Goal: Transaction & Acquisition: Book appointment/travel/reservation

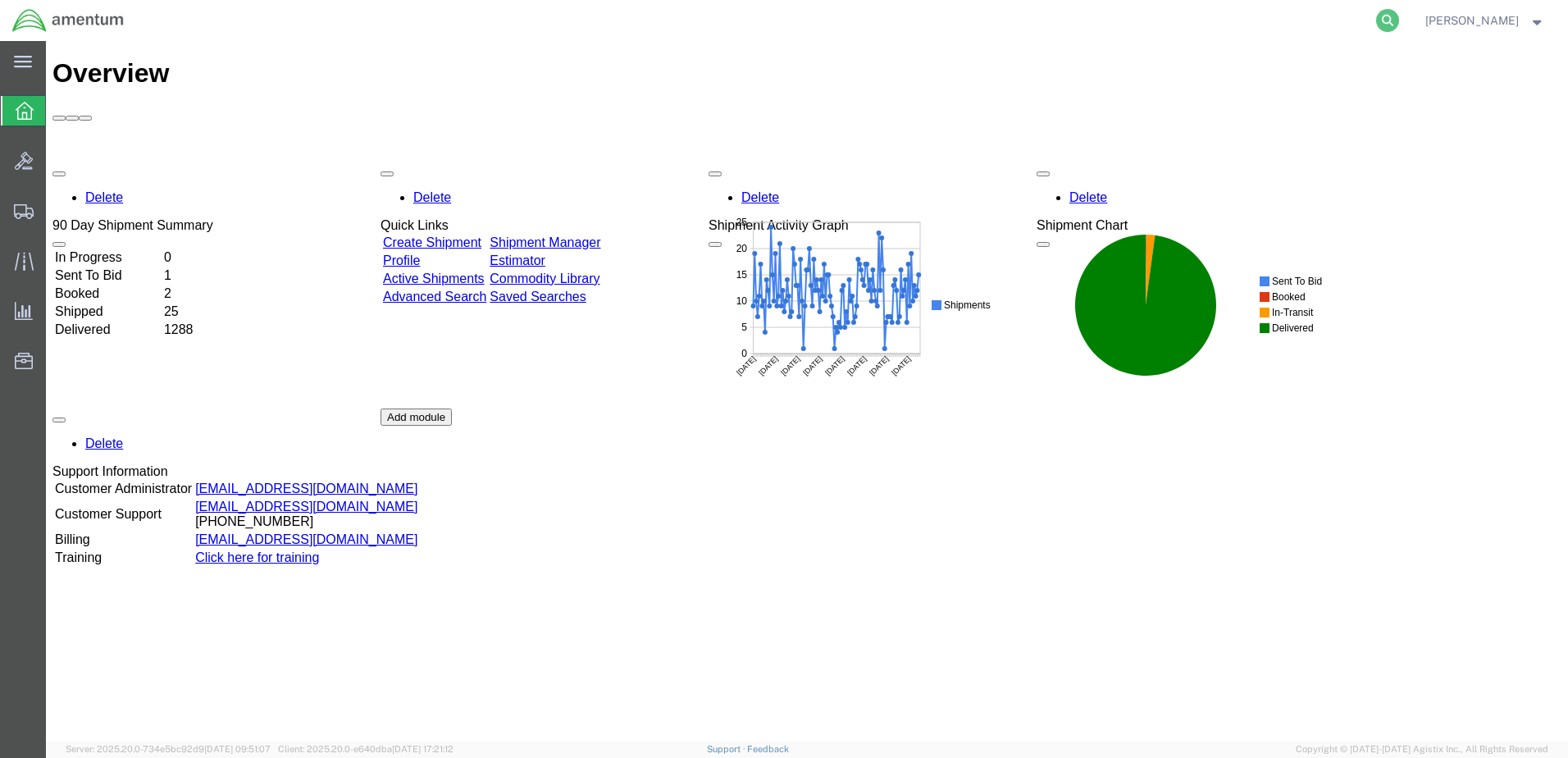
click at [1377, 19] on icon at bounding box center [1388, 20] width 23 height 23
click at [1170, 20] on input "search" at bounding box center [1127, 20] width 499 height 40
type input "3"
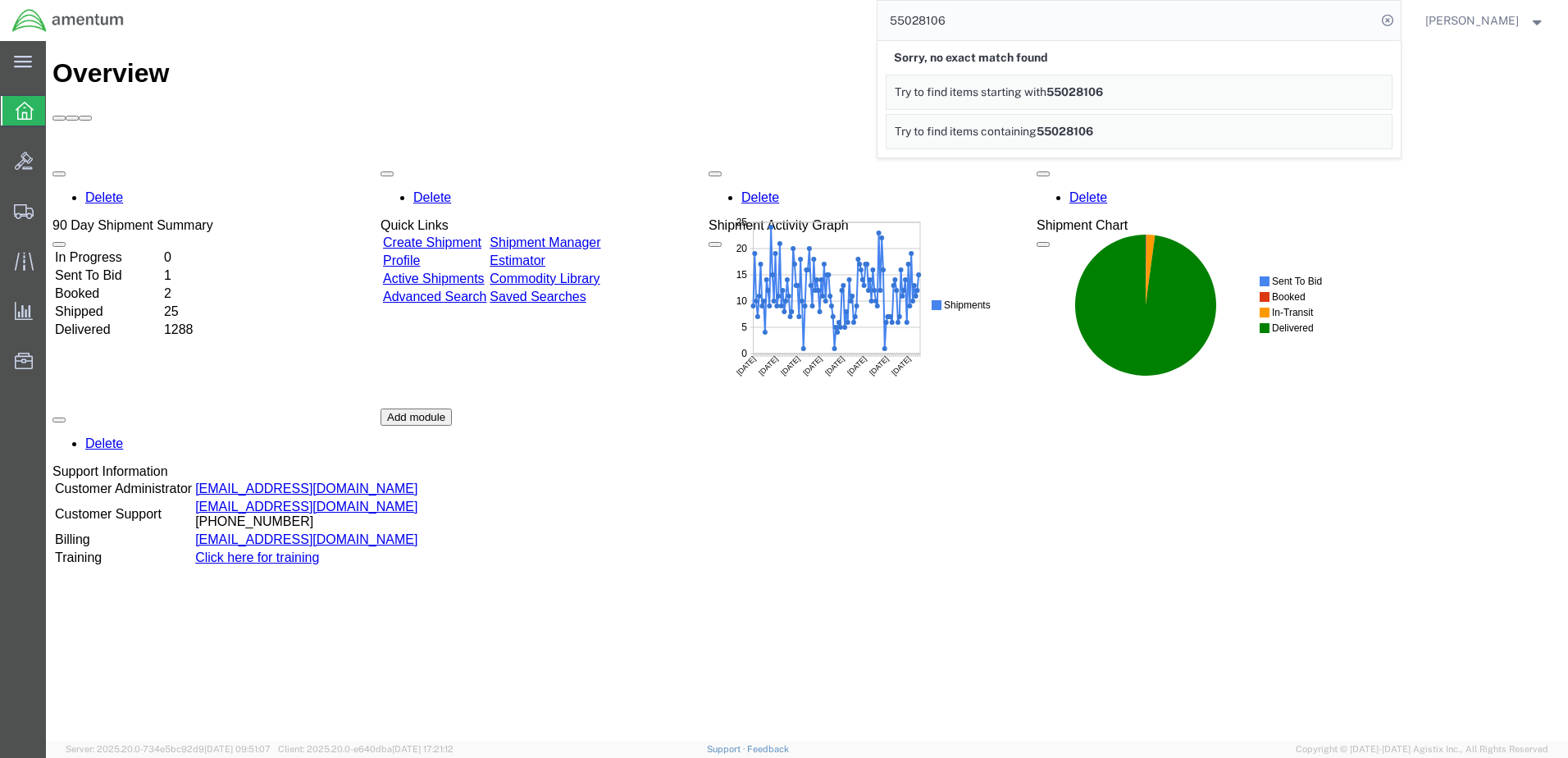
drag, startPoint x: 867, startPoint y: 25, endPoint x: 884, endPoint y: 55, distance: 34.5
click at [879, 40] on input "55028106" at bounding box center [1127, 20] width 499 height 40
type input "57028106"
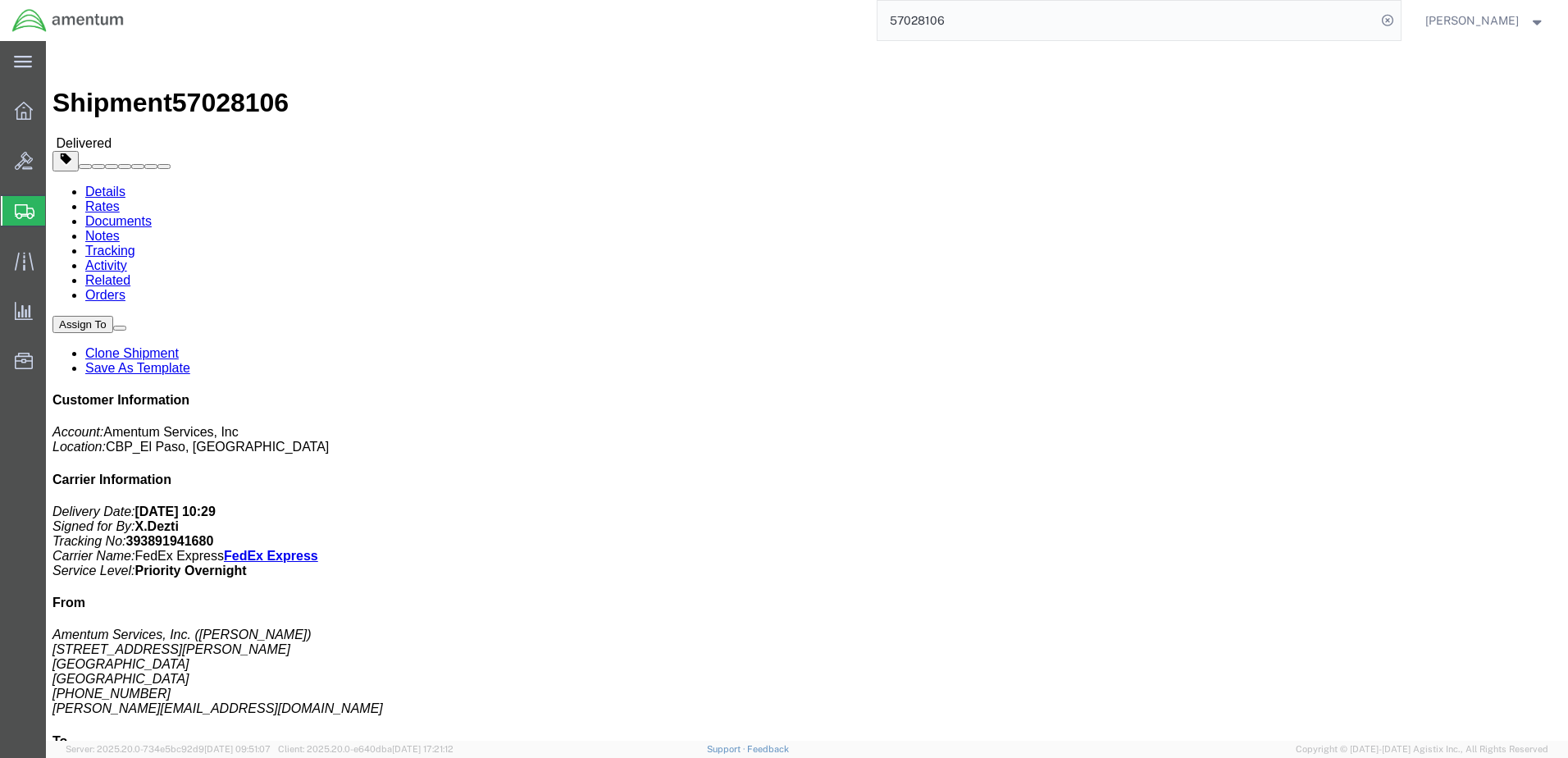
click link "Clone Shipment"
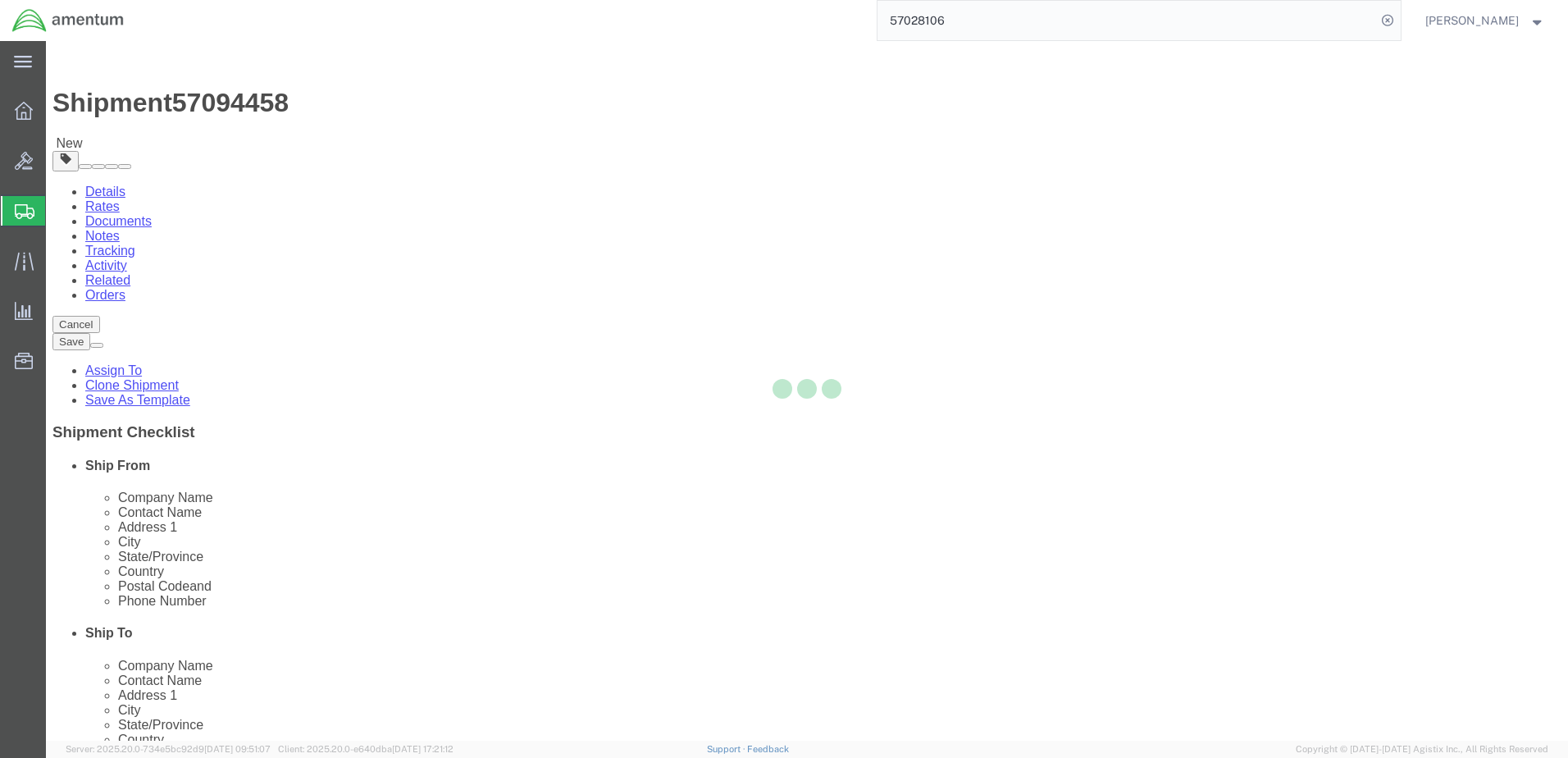
select select "49939"
select select
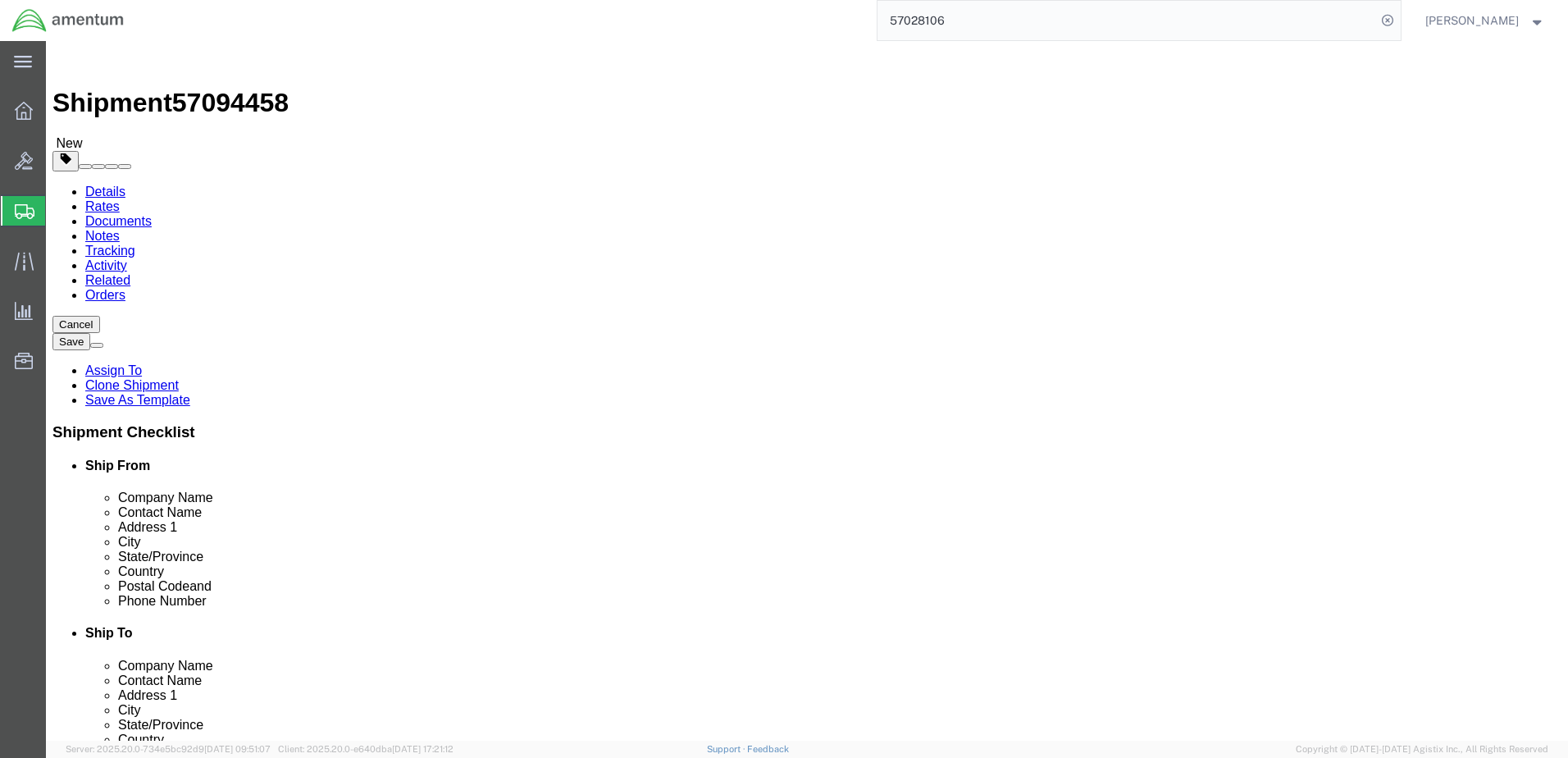
click input "Amentum Services, Inc."
click input "text"
click div
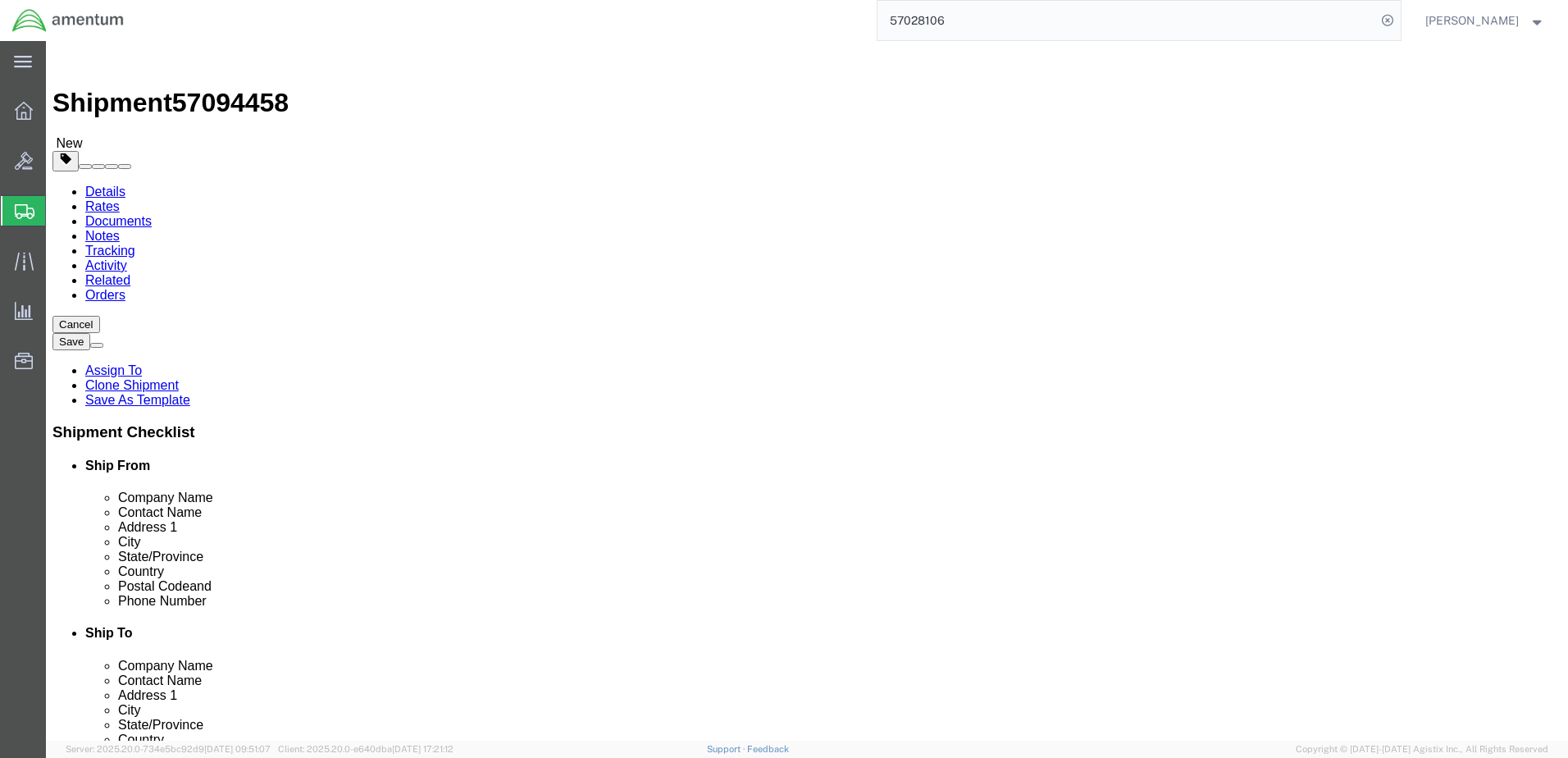
scroll to position [0, 0]
click input "Amentum Services, Inc."
type input "A"
type input "t"
type input "[PERSON_NAME]"
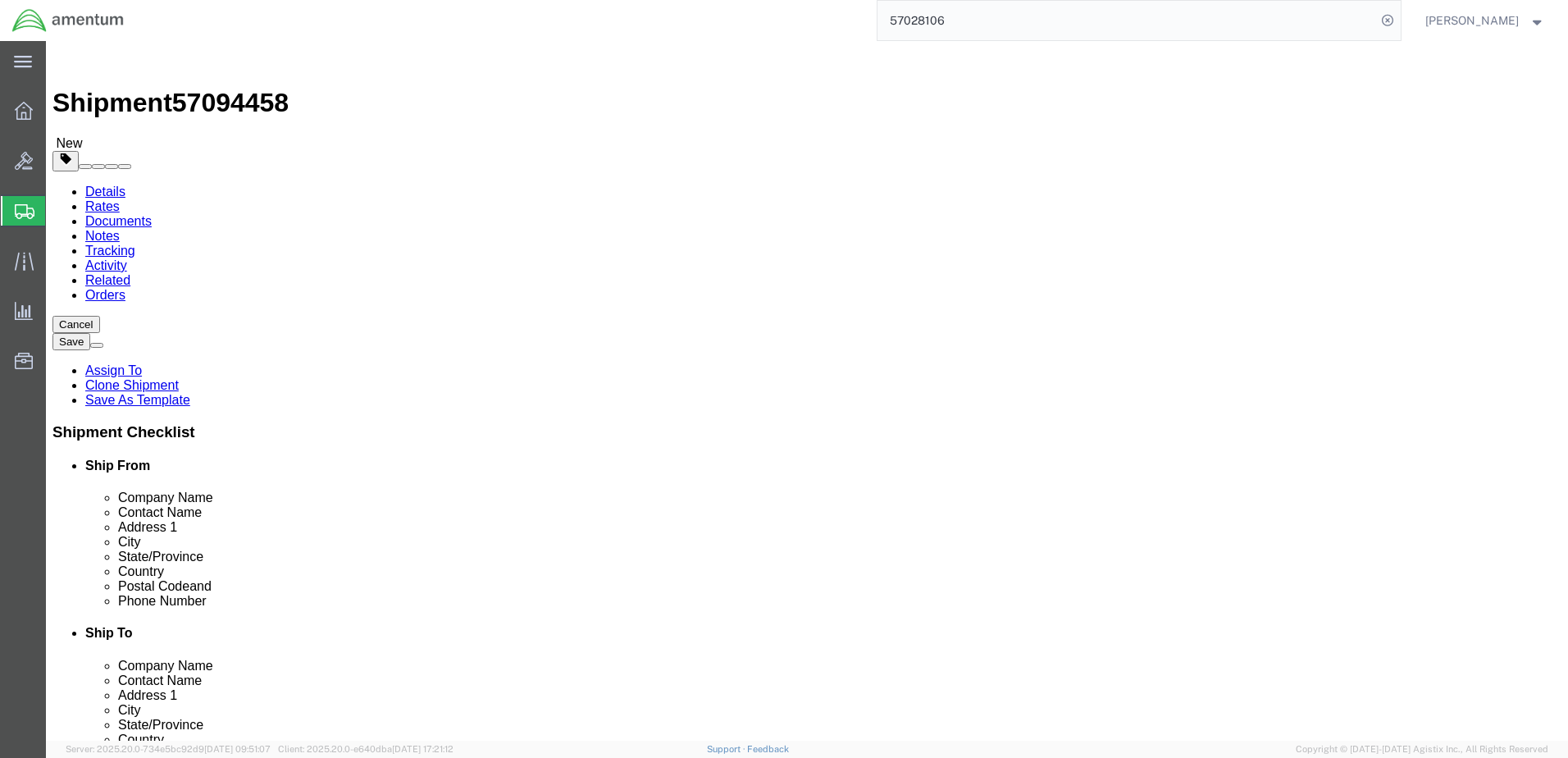
click input "[PERSON_NAME]"
type input "A"
type input "[PERSON_NAME]"
type input "[STREET_ADDRESS]"
select select
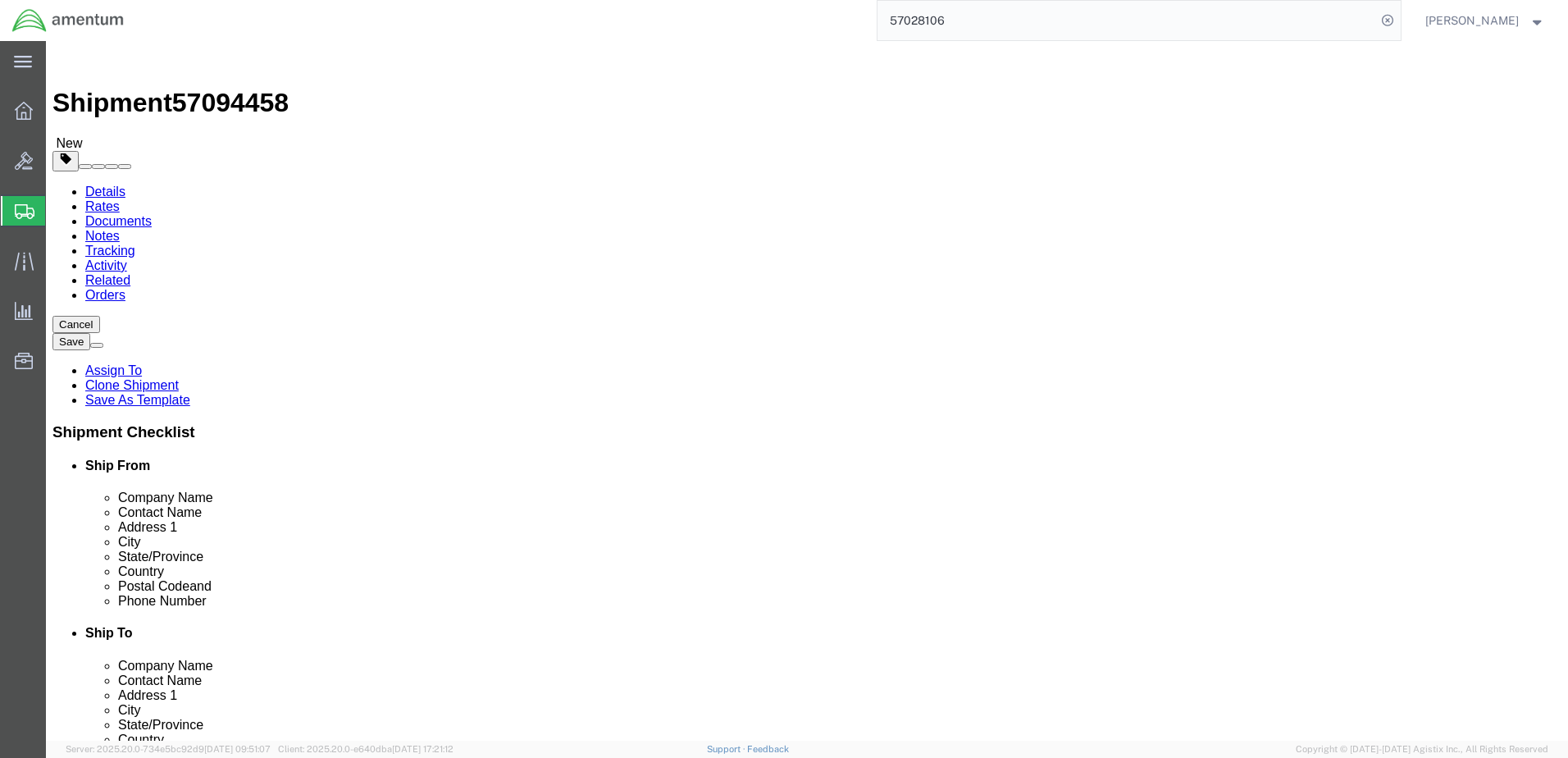
click input "text"
type input "Unit #2"
type input "[GEOGRAPHIC_DATA]"
type input "I"
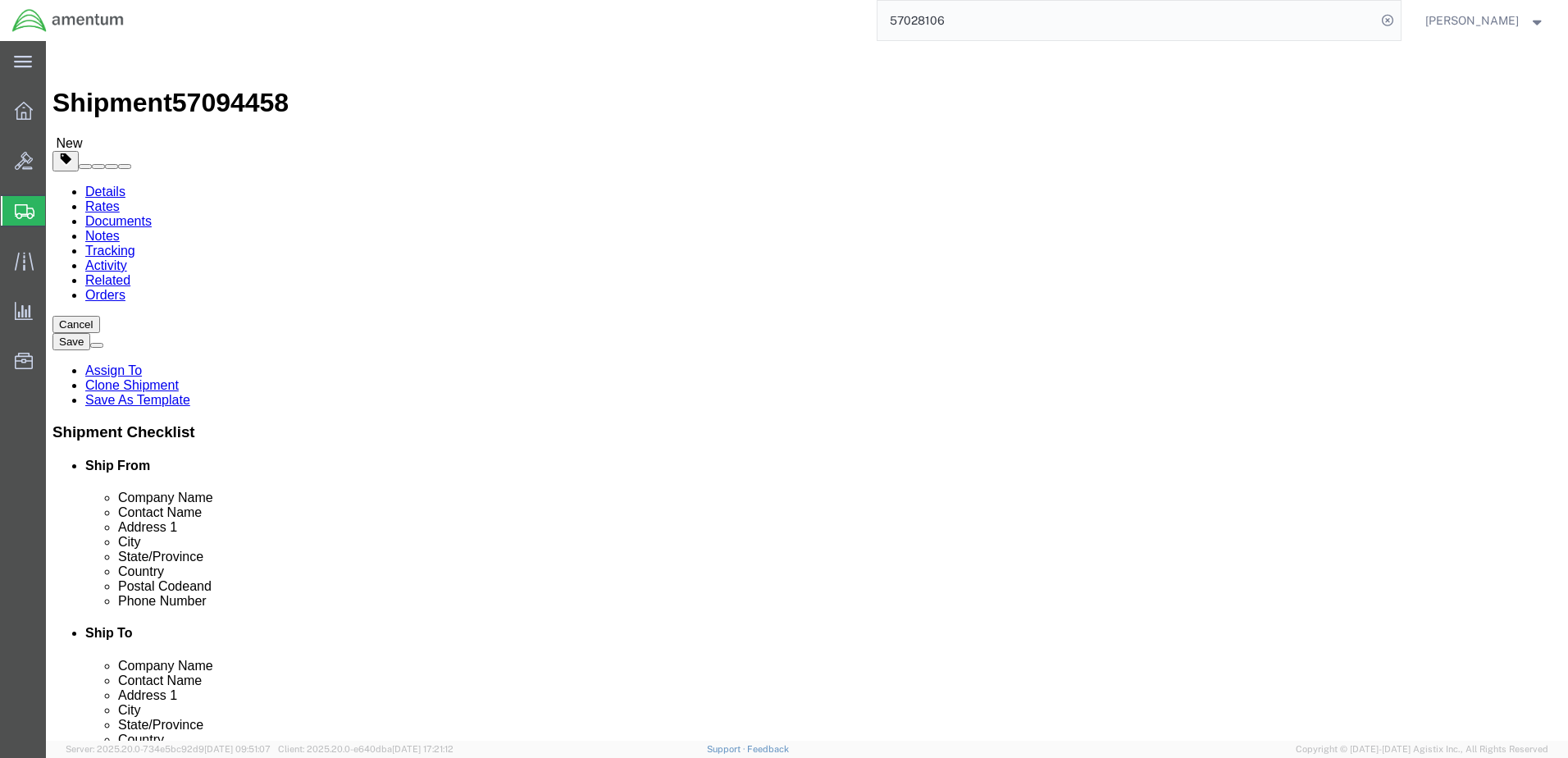
type input "Ill"
type input "60185"
type input "[PHONE_NUMBER]"
type input "[PERSON_NAME][EMAIL_ADDRESS][PERSON_NAME][DOMAIN_NAME]"
select select "MYPROFILE"
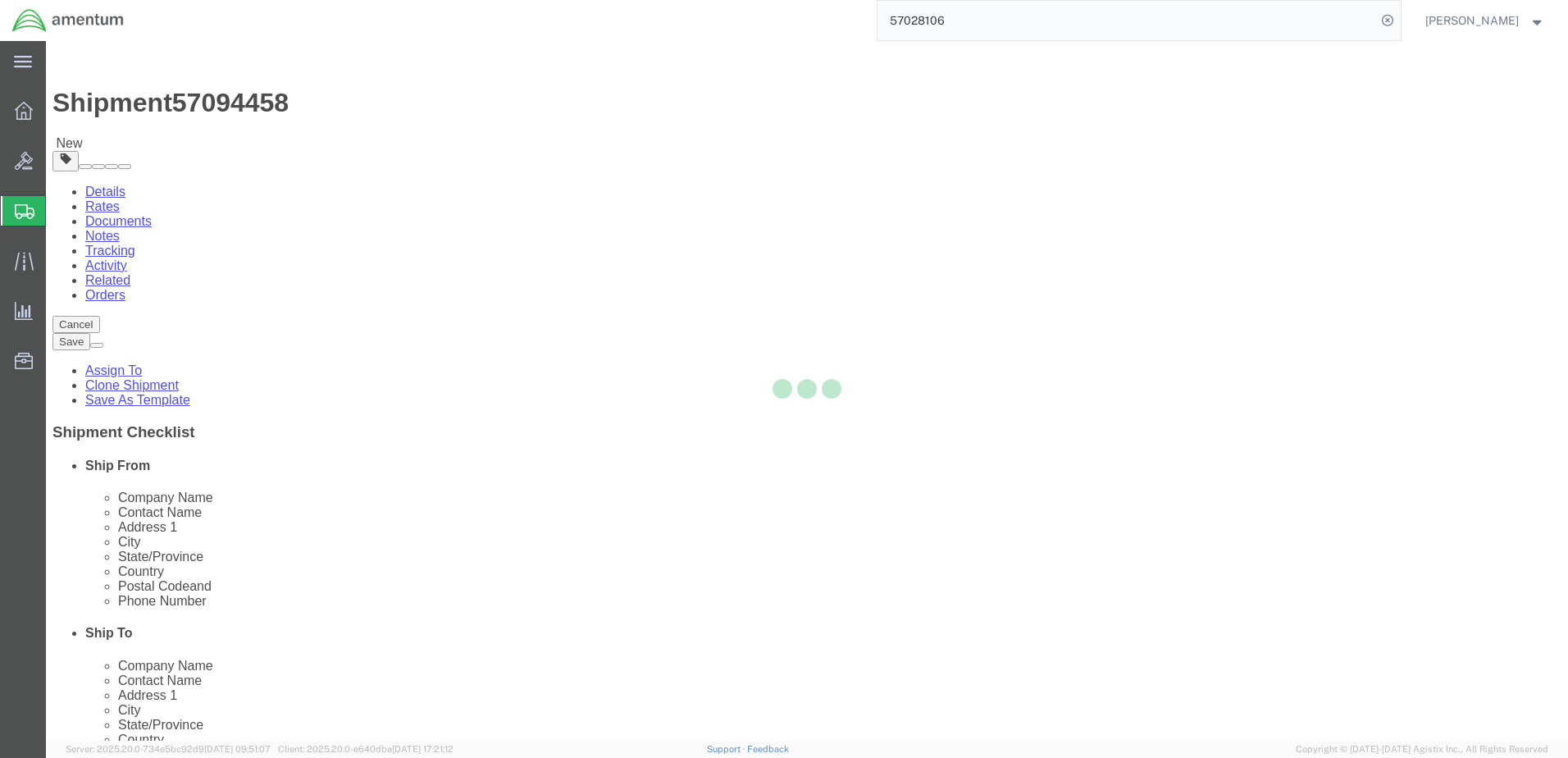
type input "79925"
type input "[PHONE_NUMBER]"
type input "[PERSON_NAME][EMAIL_ADDRESS][DOMAIN_NAME]"
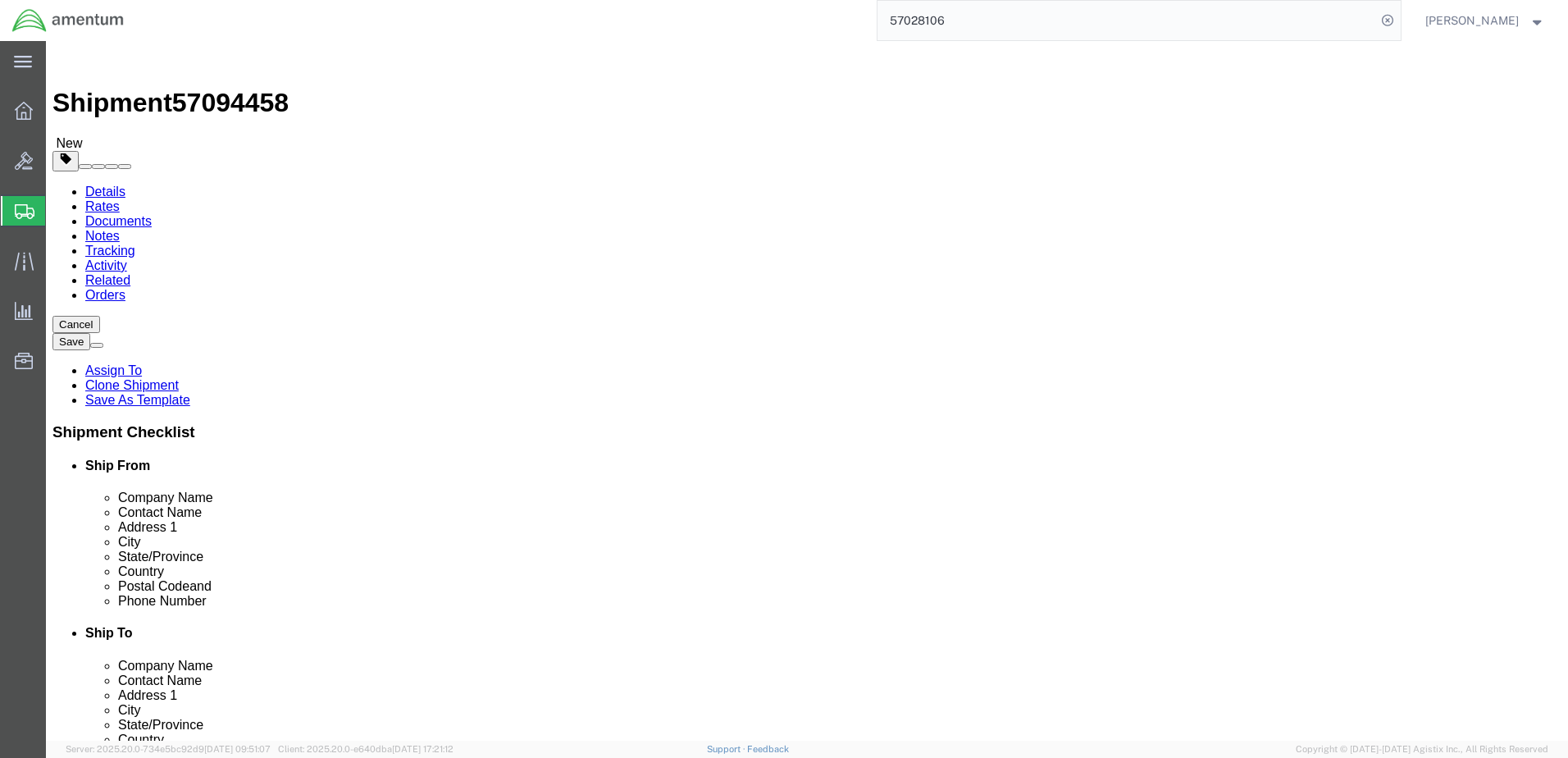
select select "[GEOGRAPHIC_DATA]"
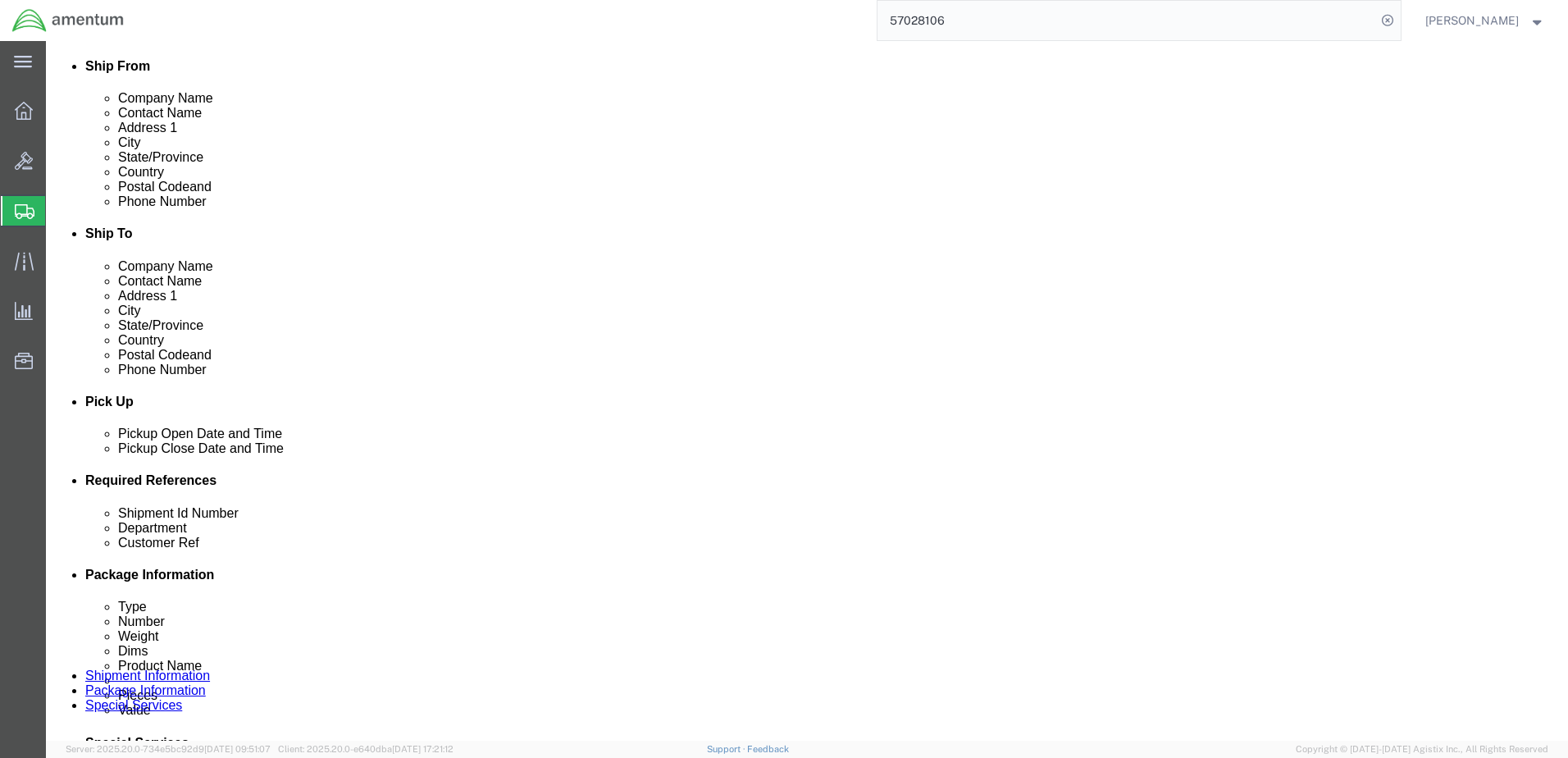
scroll to position [410, 0]
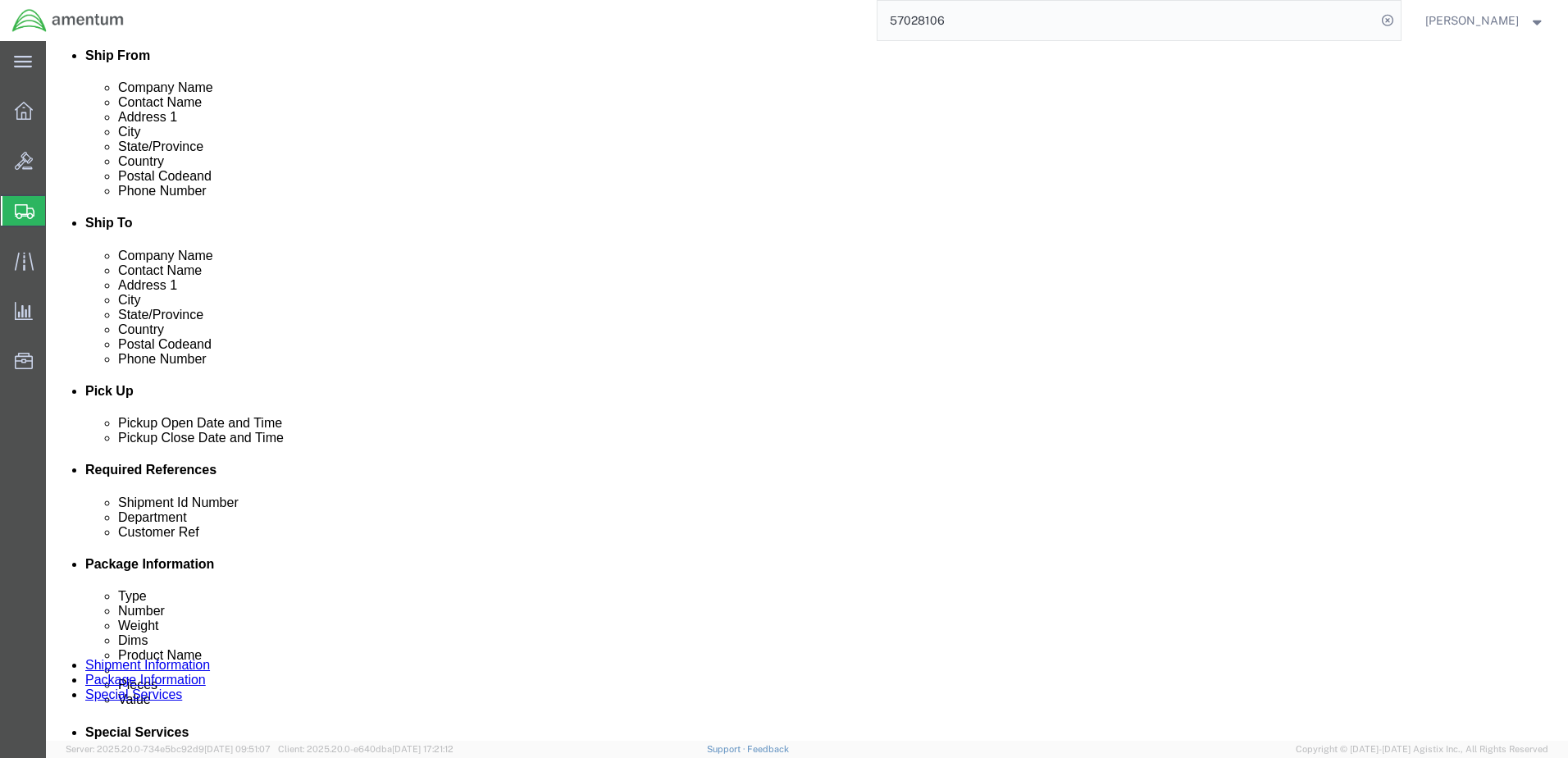
click input "10325"
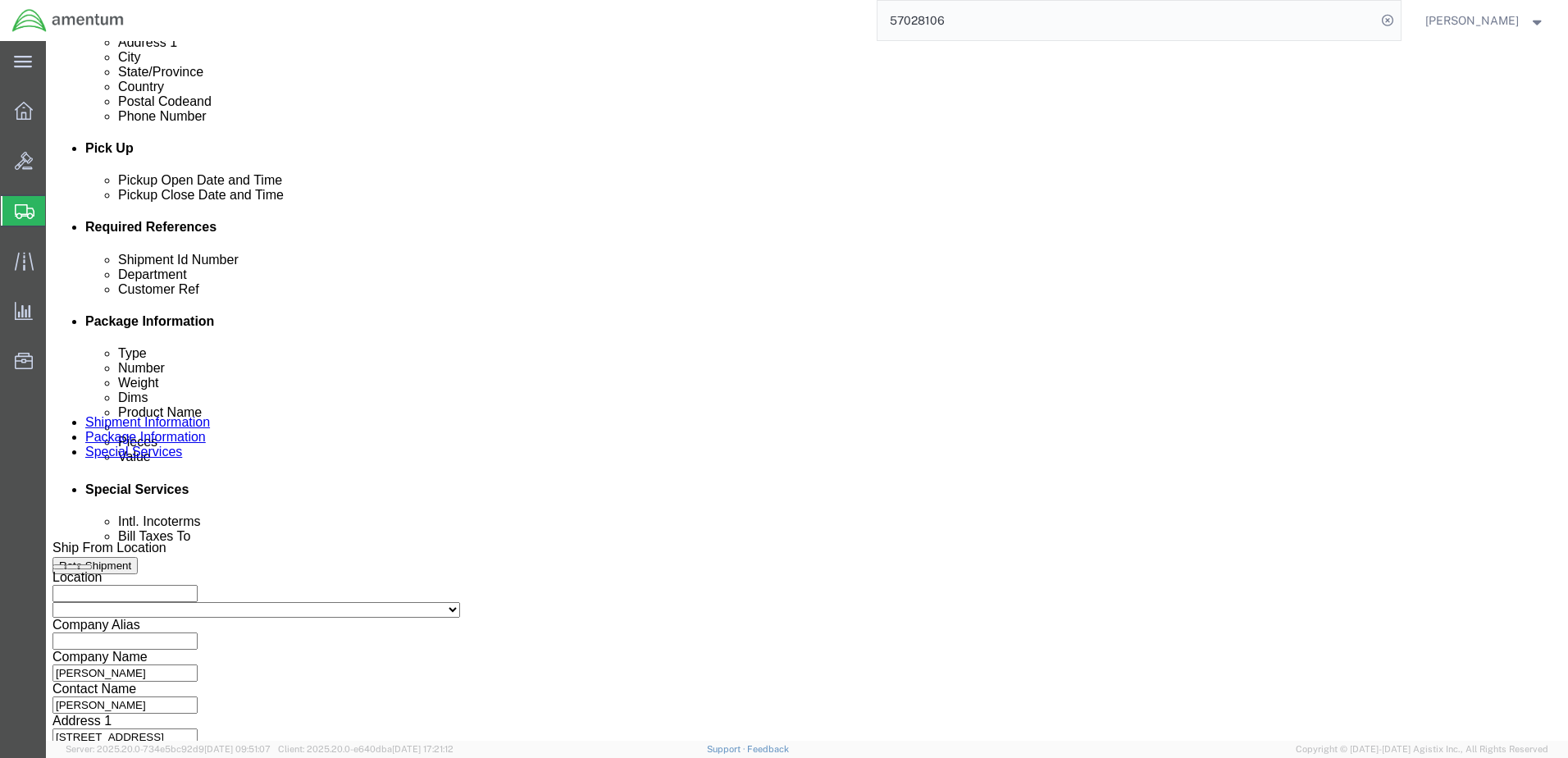
scroll to position [656, 0]
type input "101025"
click button "Continue"
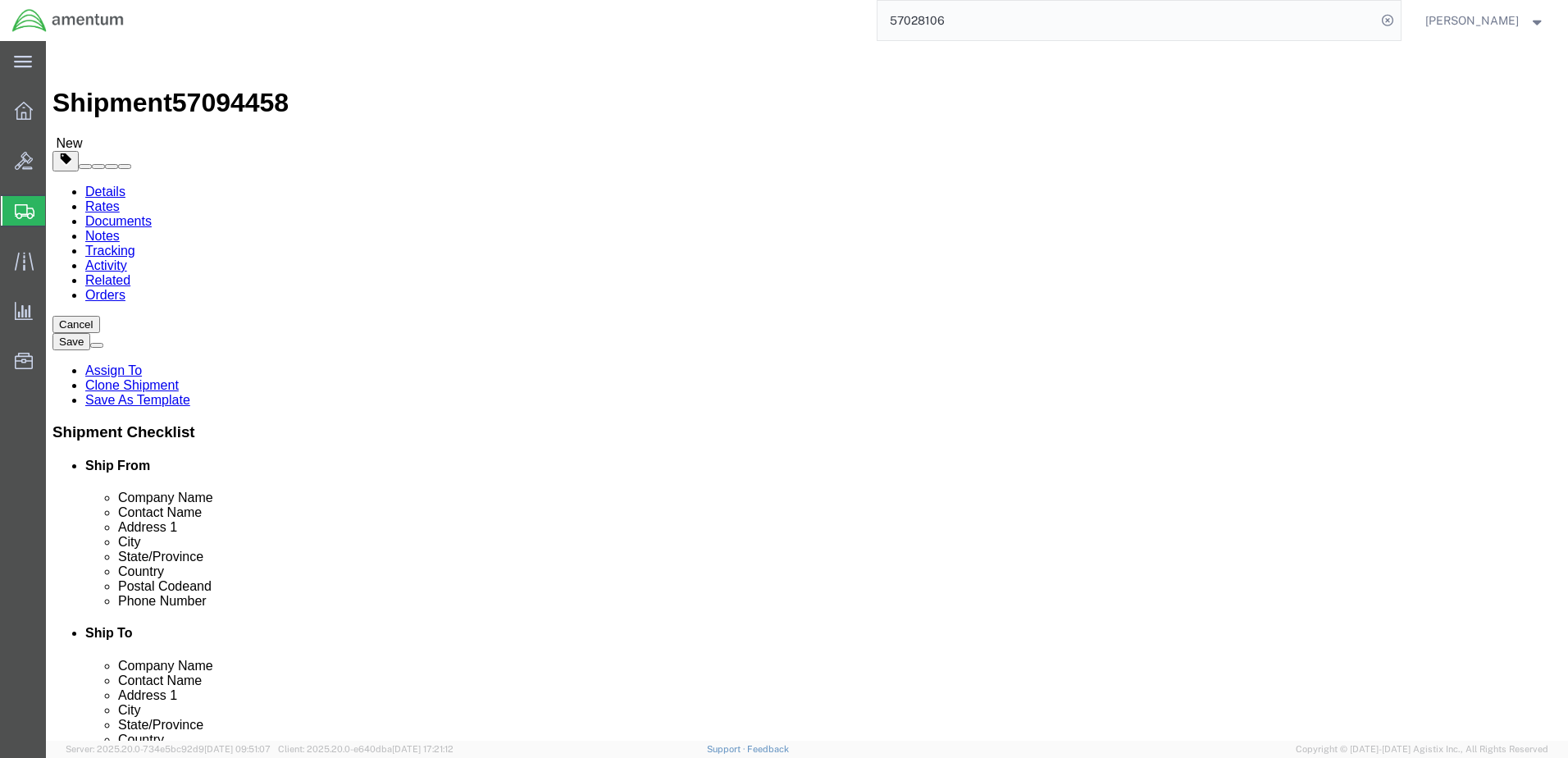
click button "Continue"
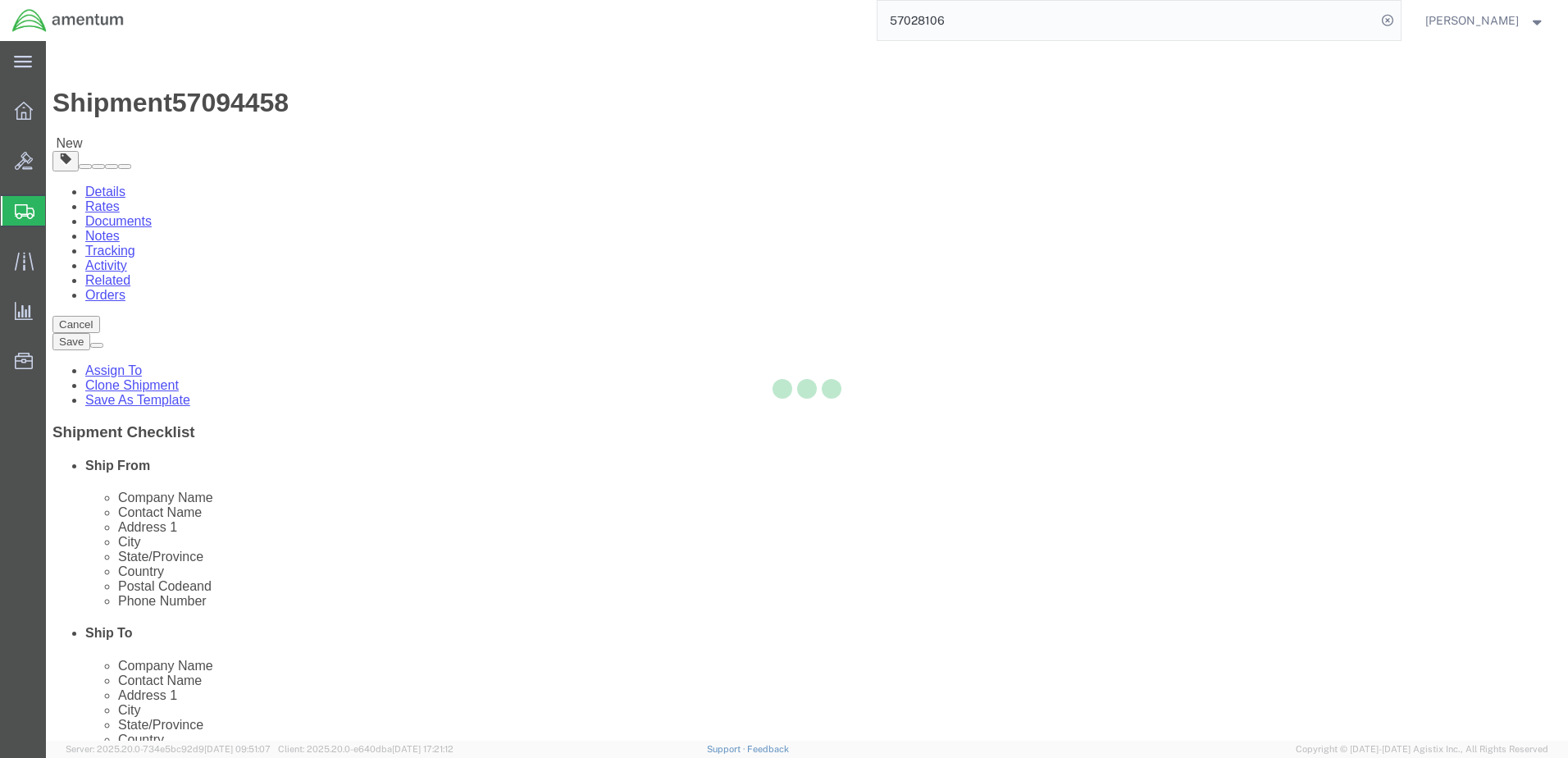
select select
select select "COSTCENTER"
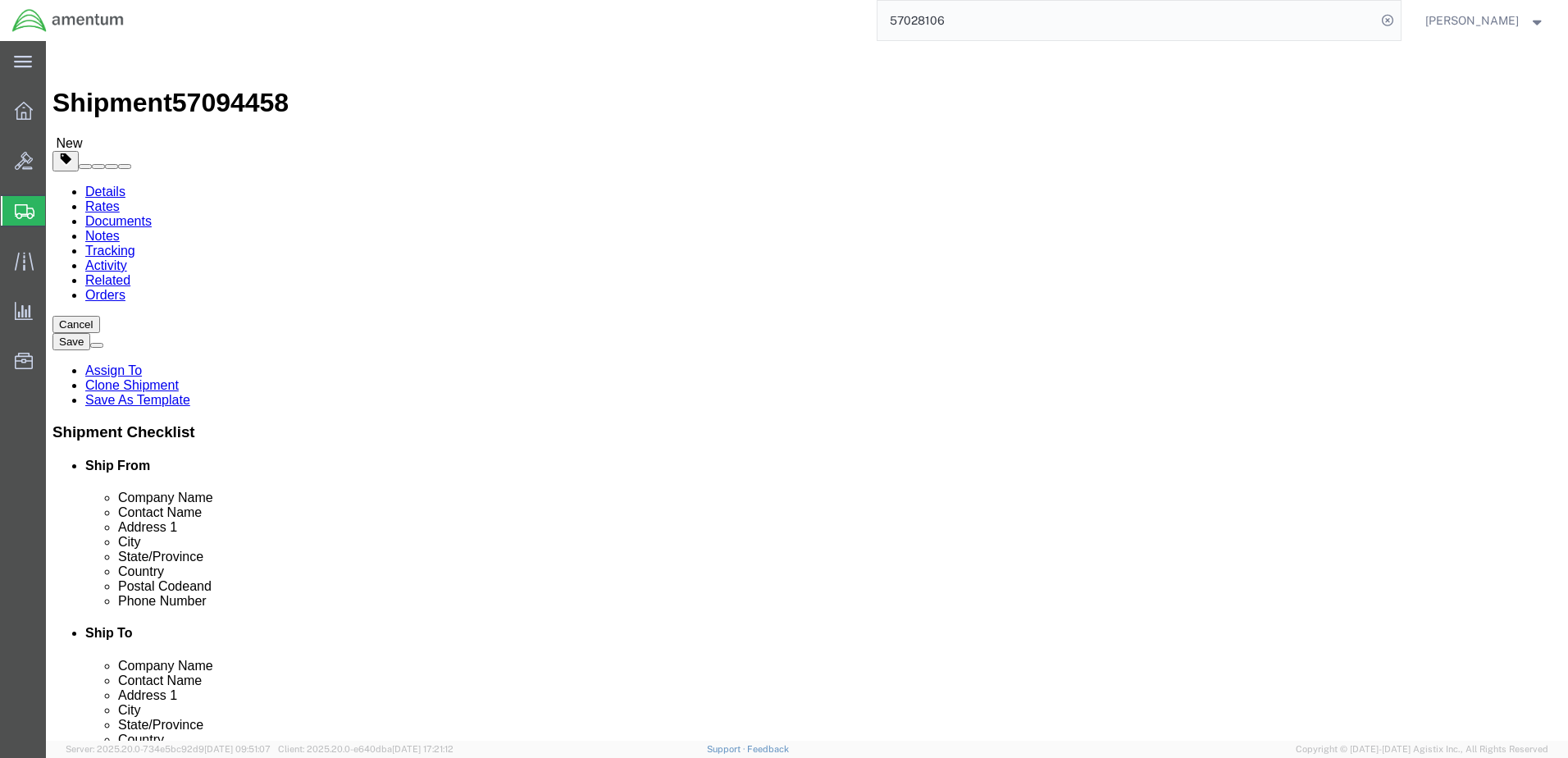
click icon
click link "Add Package"
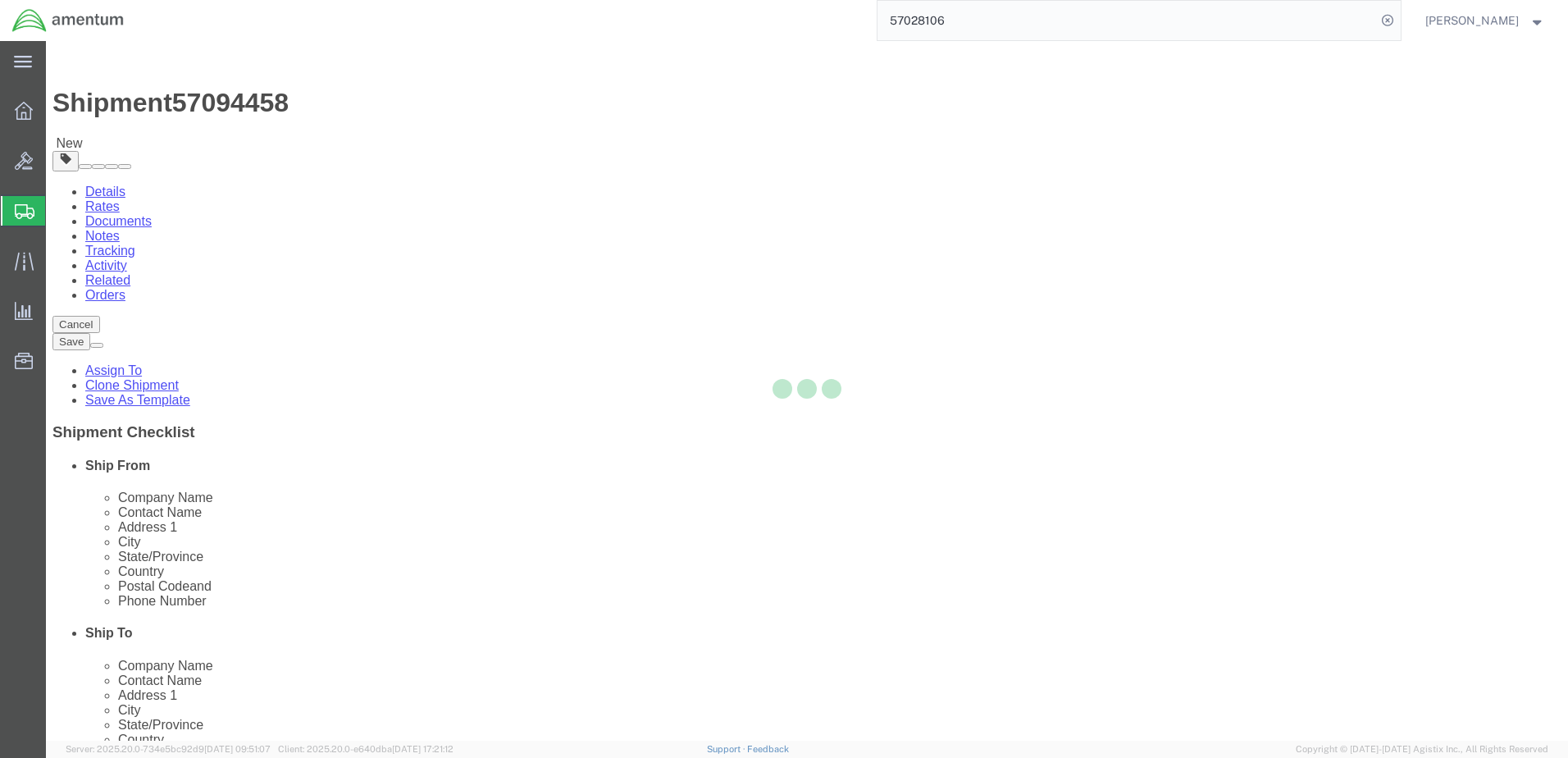
select select "YRPK"
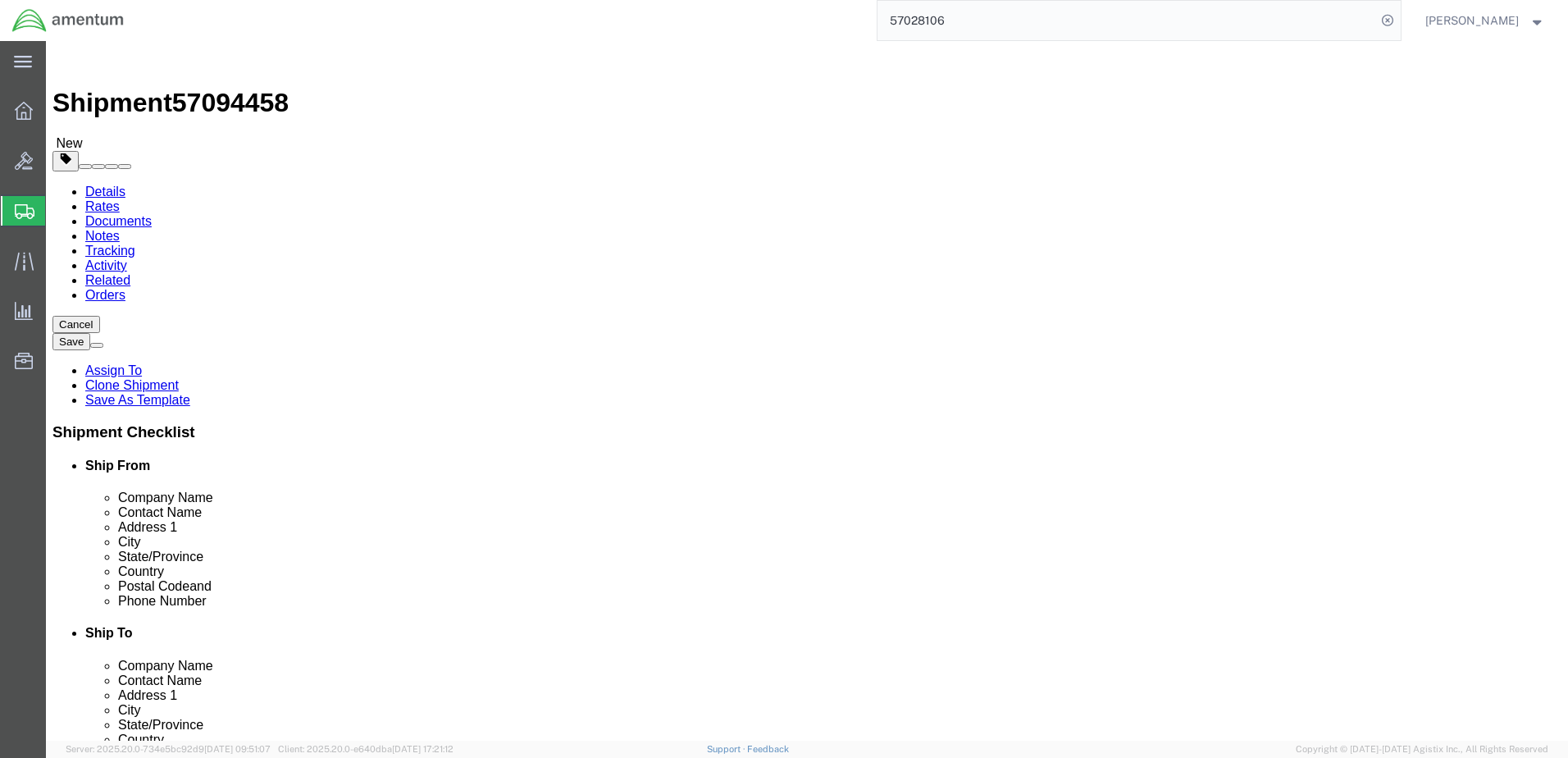
click input "text"
type input "28"
type input "18"
click input "28"
type input "18"
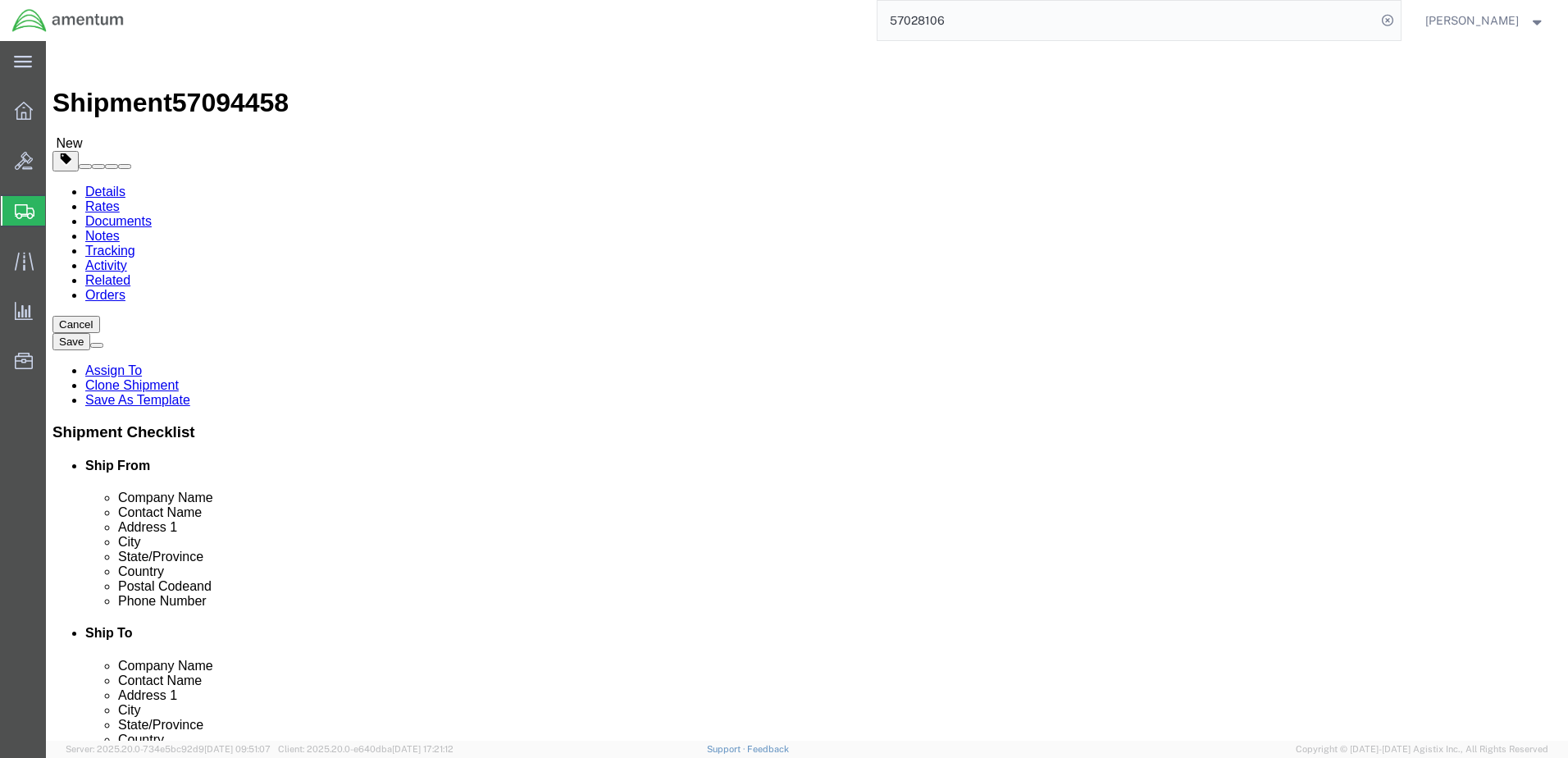
type input "28"
type input "94.8"
click link "Add Content"
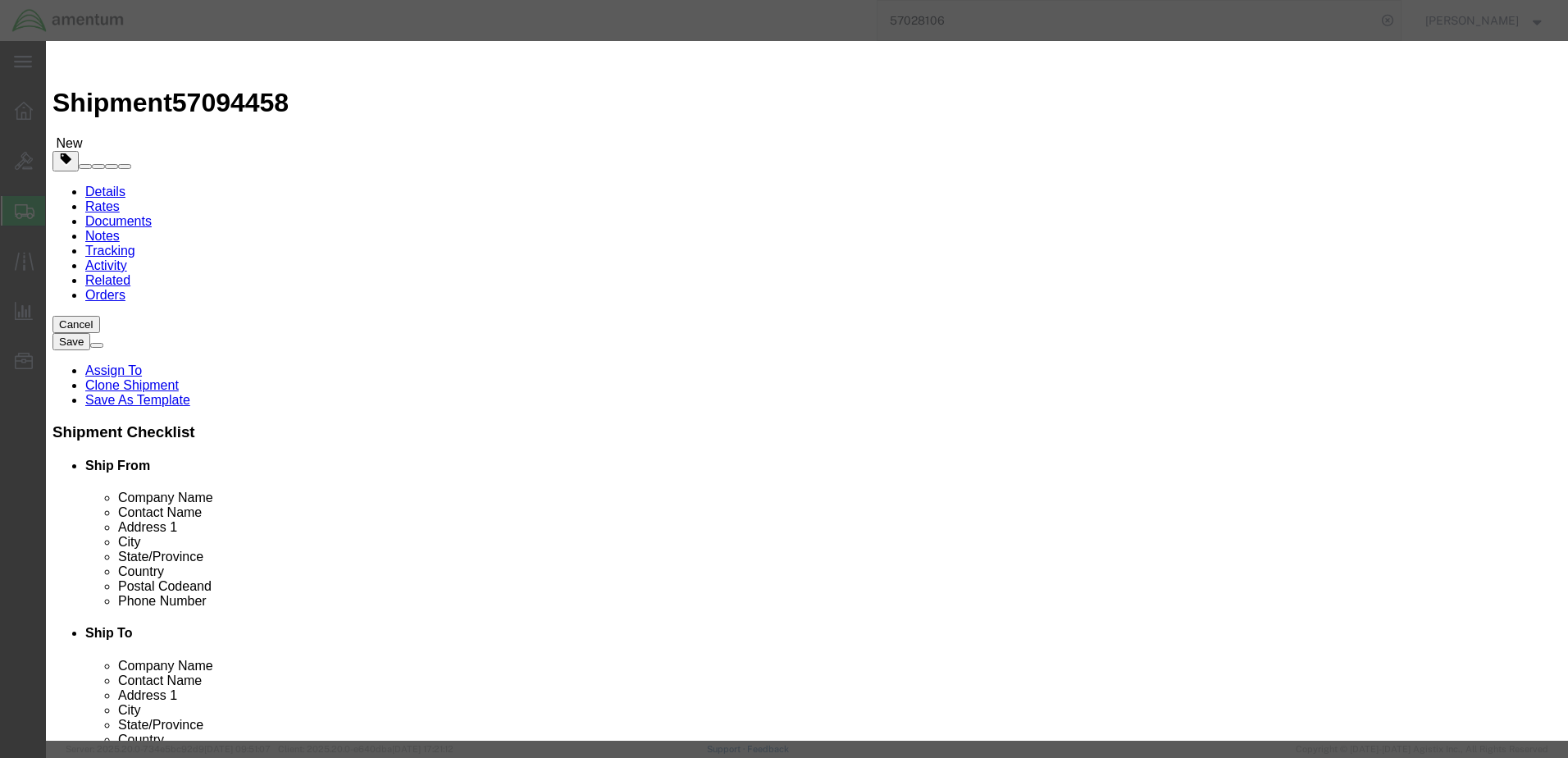
click input "text"
type input "TOOL BOX"
type input "1"
type input "2500.00"
click input "checkbox"
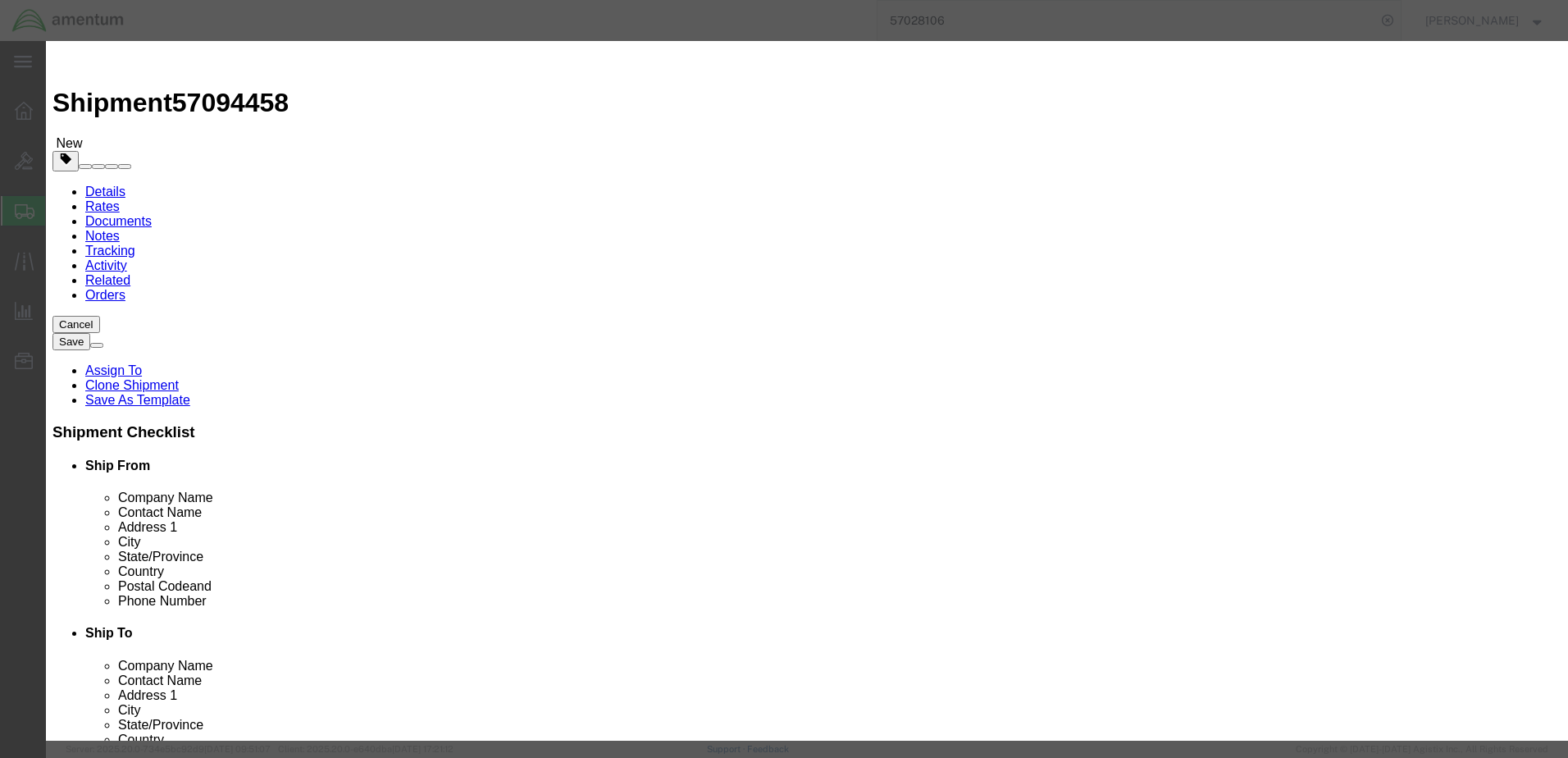
checkbox input "true"
click input "2500.00"
type input "2,500.00"
click button "Save & Close"
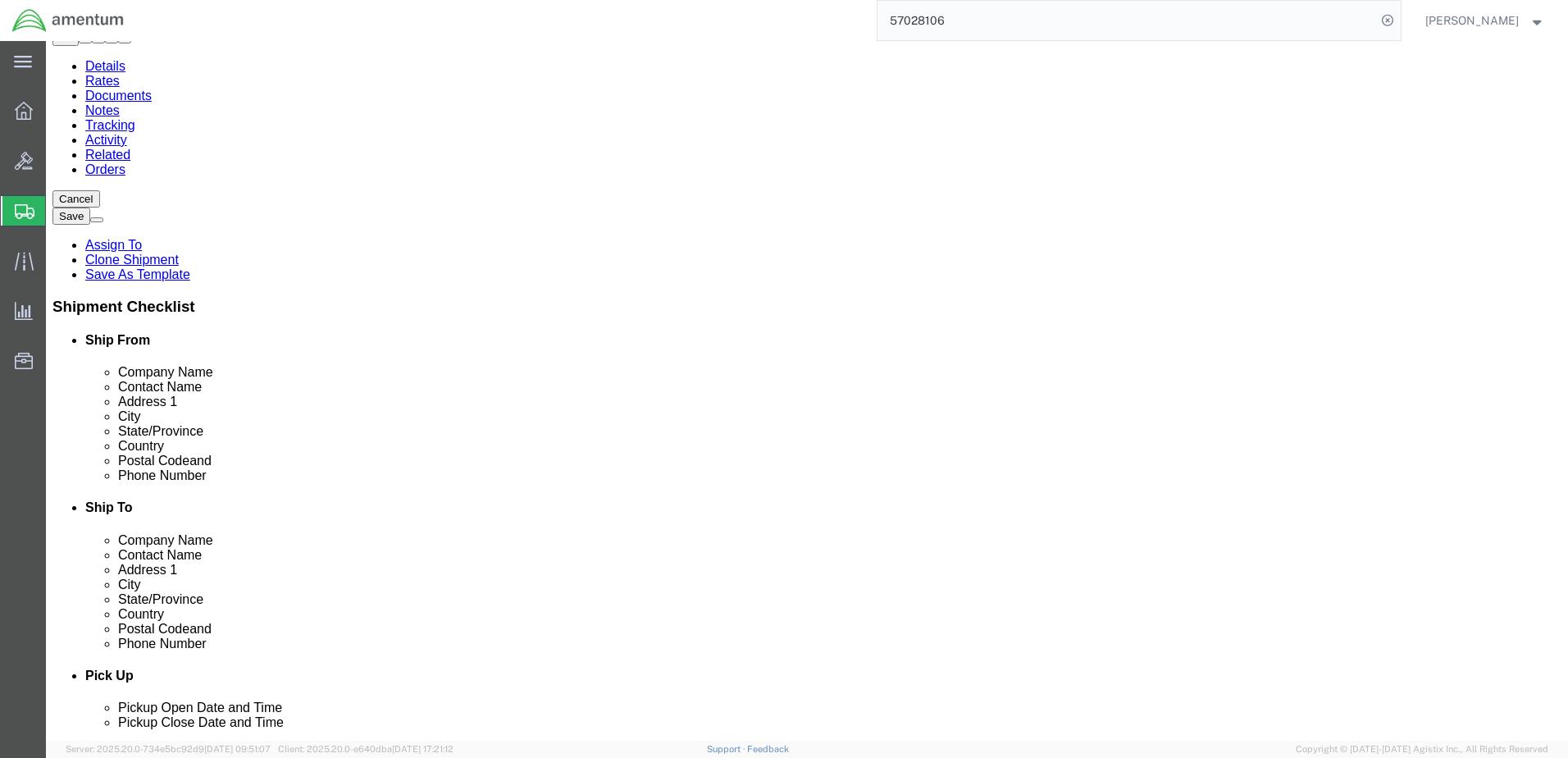
scroll to position [134, 0]
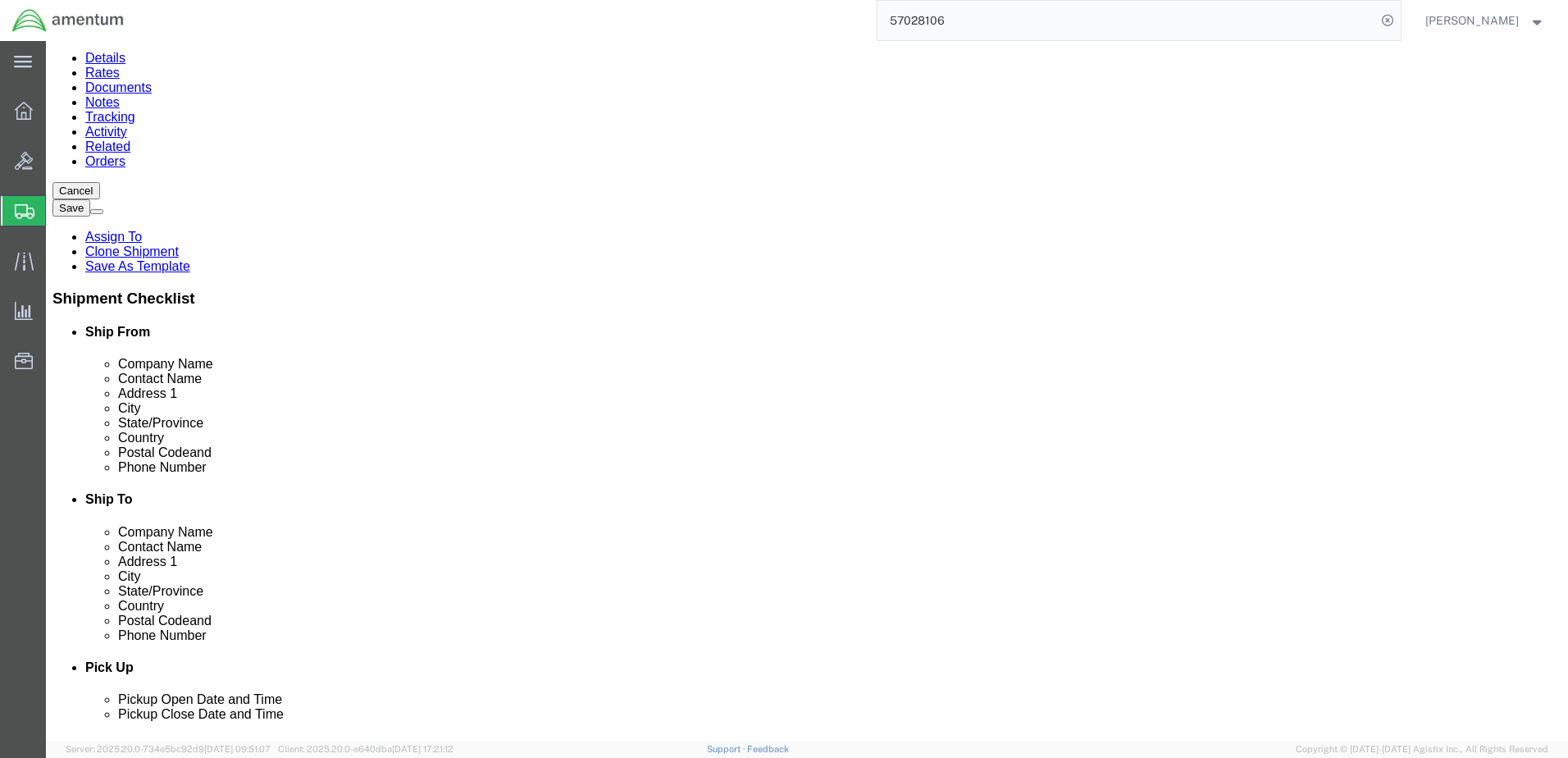
click button "Continue"
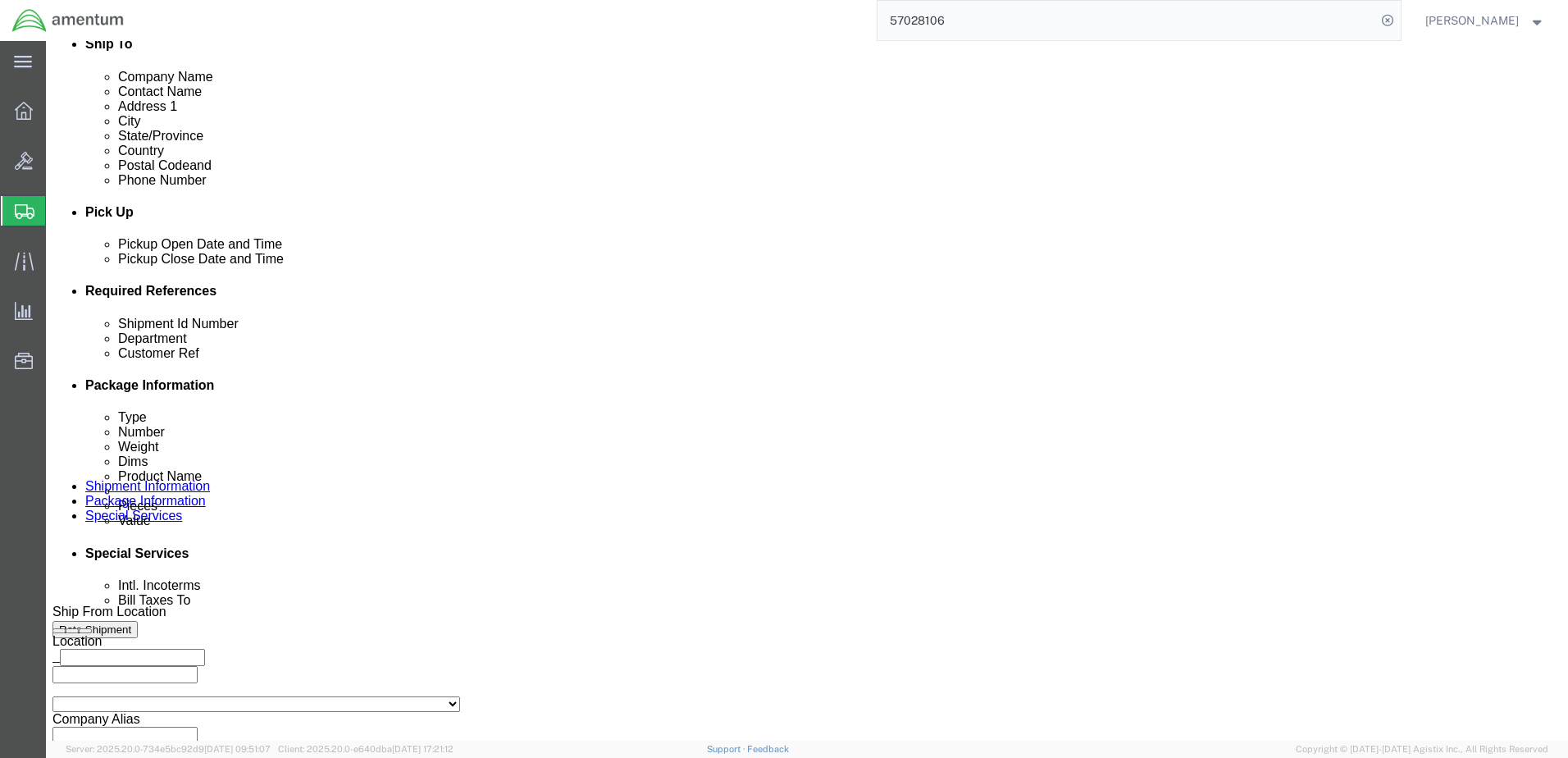
scroll to position [626, 0]
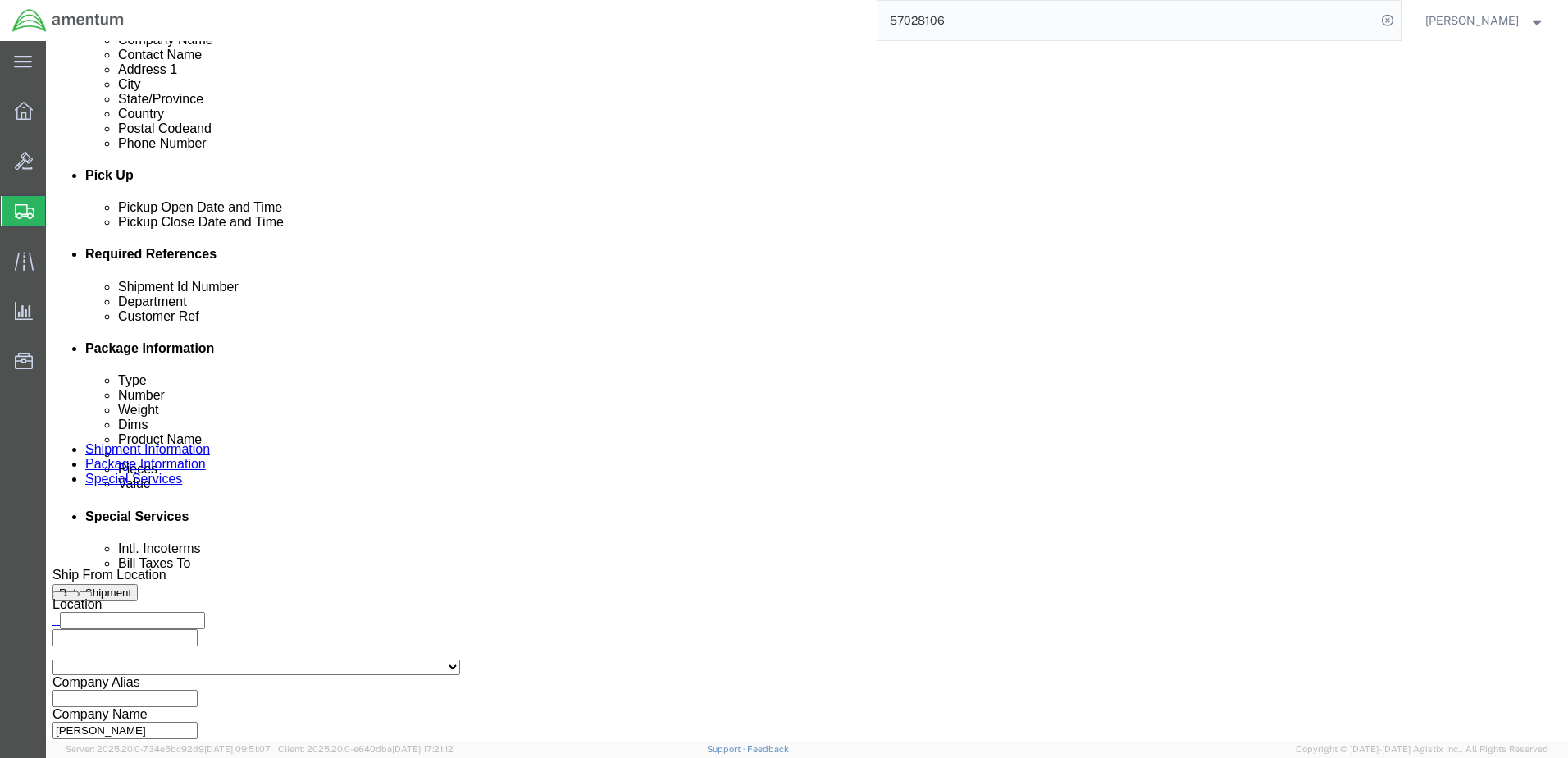
click select "Select USD JPY GBP CAD EUR"
click div "Insurance required No Yes Insurance Value Select USD JPY GBP CAD EUR"
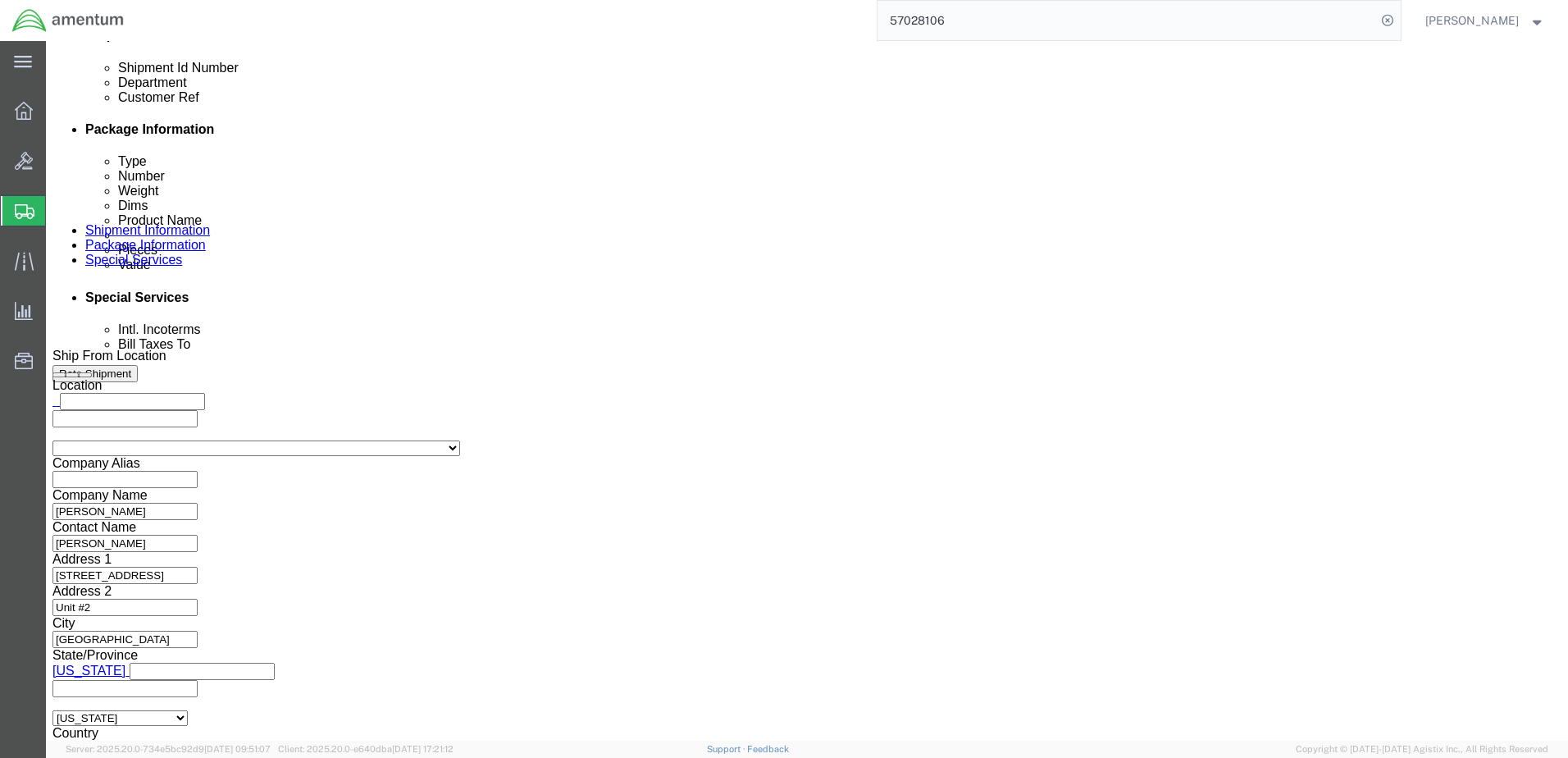
scroll to position [1036, 0]
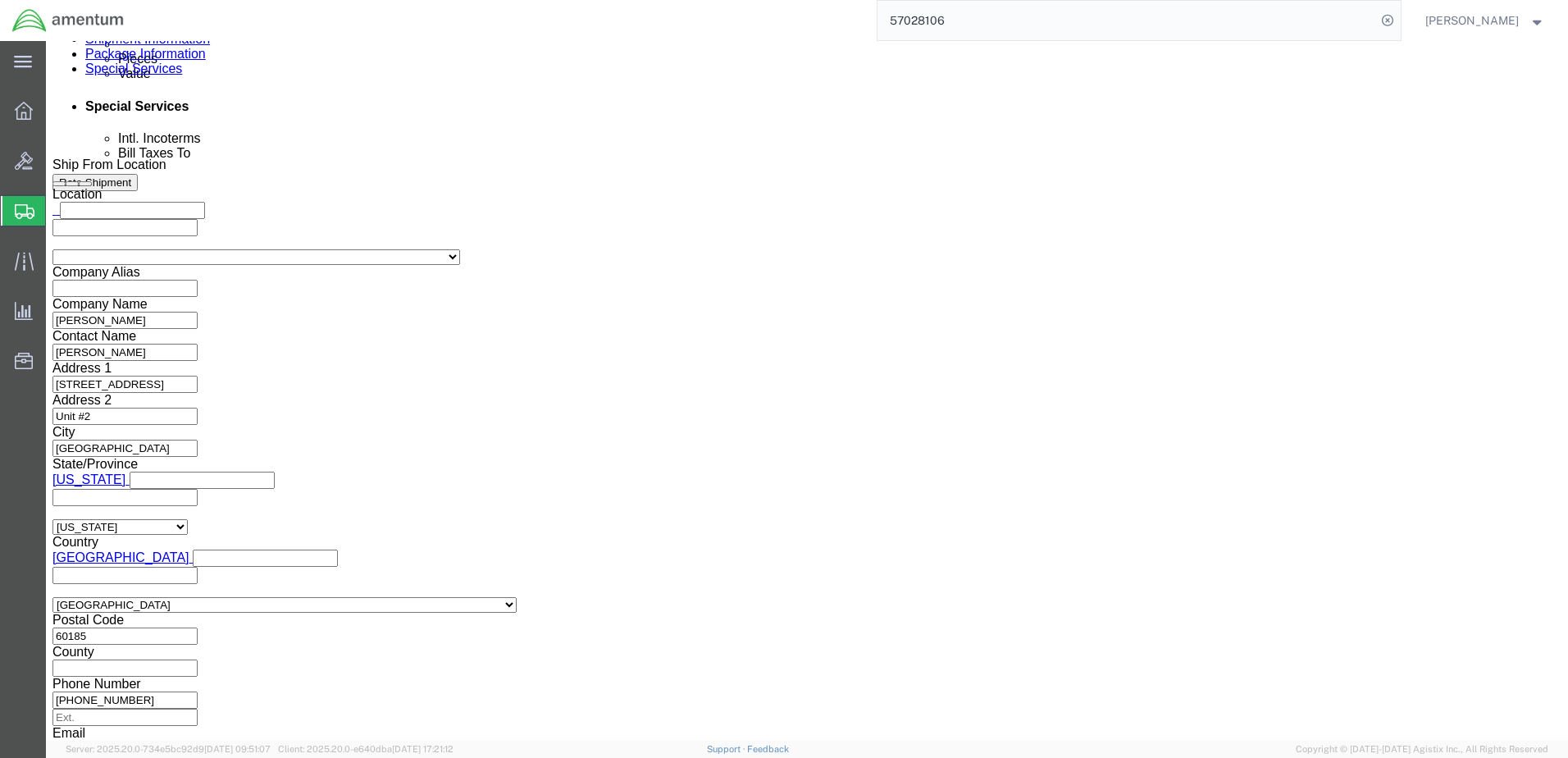
click label "Insurance Value"
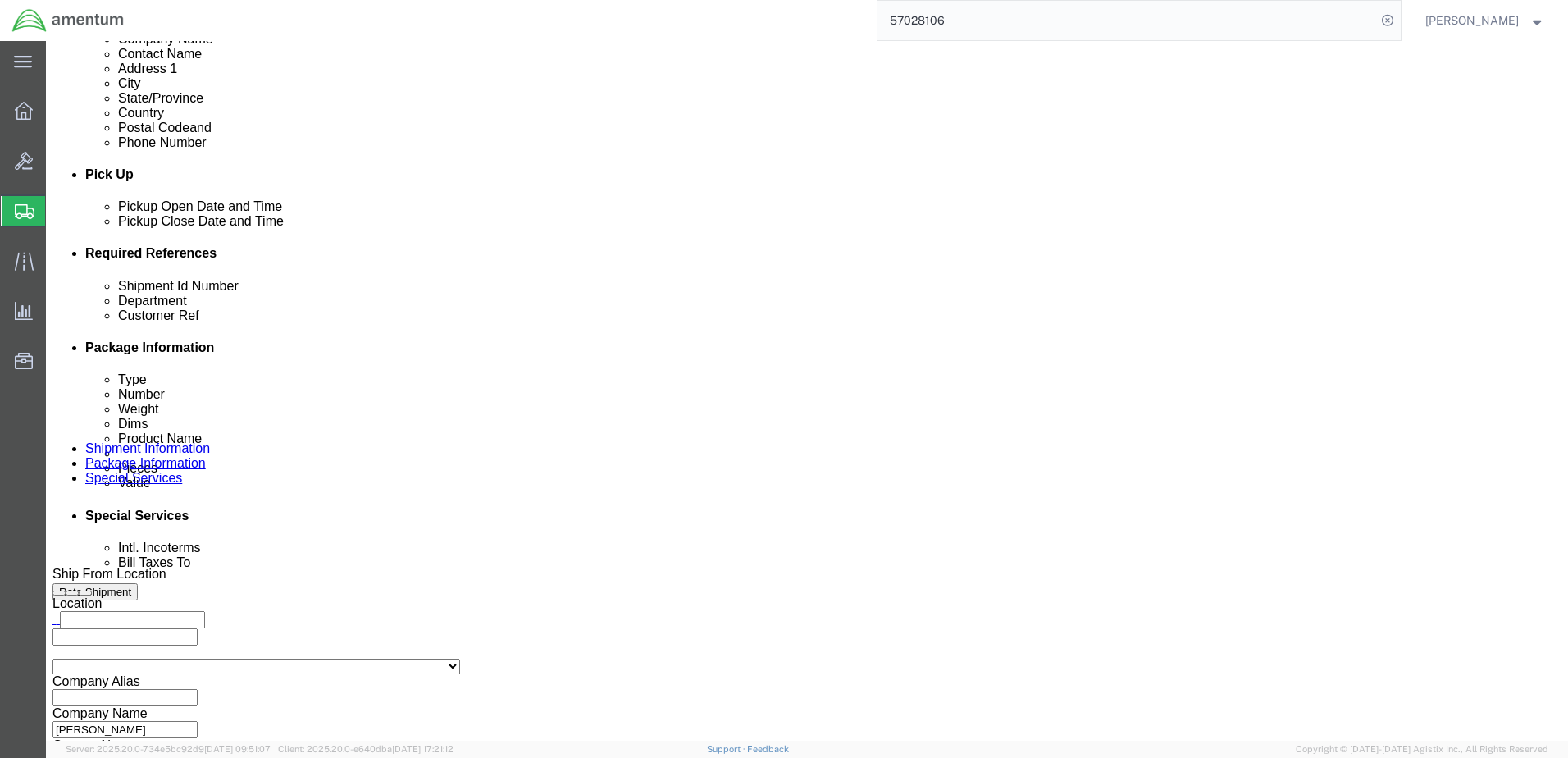
scroll to position [626, 0]
click icon
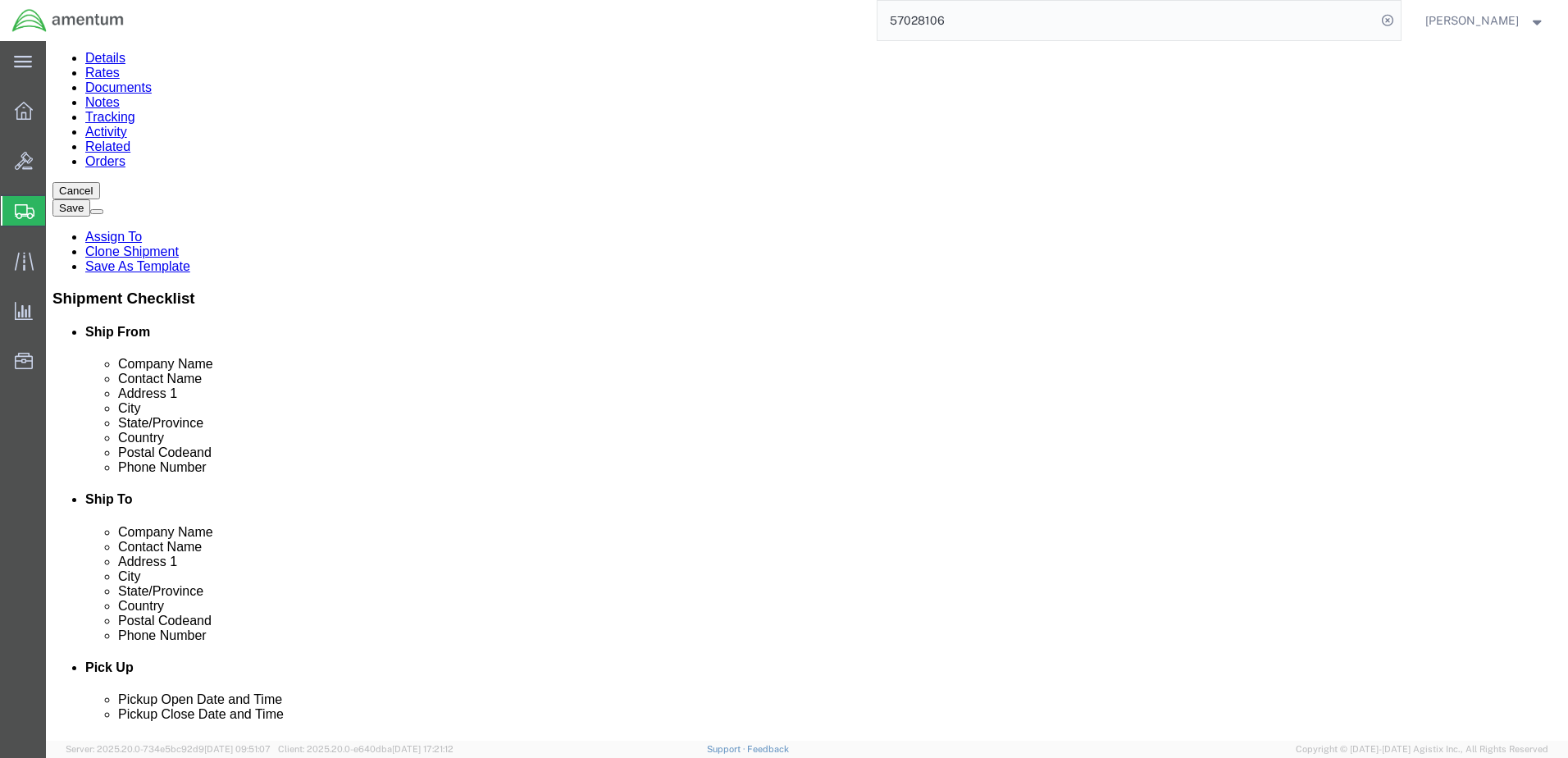
click dd "2.00 Each"
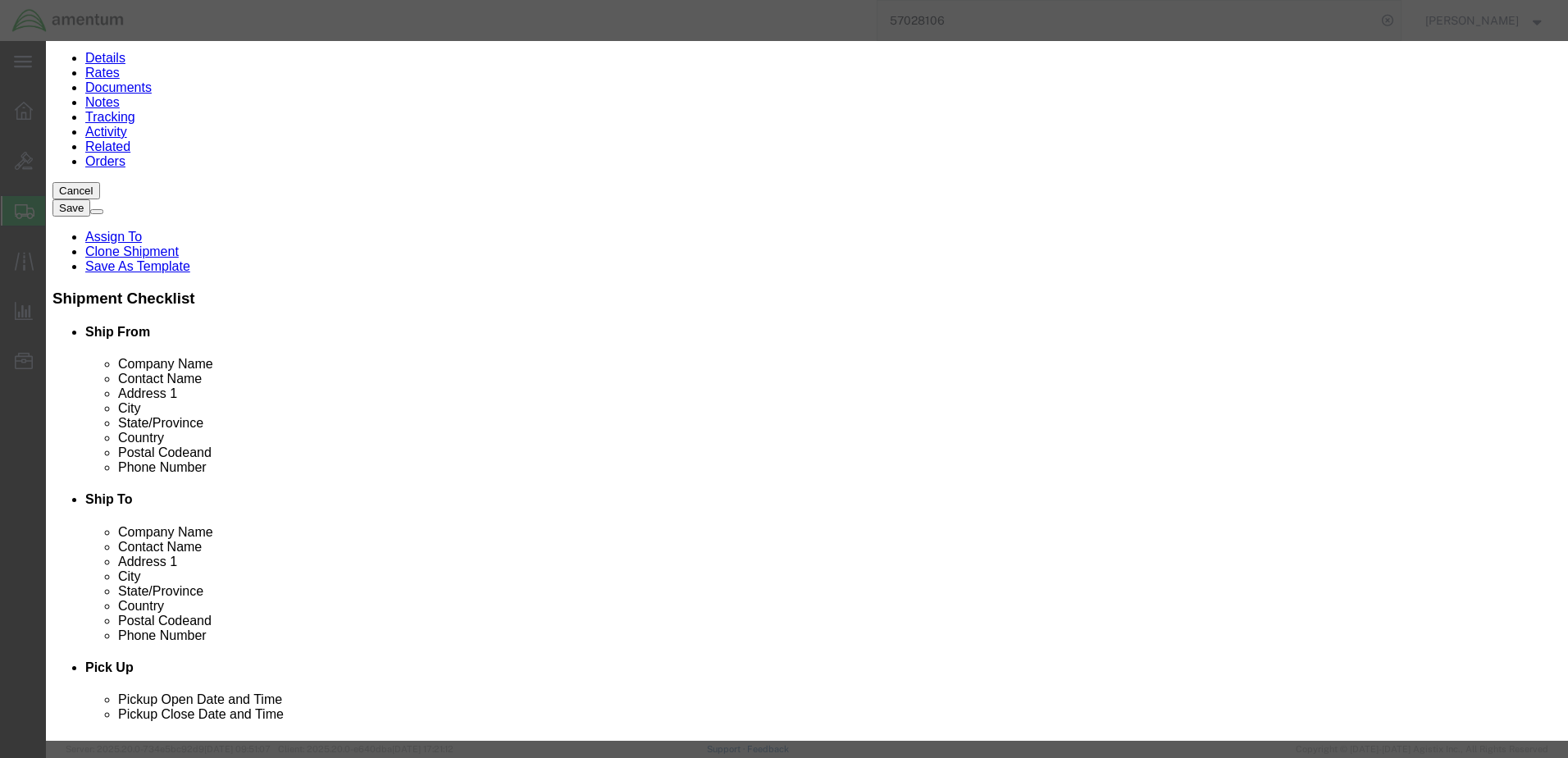
click button "Close"
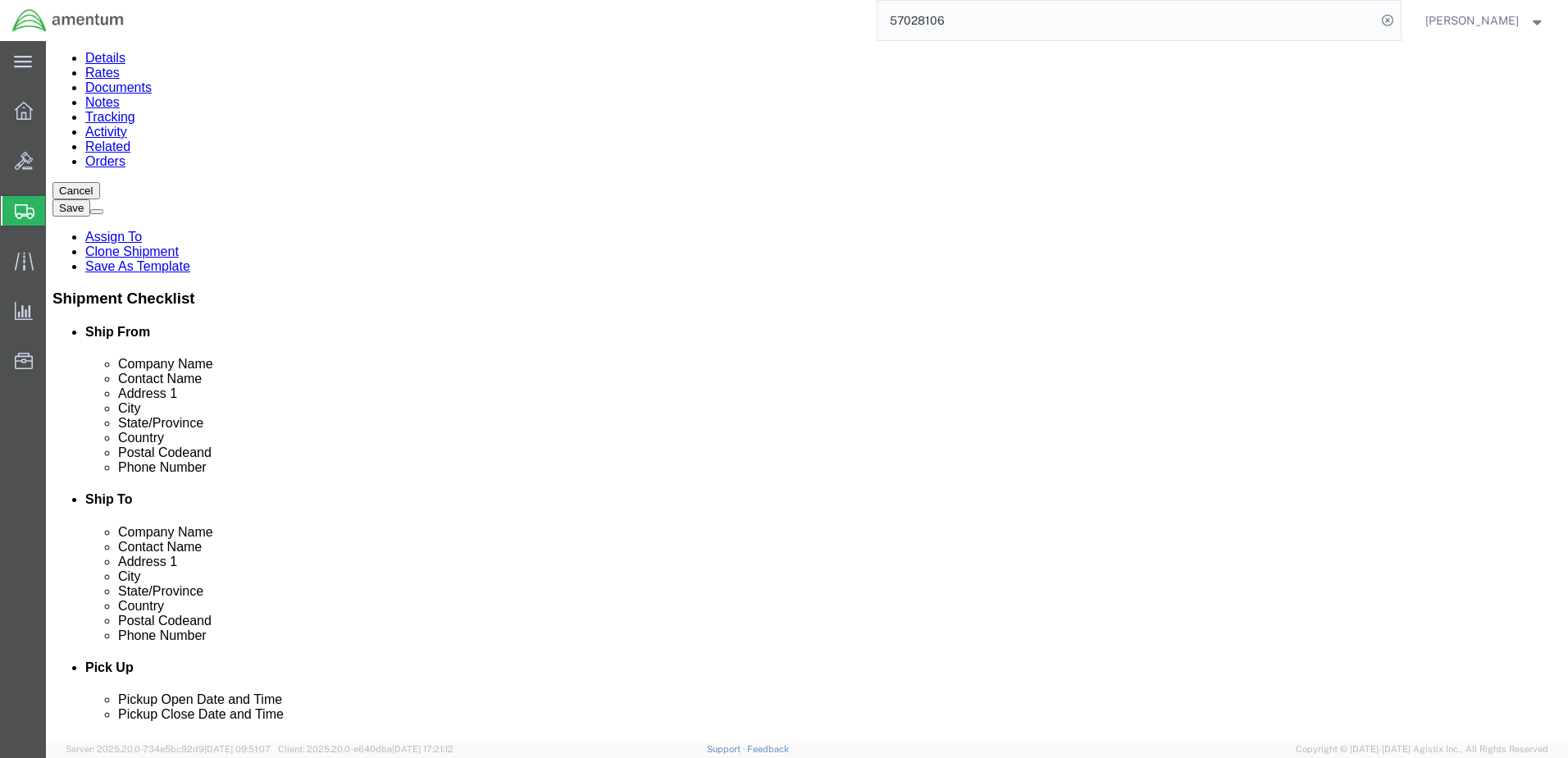
click dd "1.00 Each"
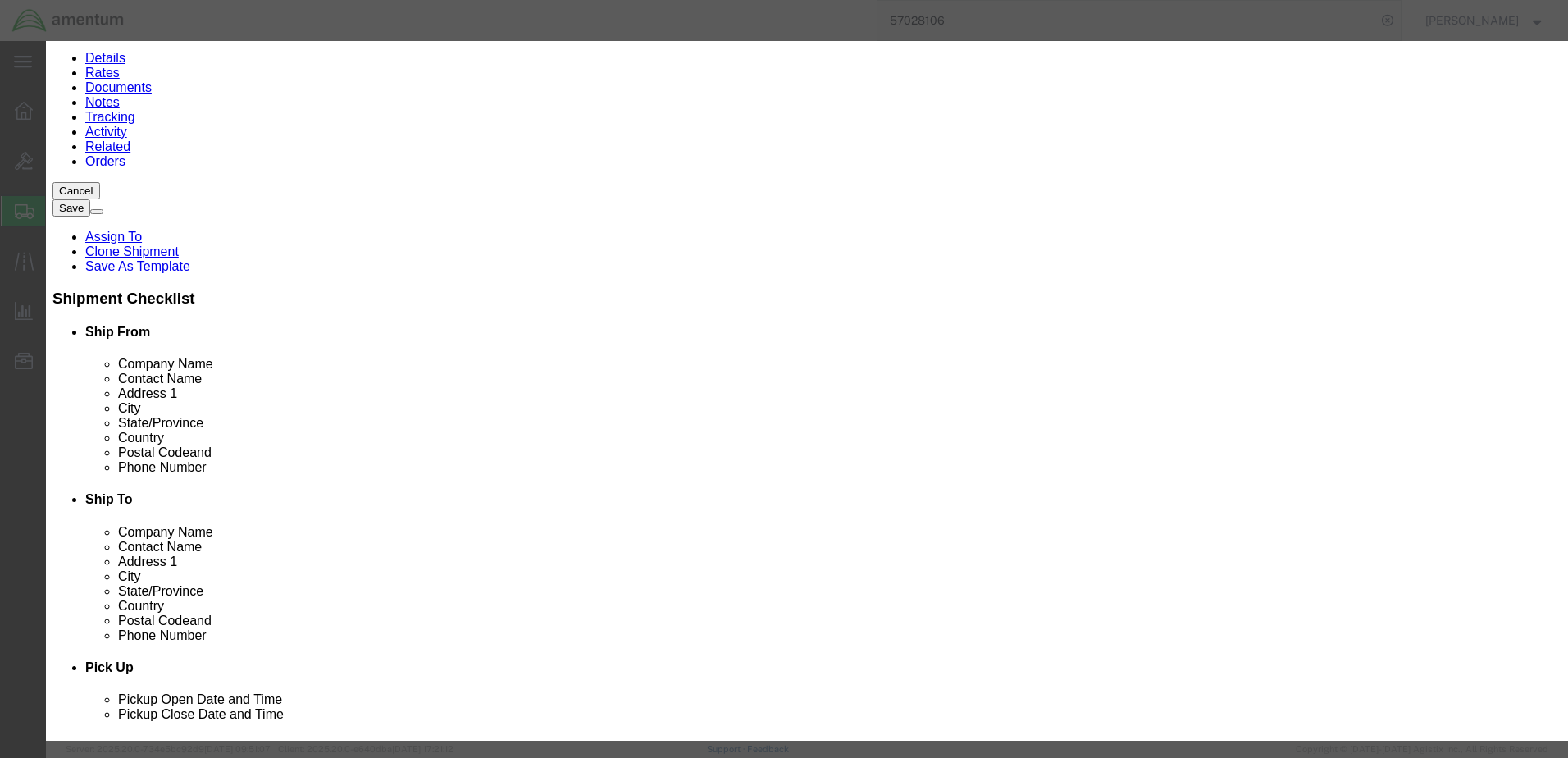
click button "Close"
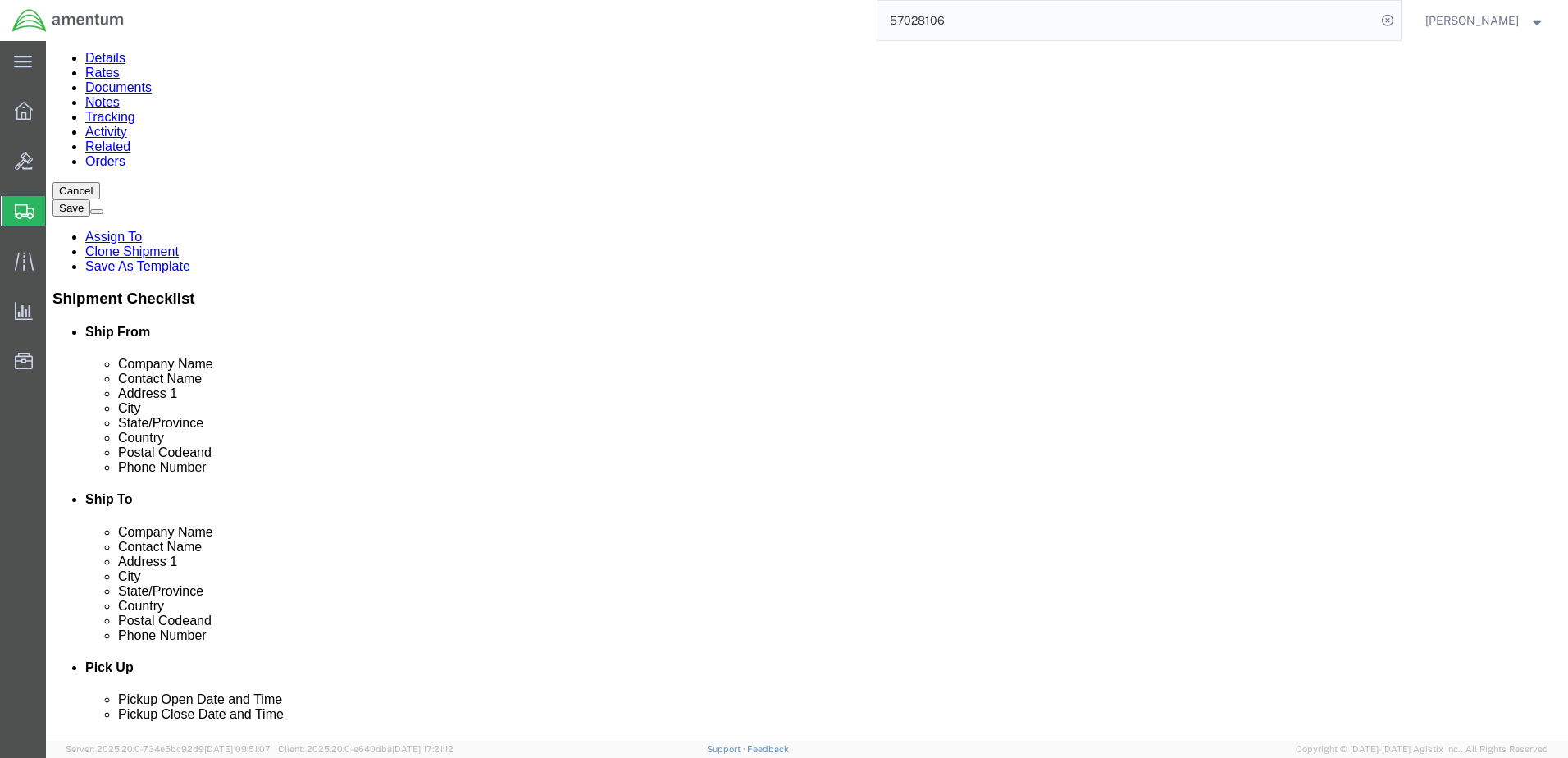
click button "Continue"
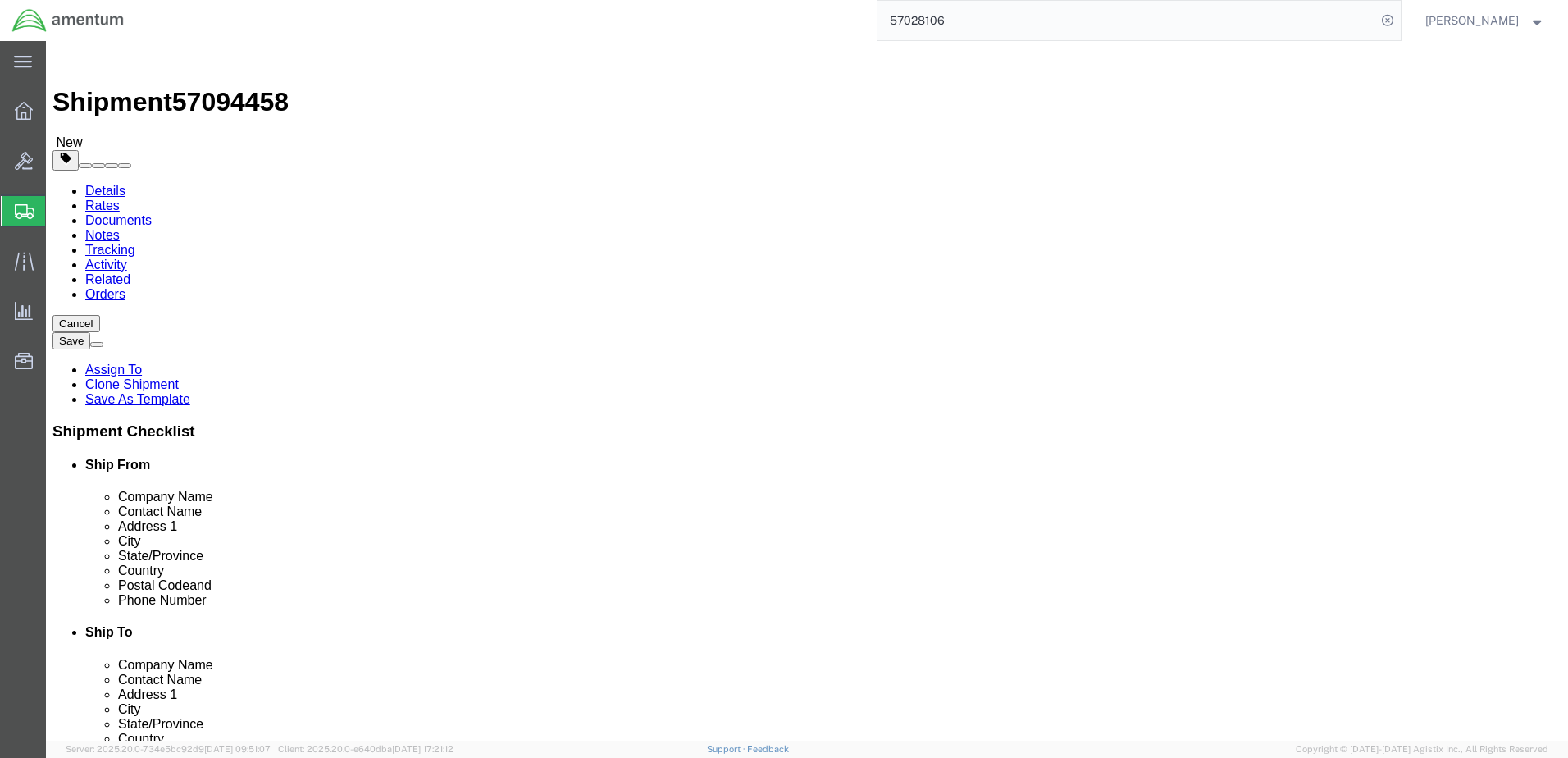
scroll to position [0, 0]
click input "checkbox"
checkbox input "false"
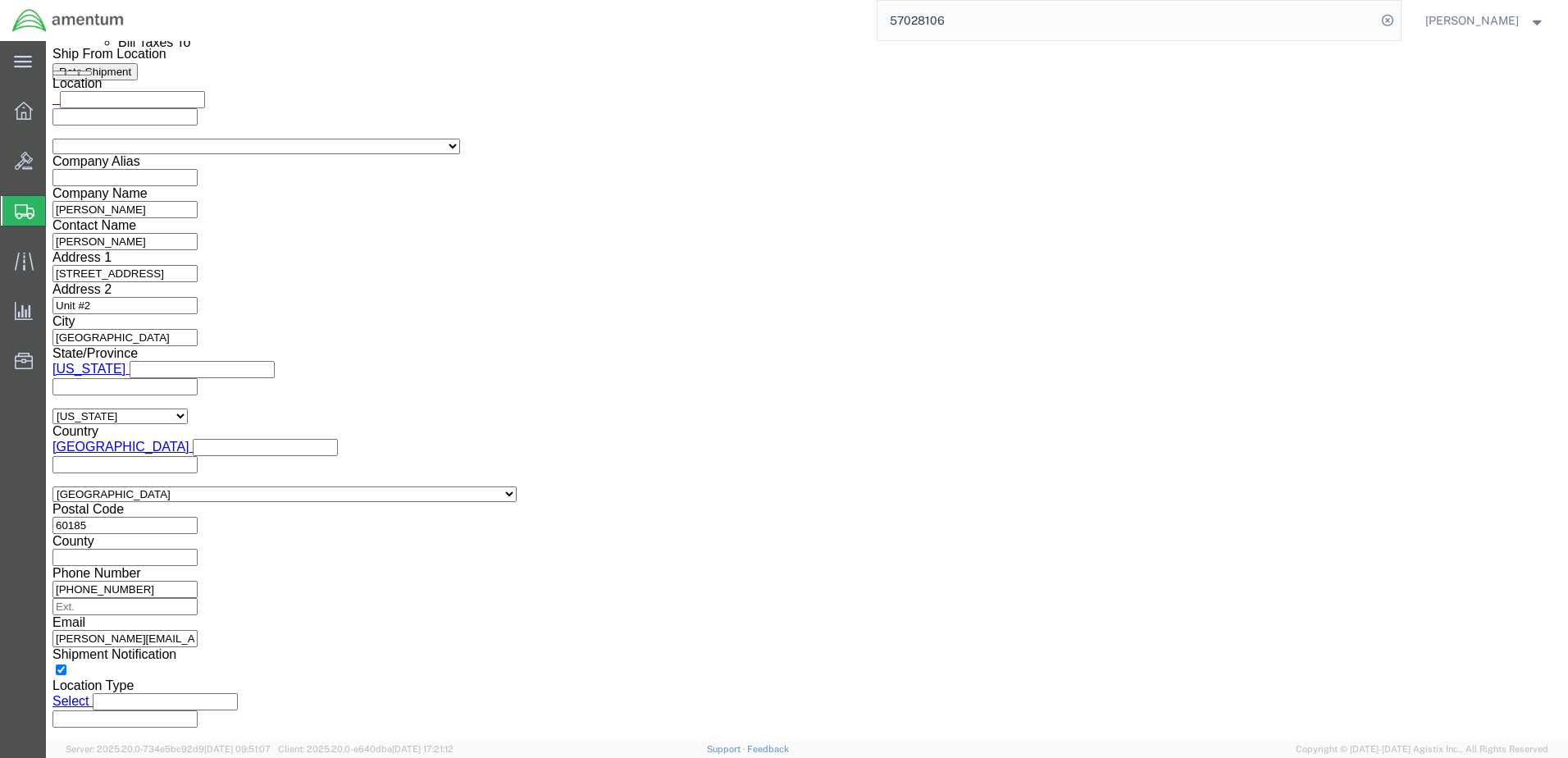
scroll to position [1149, 0]
click icon
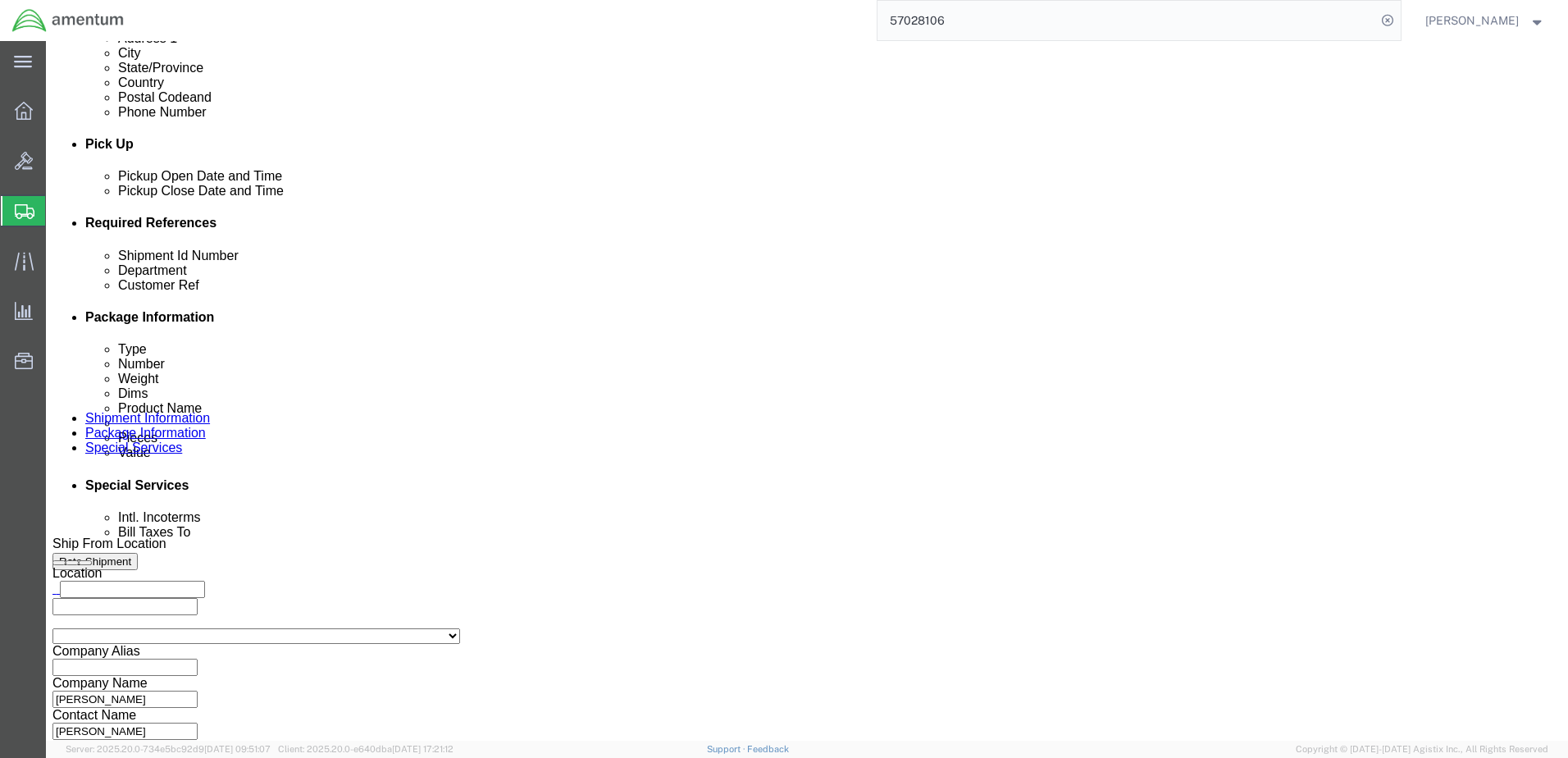
scroll to position [656, 0]
click div "Insurance Value Select USD JPY GBP CAD EUR"
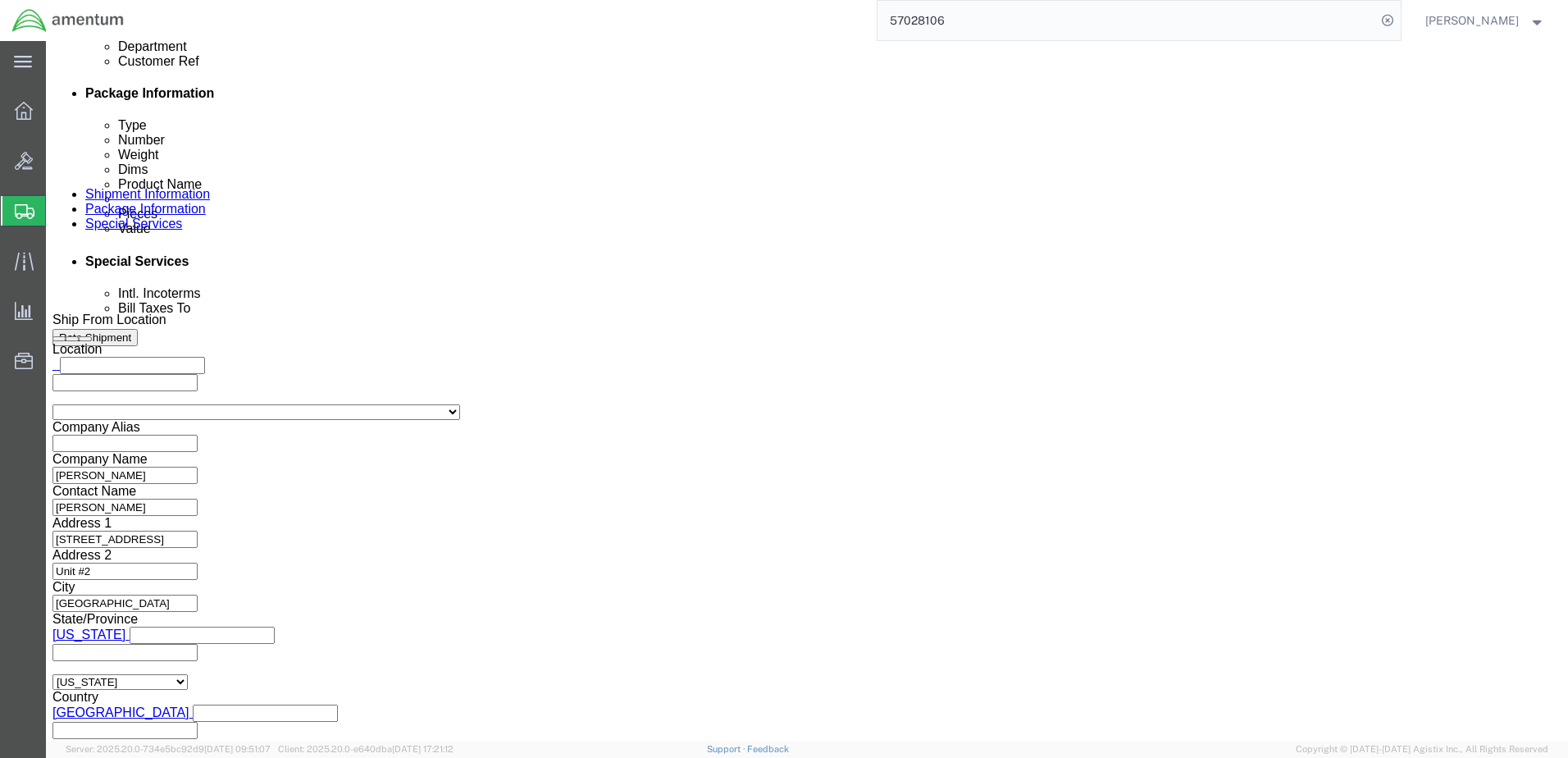
scroll to position [903, 0]
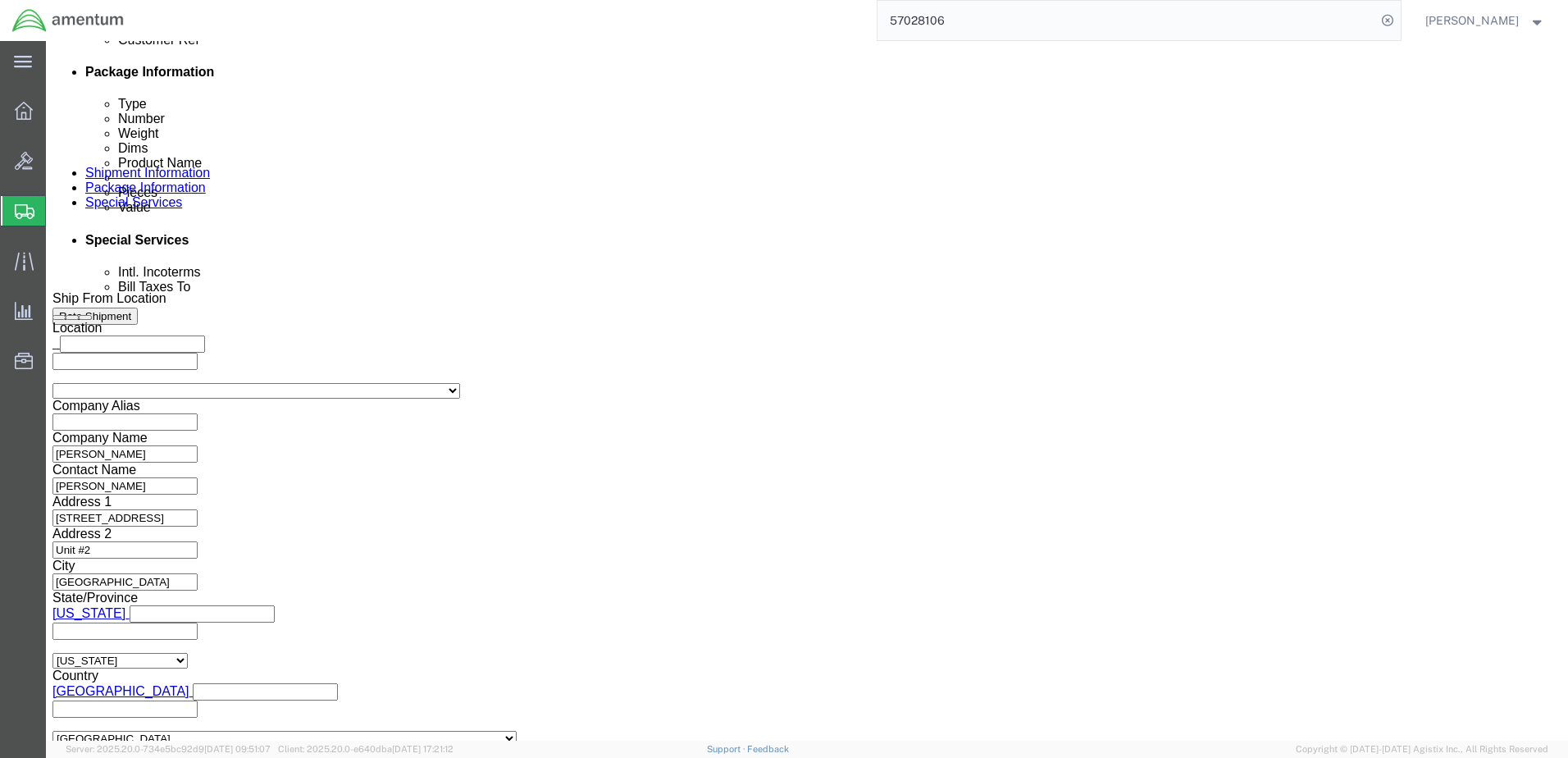
click icon
click ul "[PERSON_NAME][EMAIL_ADDRESS][PERSON_NAME][DOMAIN_NAME] [PERSON_NAME][EMAIL_ADDR…"
type input "[EMAIL_ADDRESS][DOMAIN_NAME]"
type input "[PERSON_NAME][EMAIL_ADDRESS][PERSON_NAME][DOMAIN_NAME],[DOMAIN_NAME][EMAIL_ADDR…"
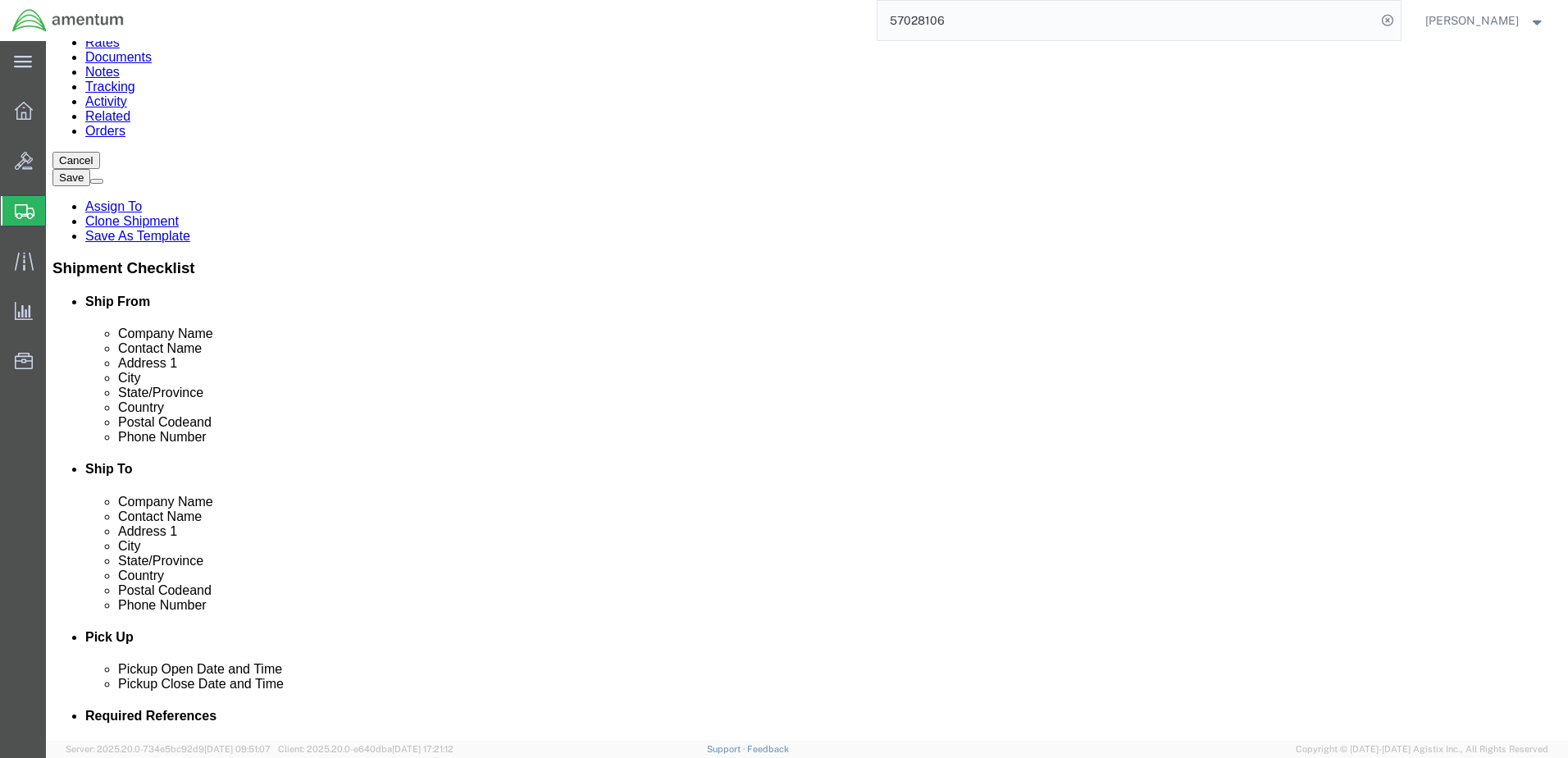
scroll to position [0, 0]
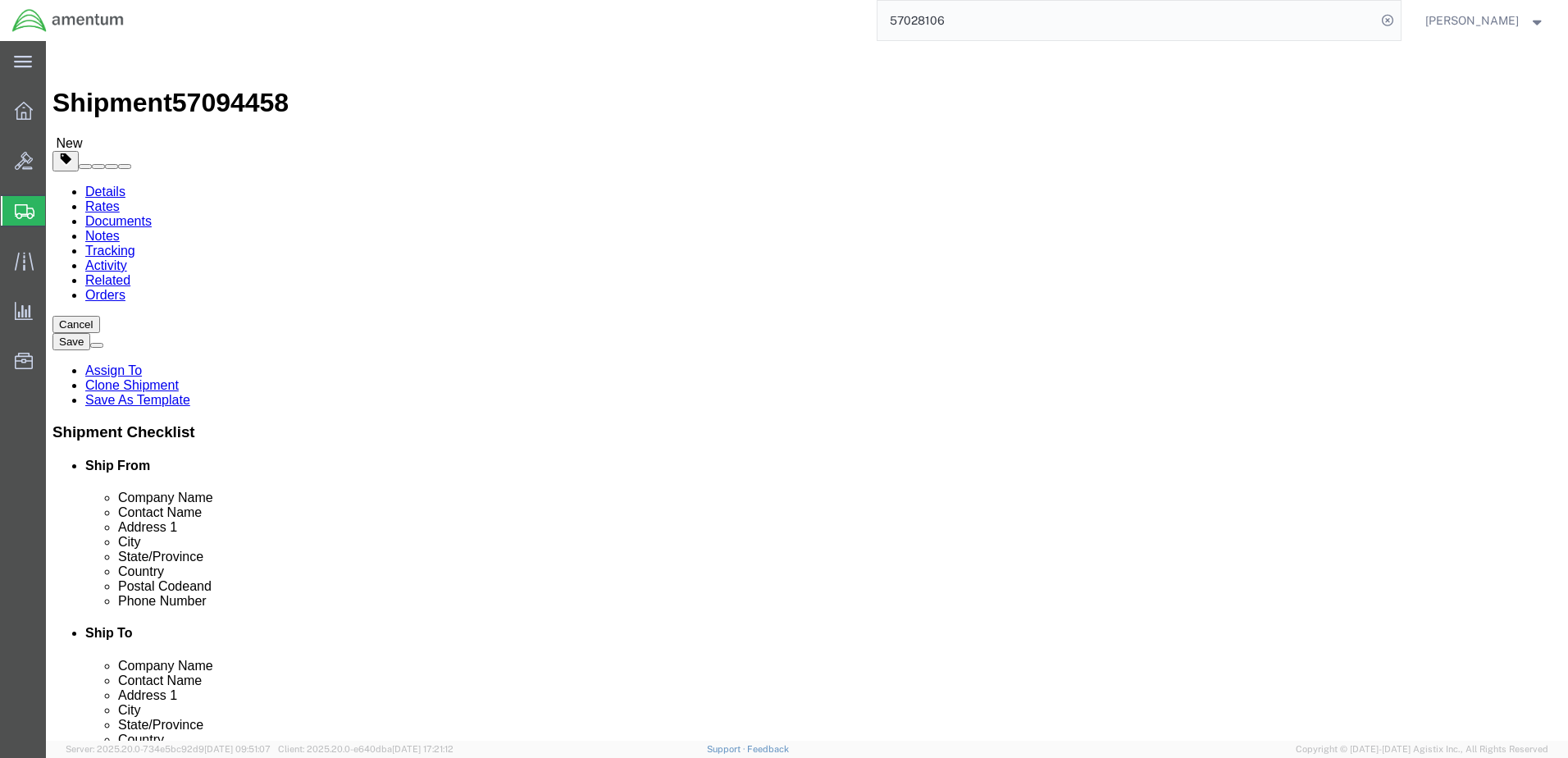
click button "Rate Shipment"
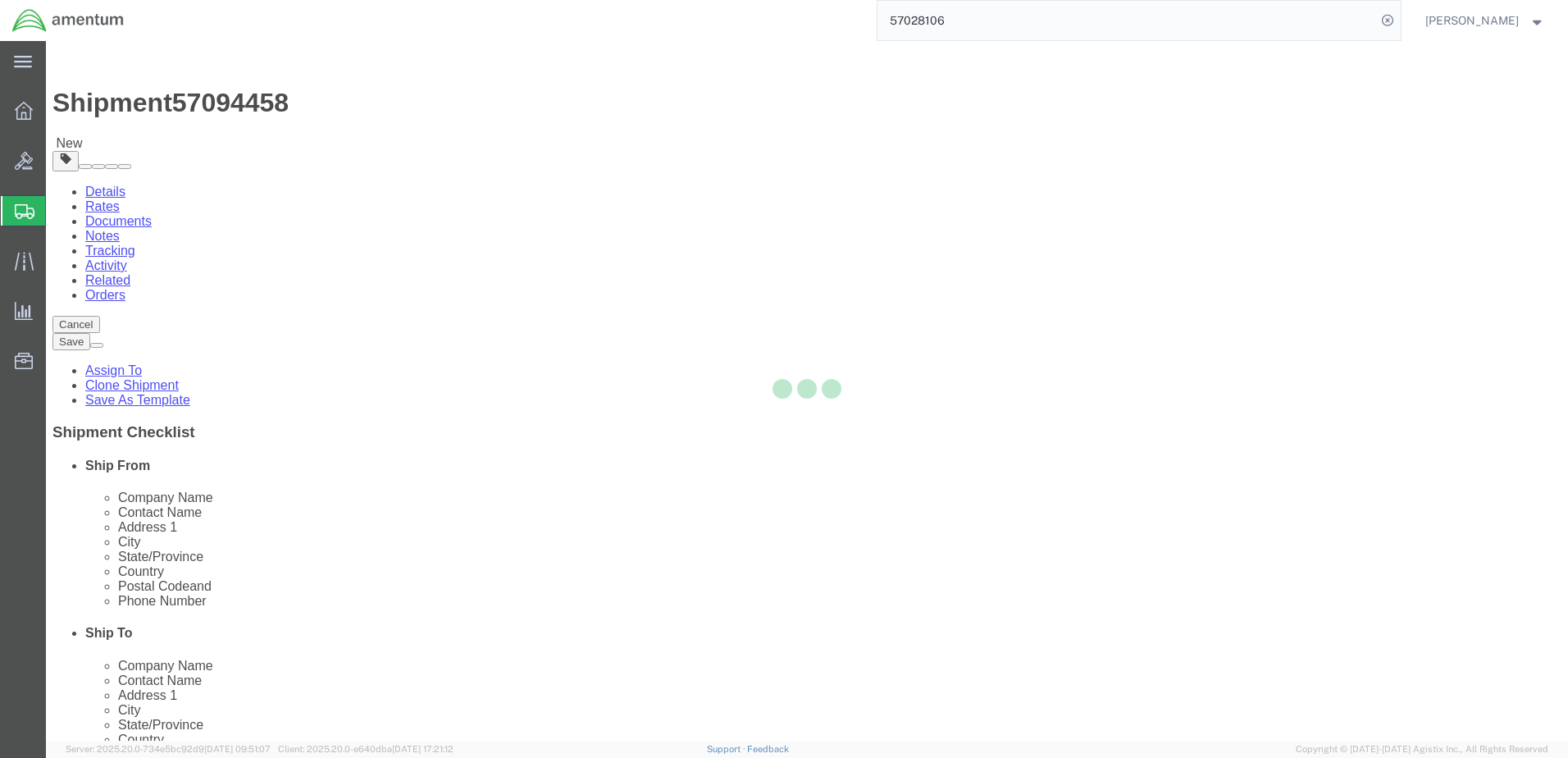
select select
select select "COSTCENTER"
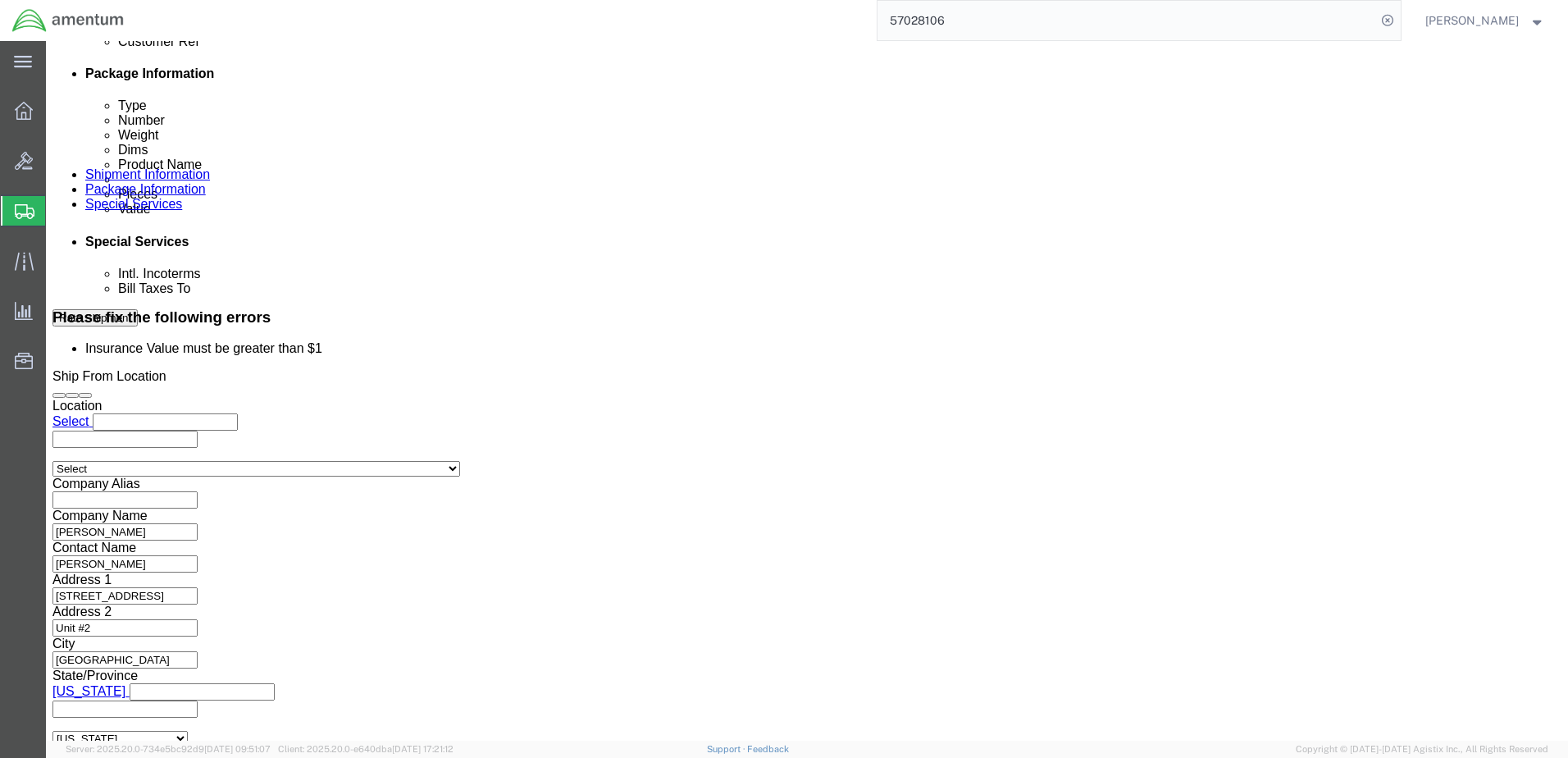
scroll to position [903, 0]
click input "text"
type input "2,500.00"
click div "Insurance"
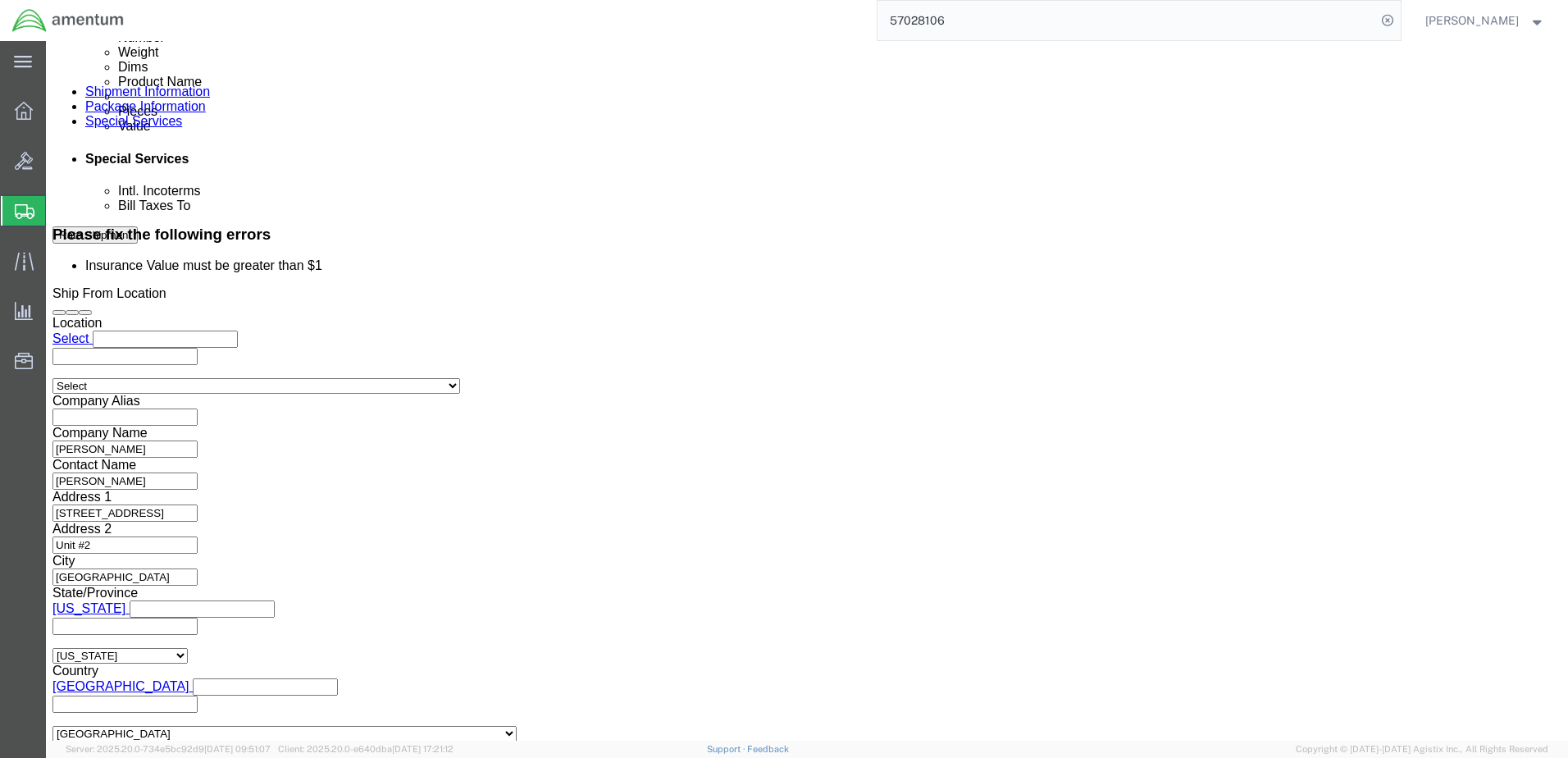
scroll to position [985, 0]
click button "Rate Shipment"
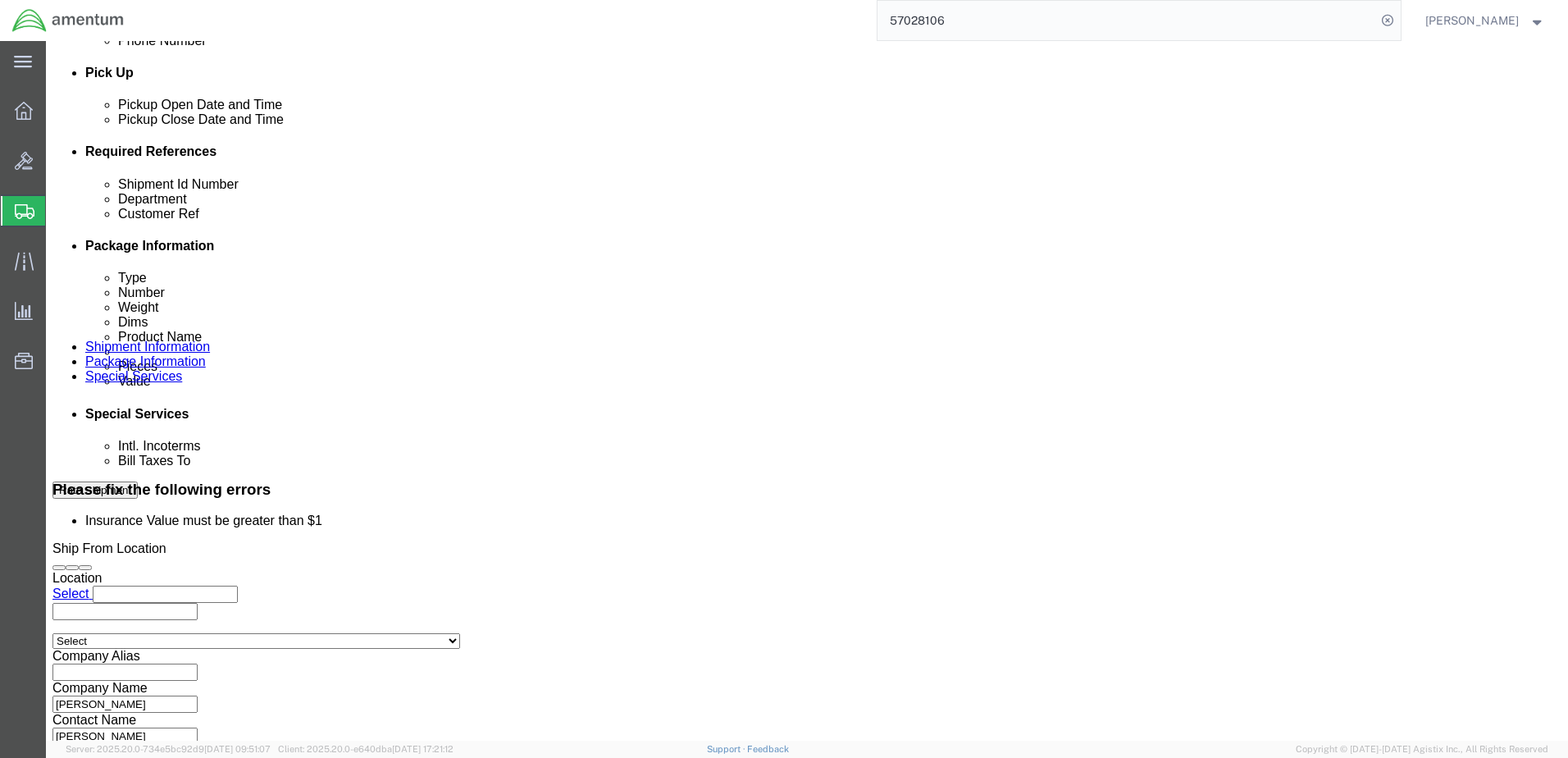
scroll to position [739, 0]
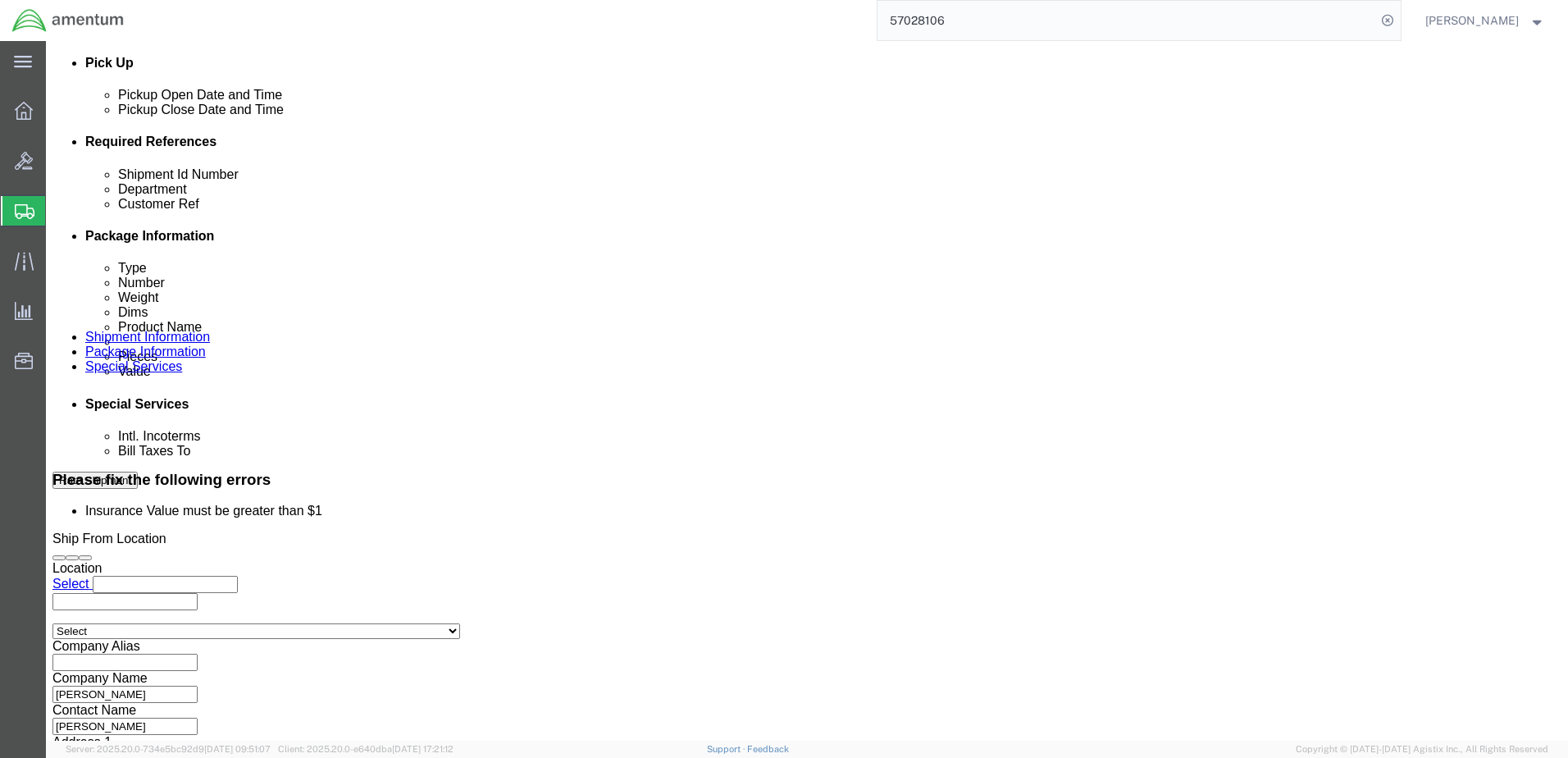
click icon
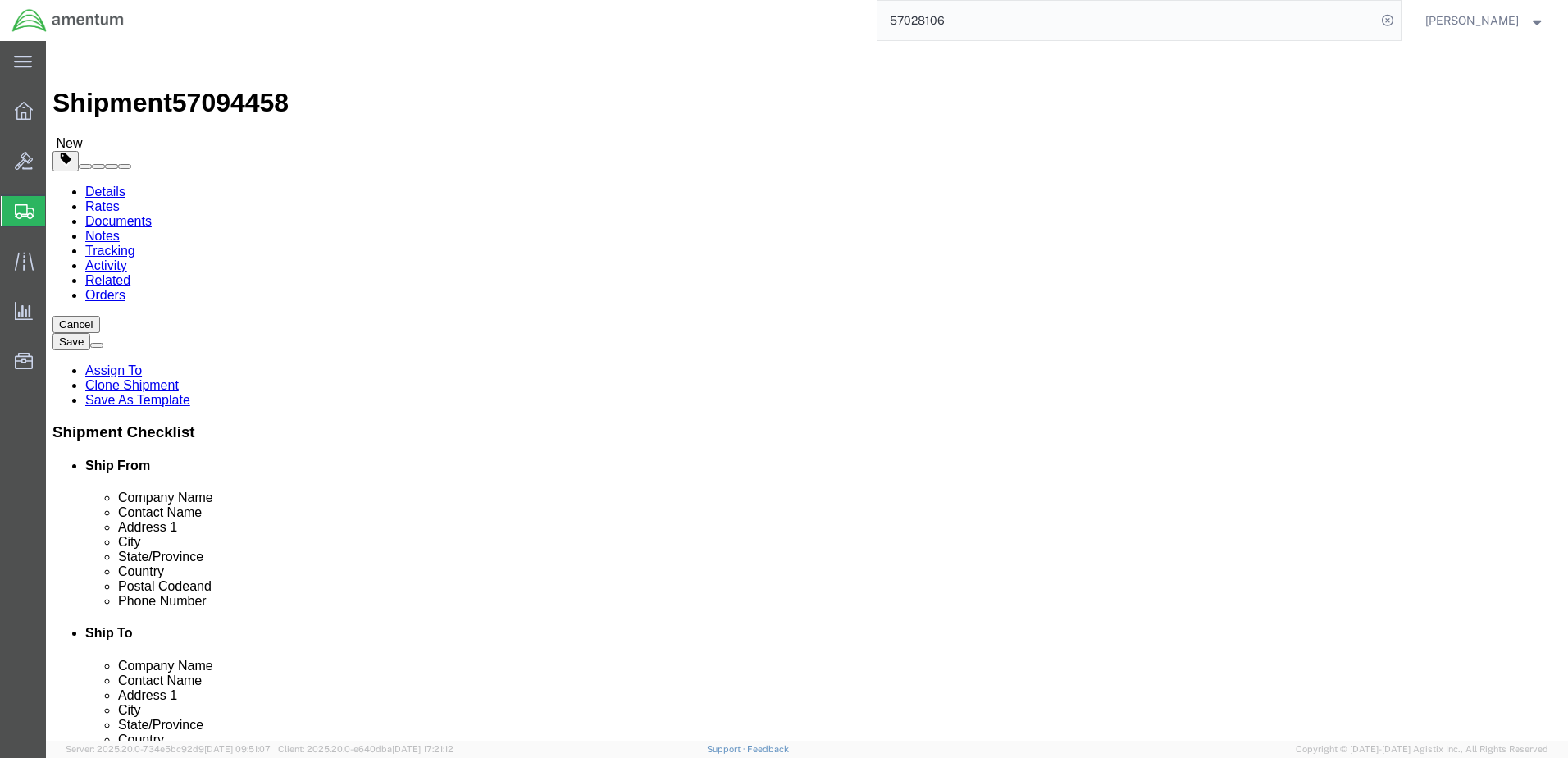
click dd "2500.00 USD"
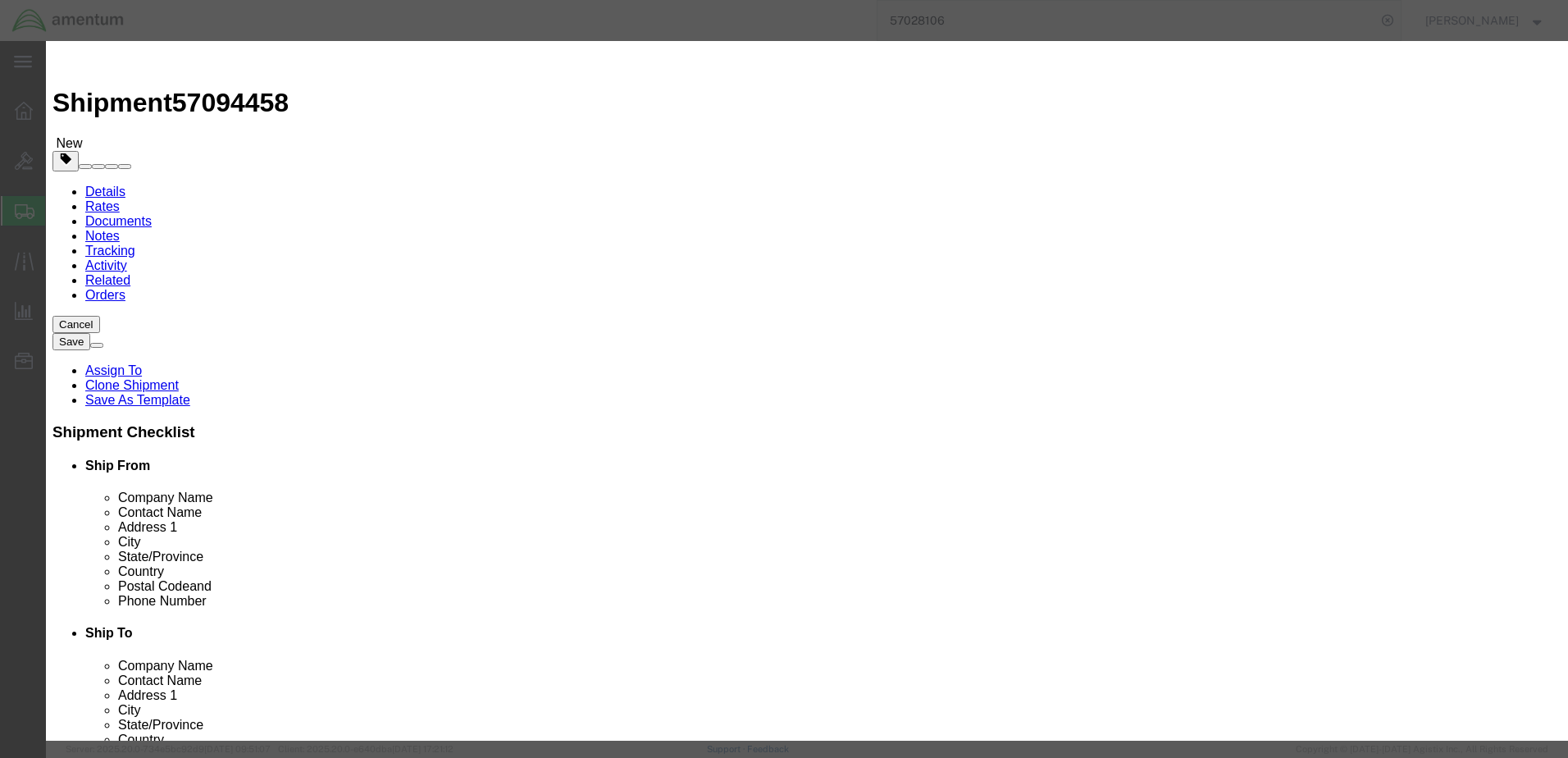
click input "2500.00"
type input "2,500.00"
click button "Save & Close"
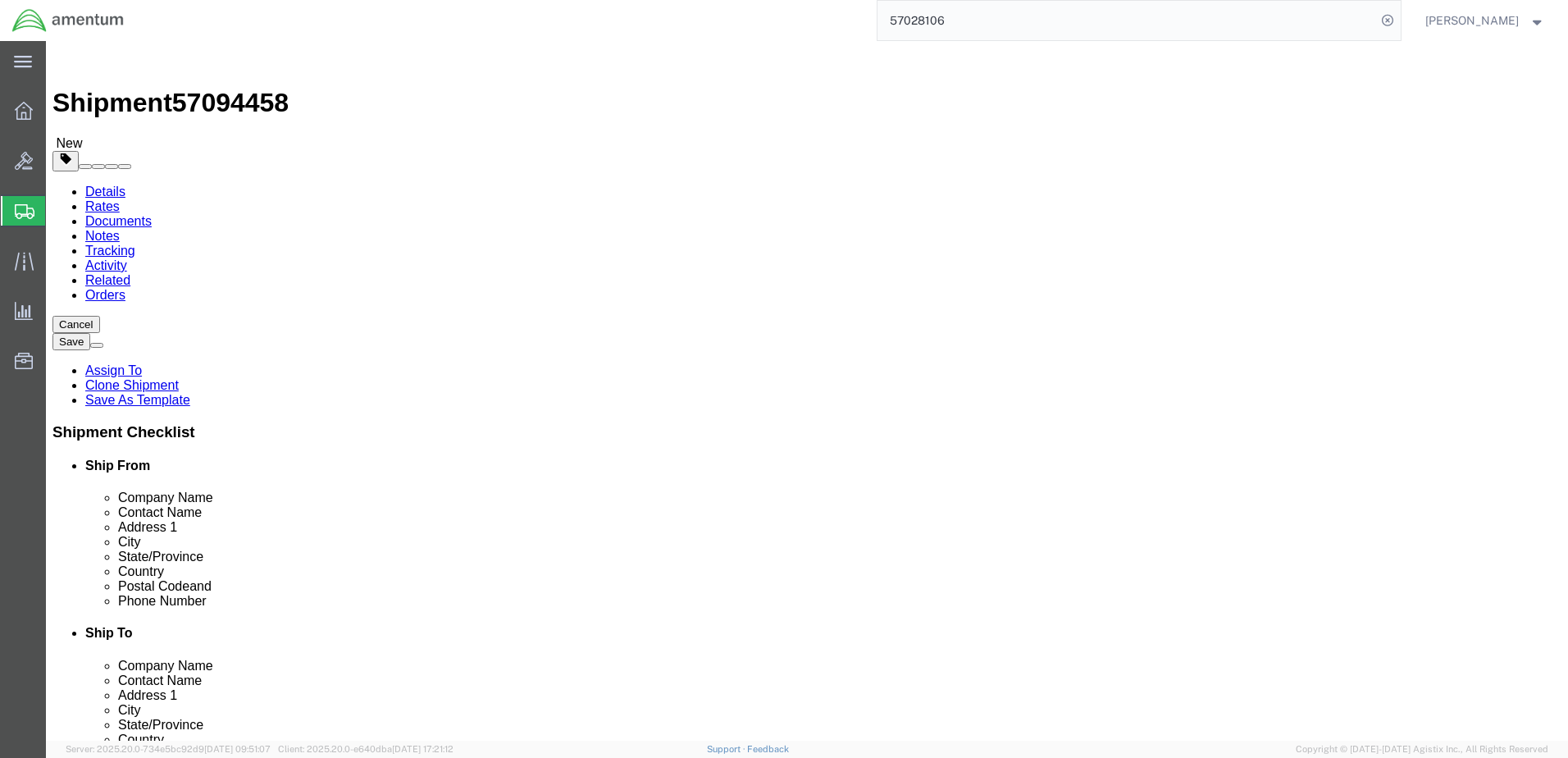
click button "Rate Shipment"
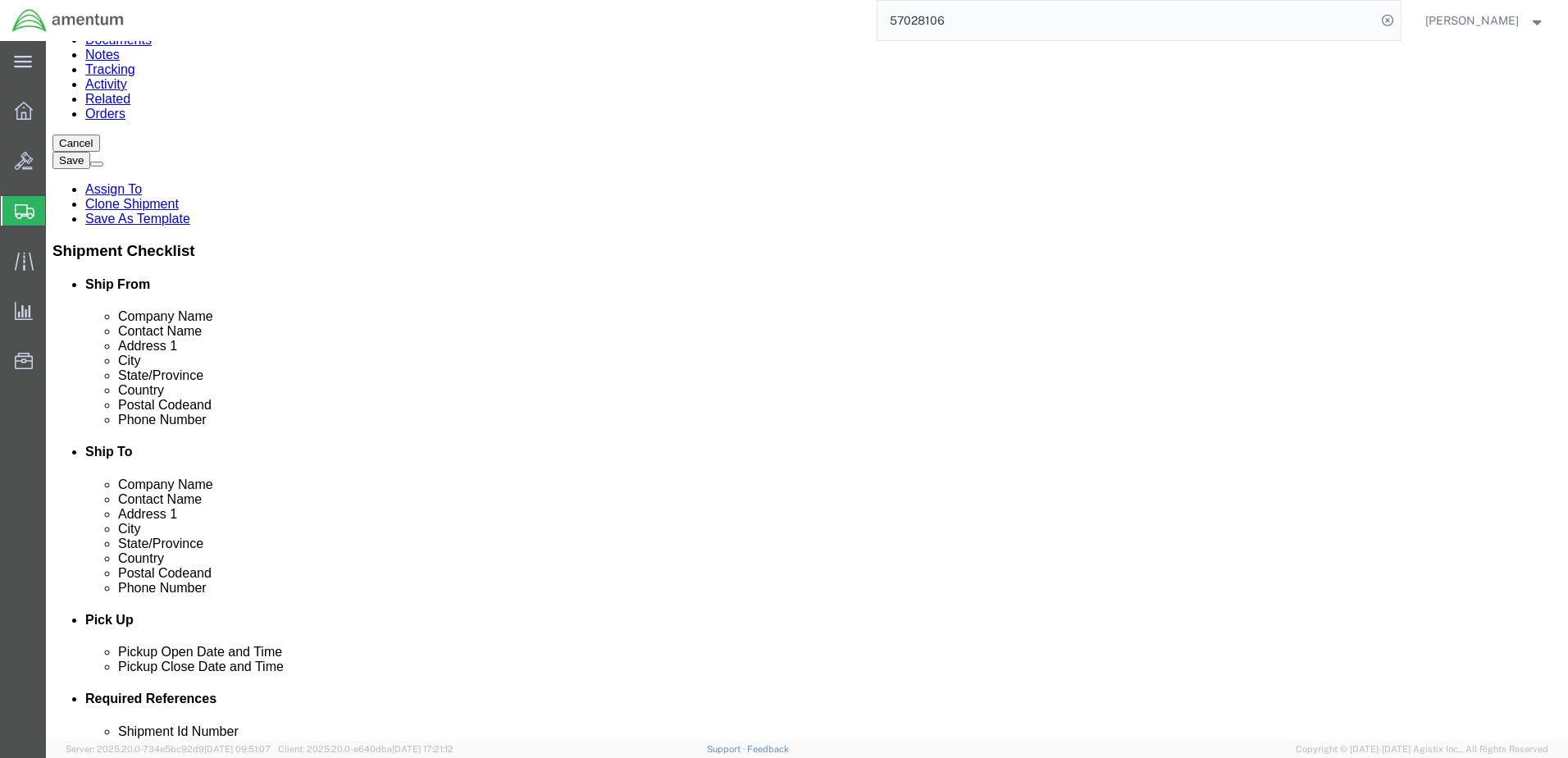
scroll to position [201, 0]
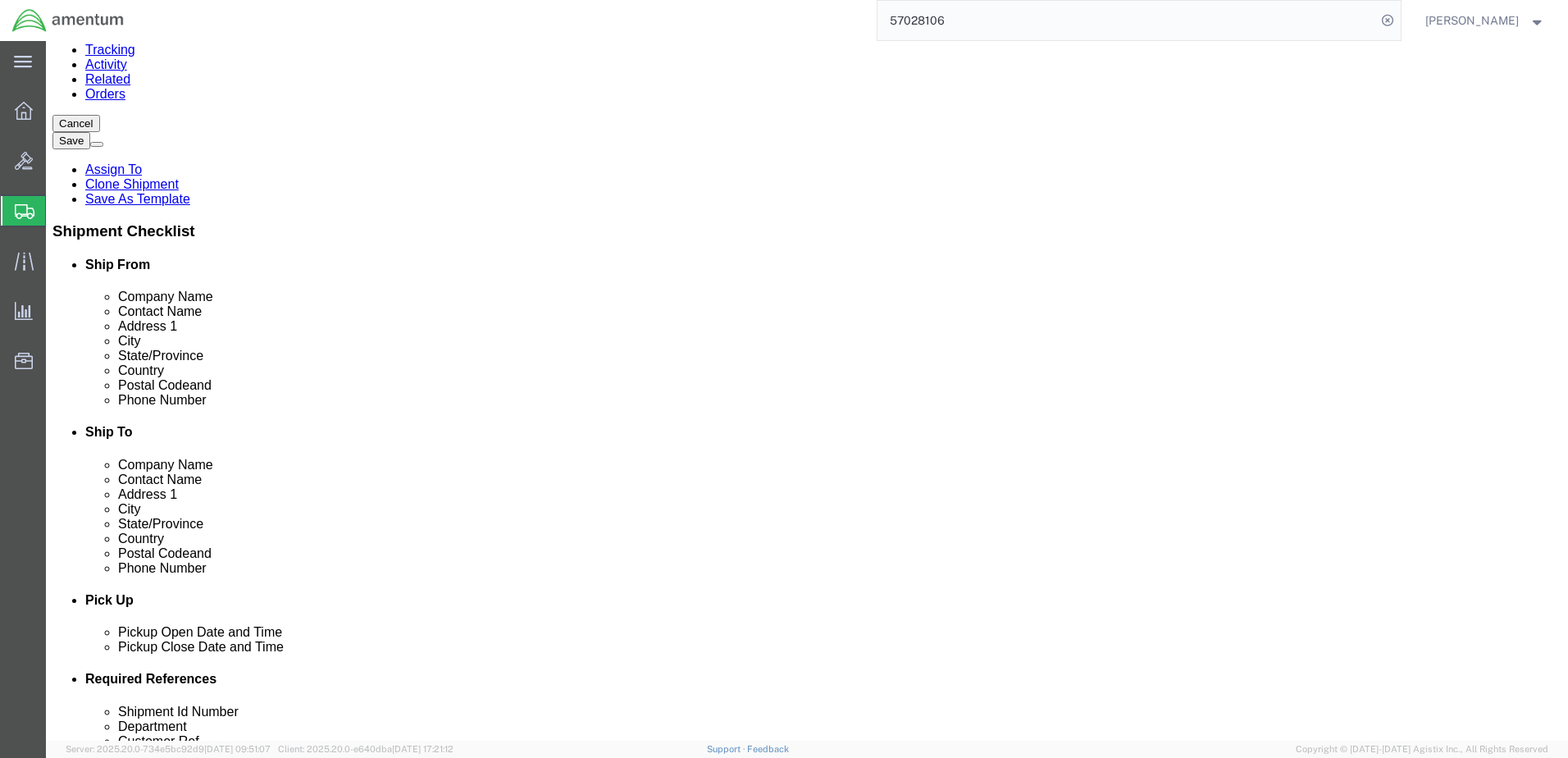
drag, startPoint x: 1130, startPoint y: 639, endPoint x: 1100, endPoint y: 631, distance: 31.0
click button "Continue"
click icon
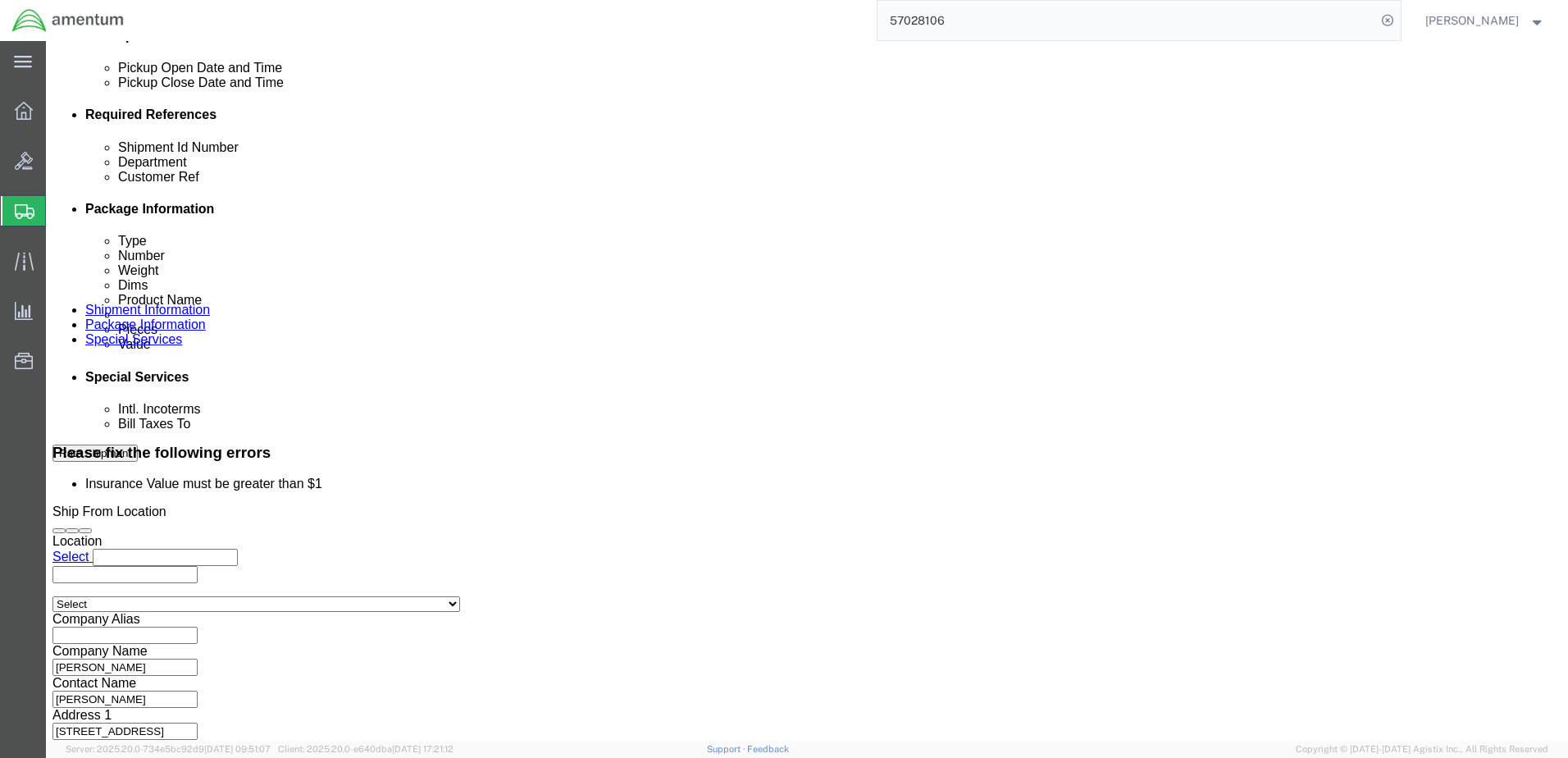
scroll to position [776, 0]
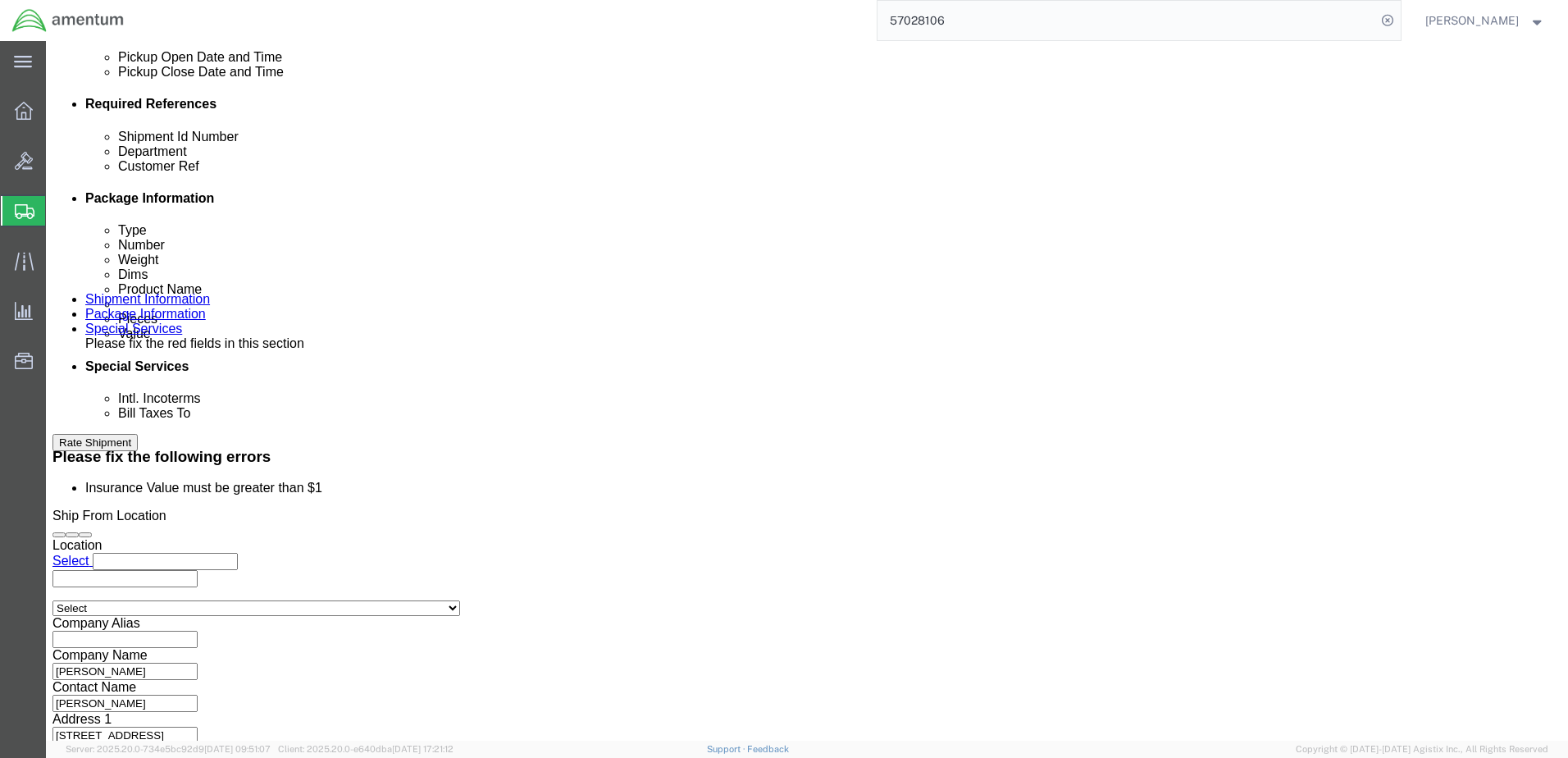
click icon
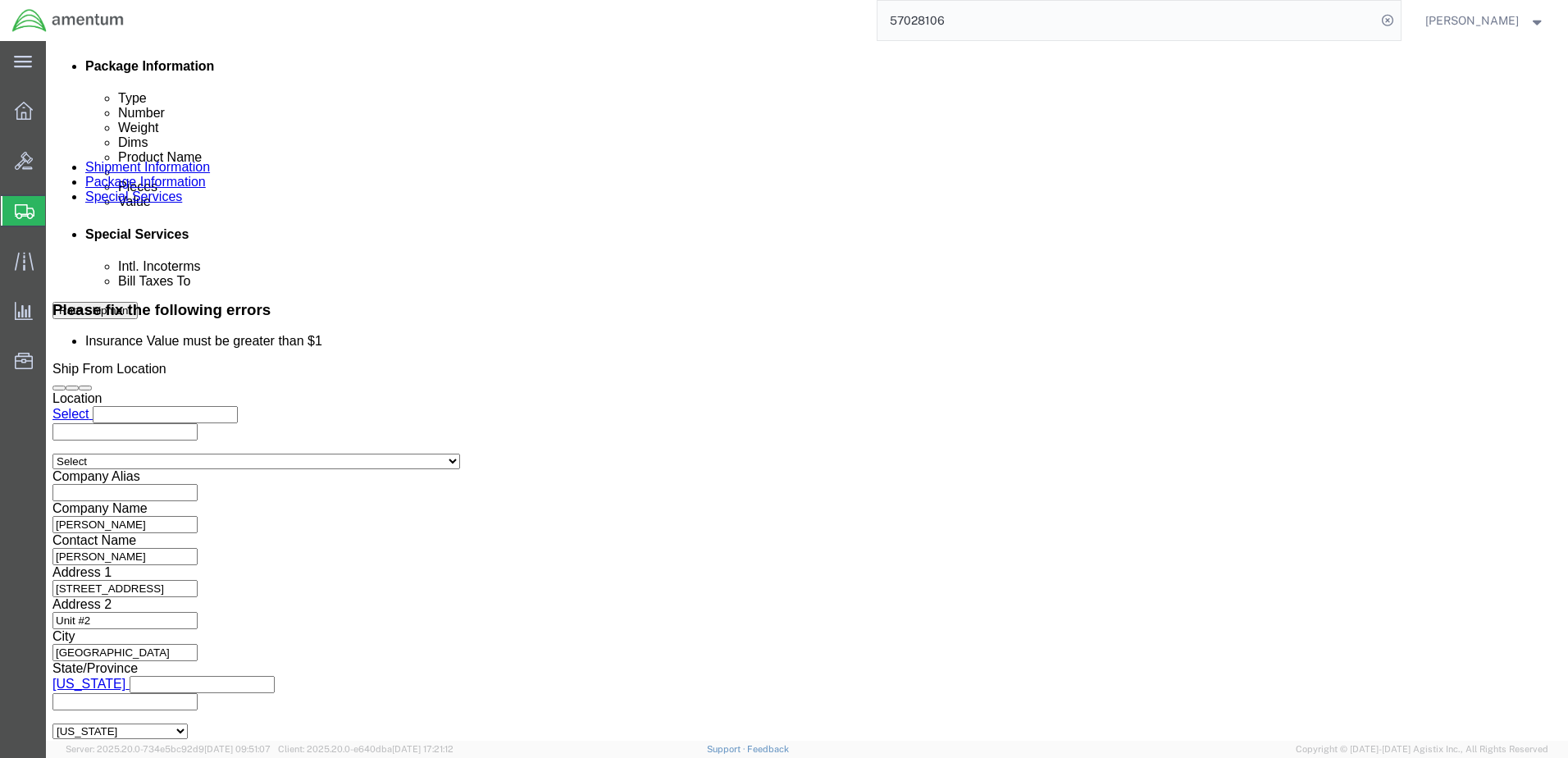
scroll to position [868, 0]
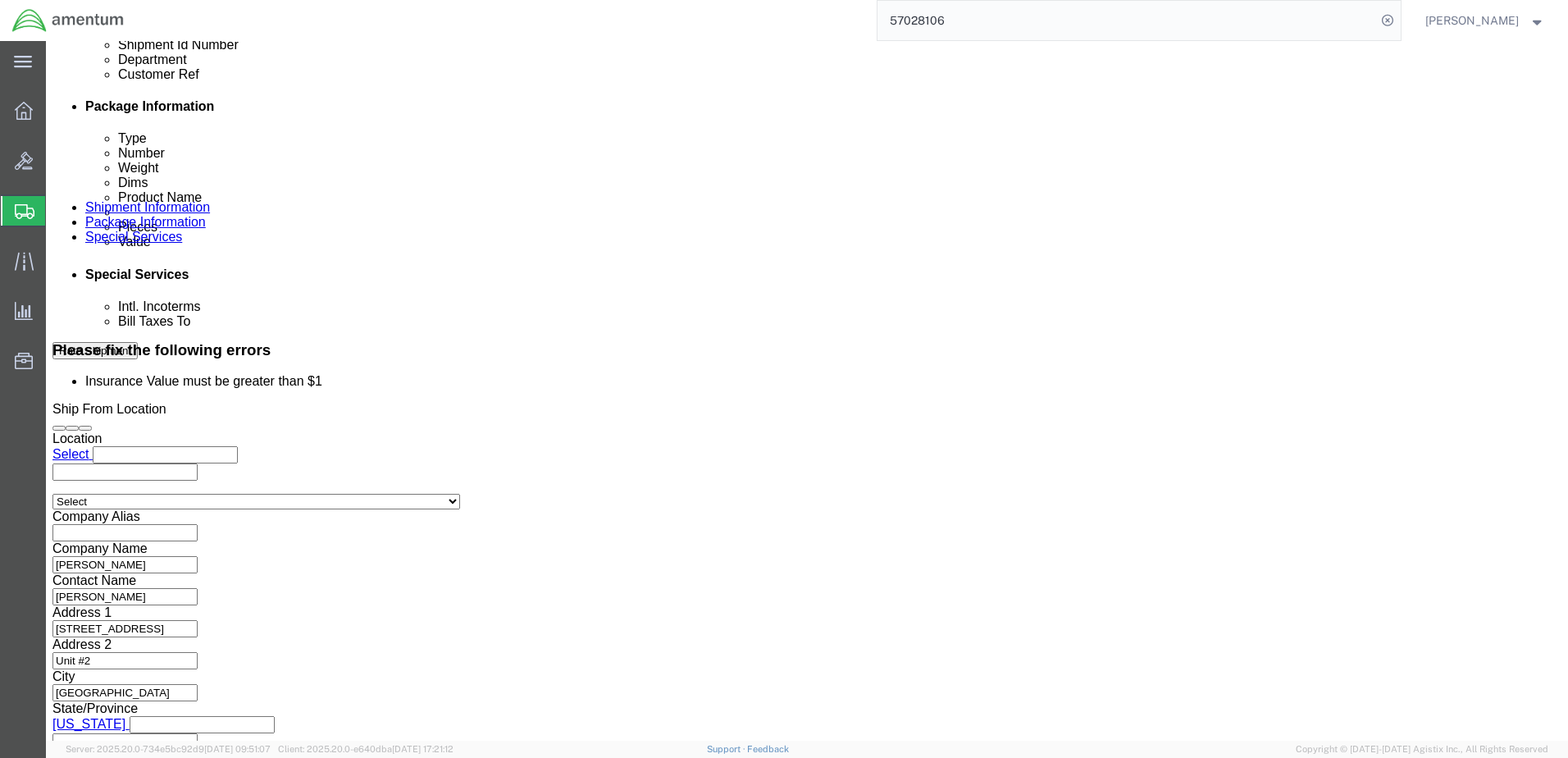
click input "No"
radio input "true"
click input "Yes"
radio input "true"
click input "text"
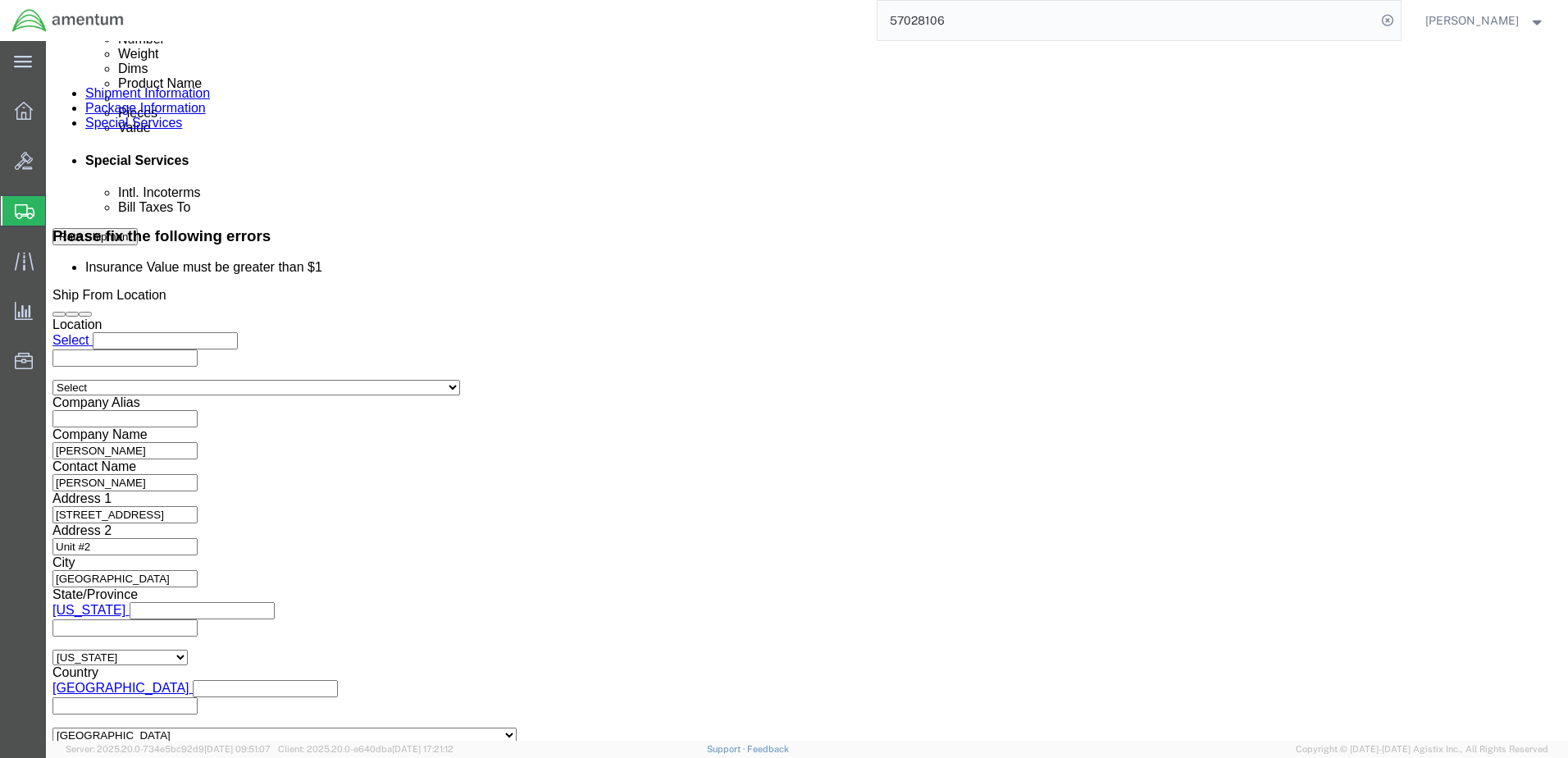
scroll to position [985, 0]
click input "2,500.00"
click div "Insurance required No Yes Insurance Value 2,500.00 Select USD JPY GBP CAD EUR"
click button "Rate Shipment"
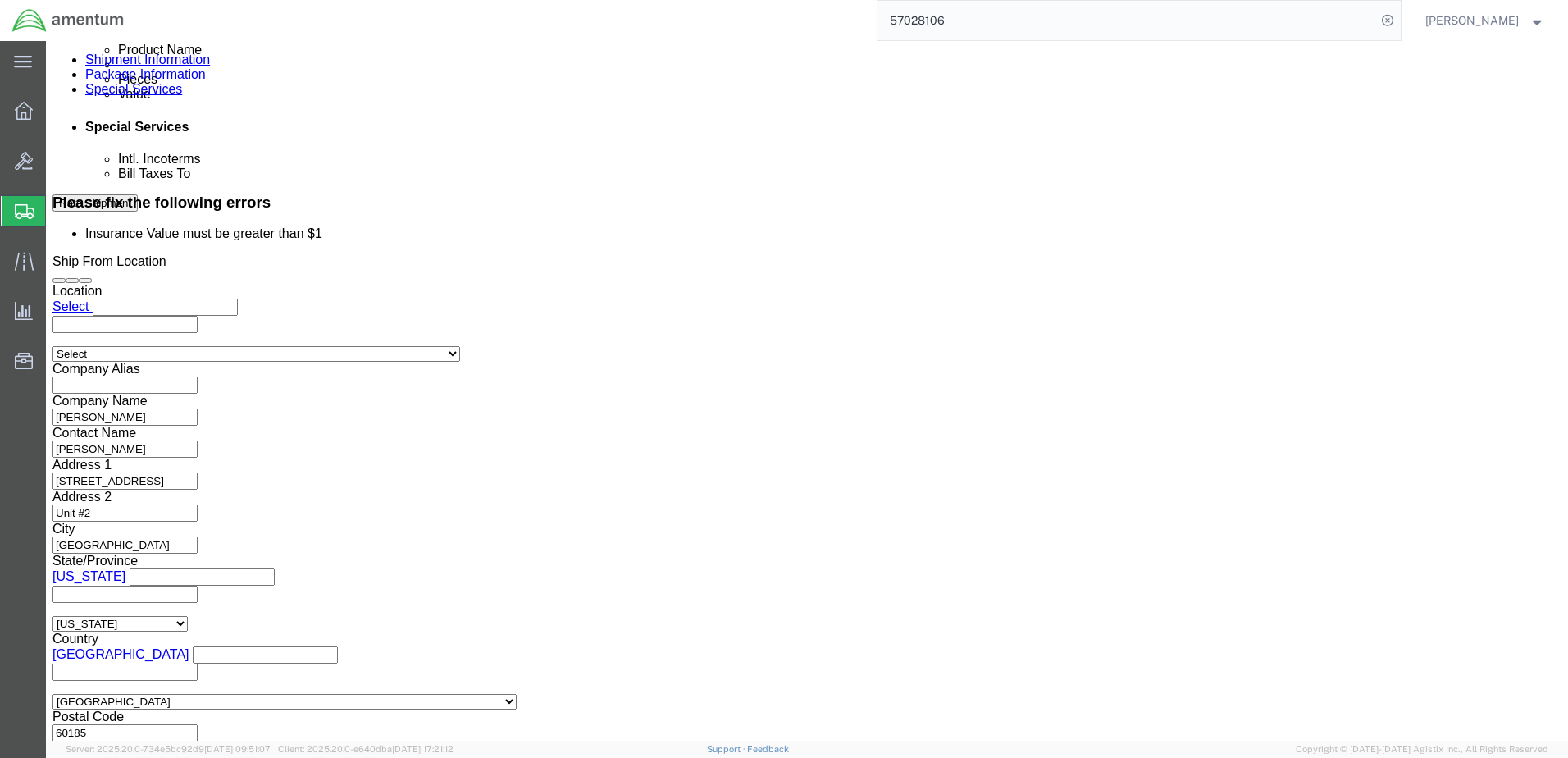
scroll to position [1067, 0]
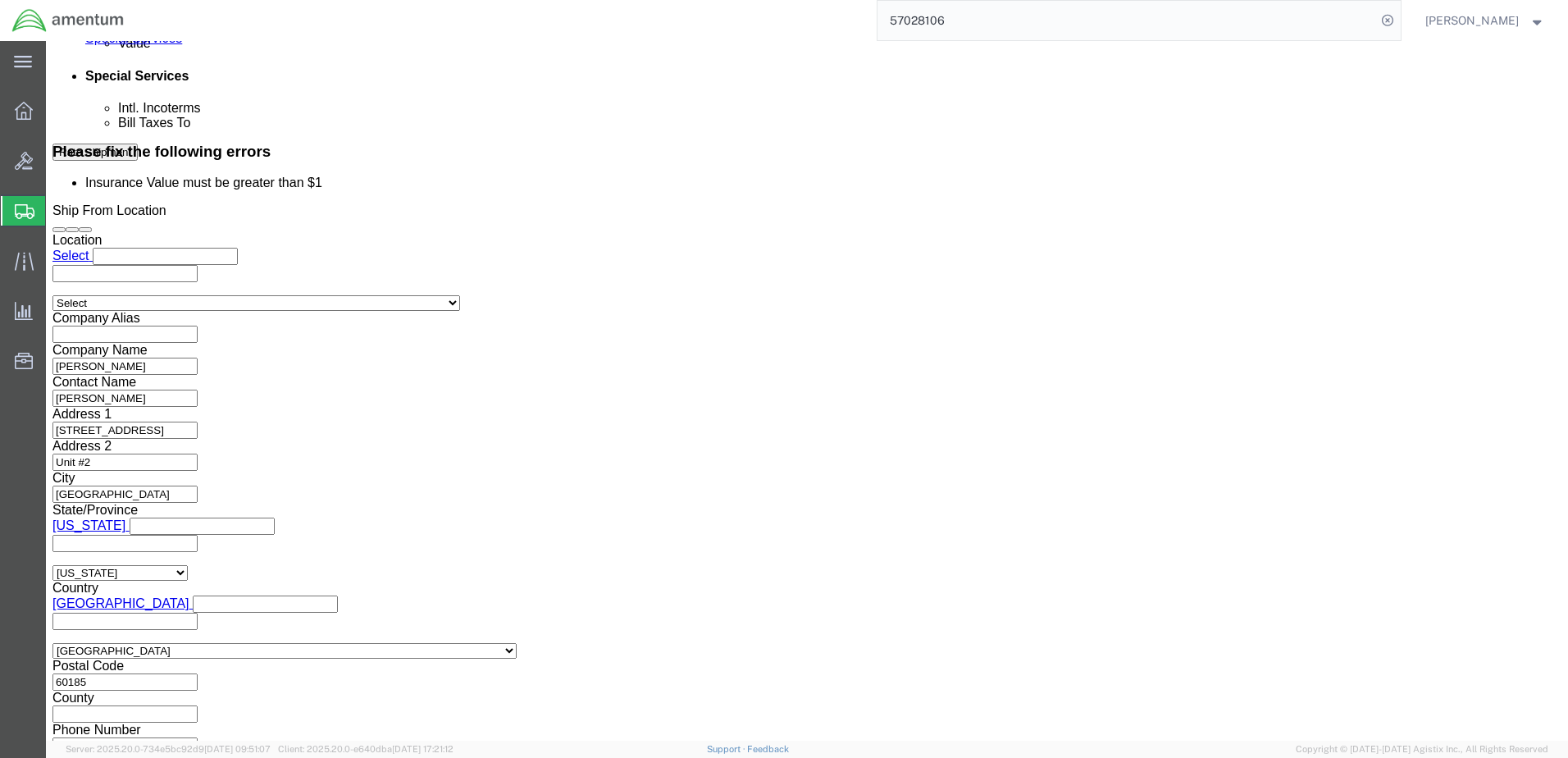
click input "2,500.00"
type input "2"
type input "2,500.00"
click textarea
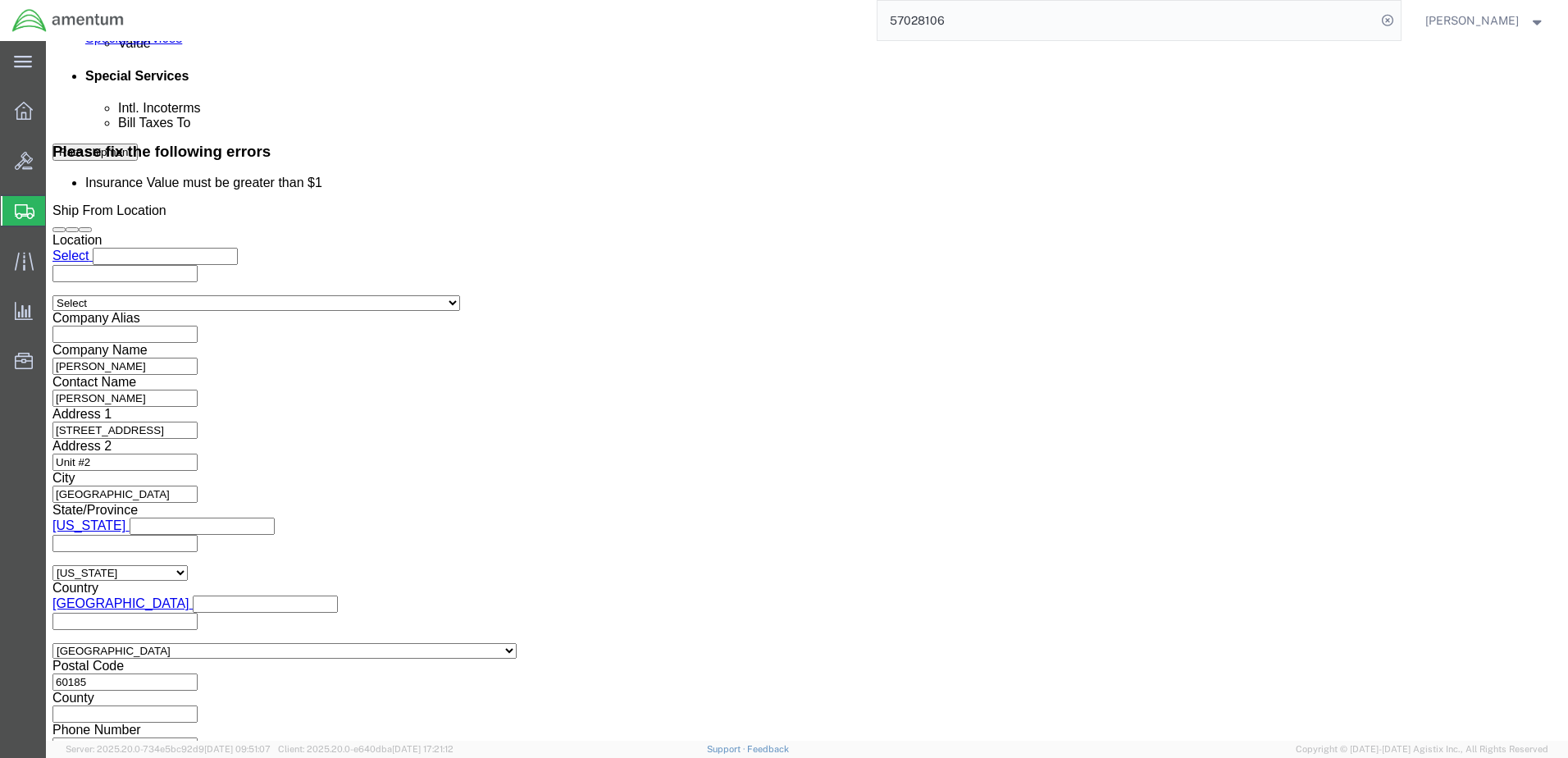
click div "To [PERSON_NAME][EMAIL_ADDRESS][PERSON_NAME][DOMAIN_NAME] [PERSON_NAME][EMAIL_A…"
click button "Rate Shipment"
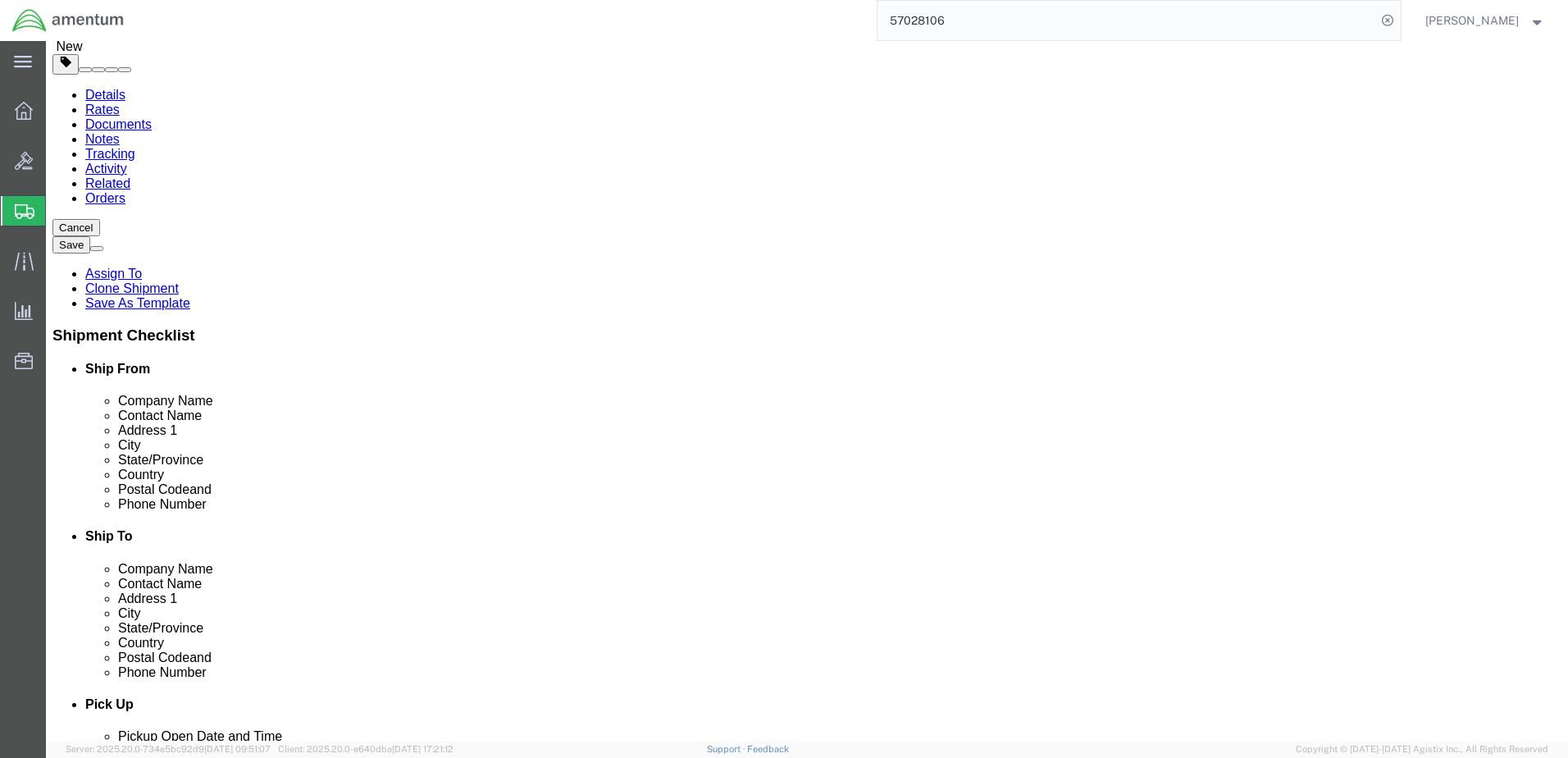
scroll to position [0, 0]
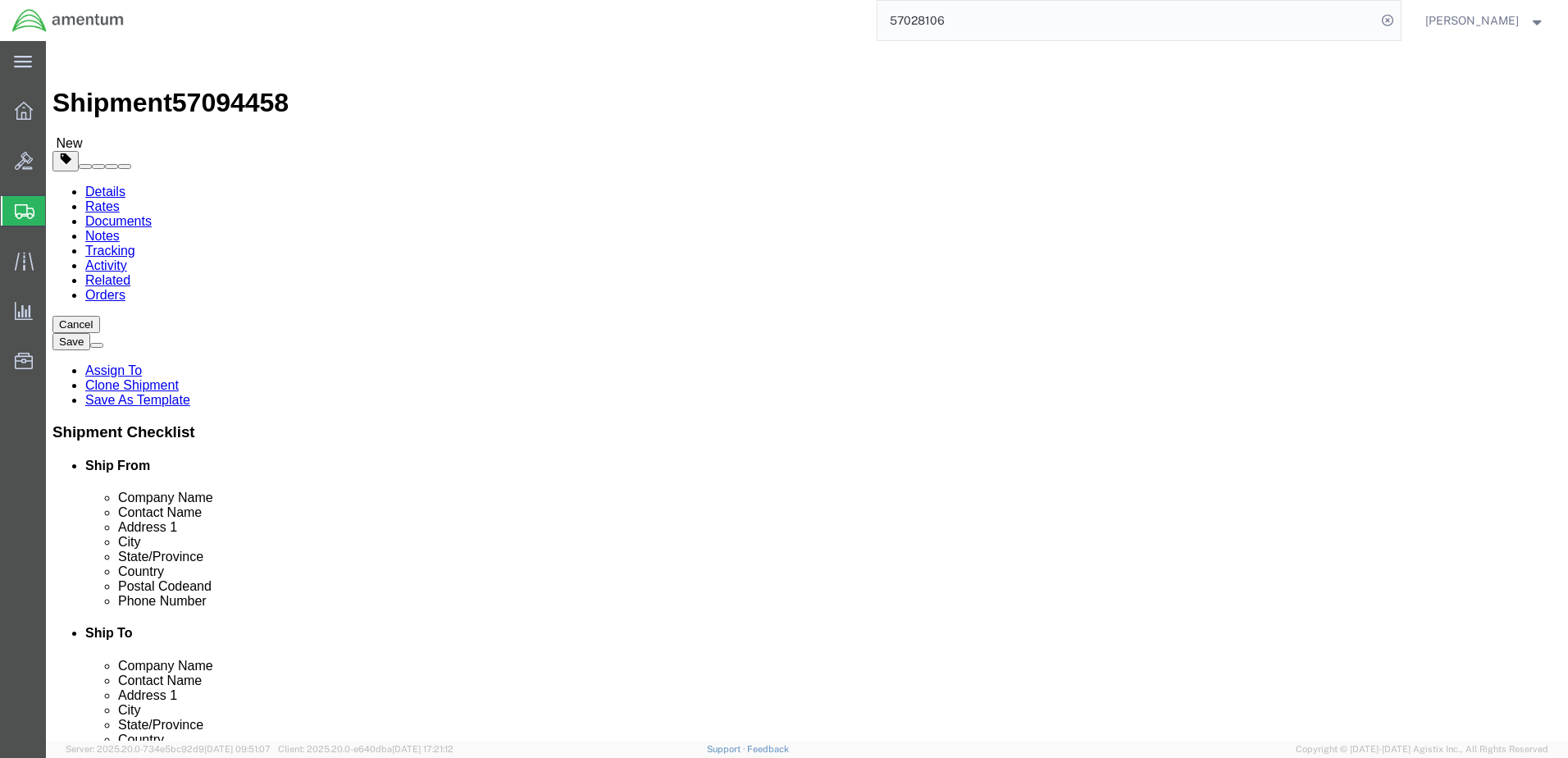
click li "Insurance Value must be greater than $1"
click div "Please fix the following errors Insurance Value must be greater than $1"
drag, startPoint x: 128, startPoint y: 197, endPoint x: 306, endPoint y: 128, distance: 190.9
click link "Special Services"
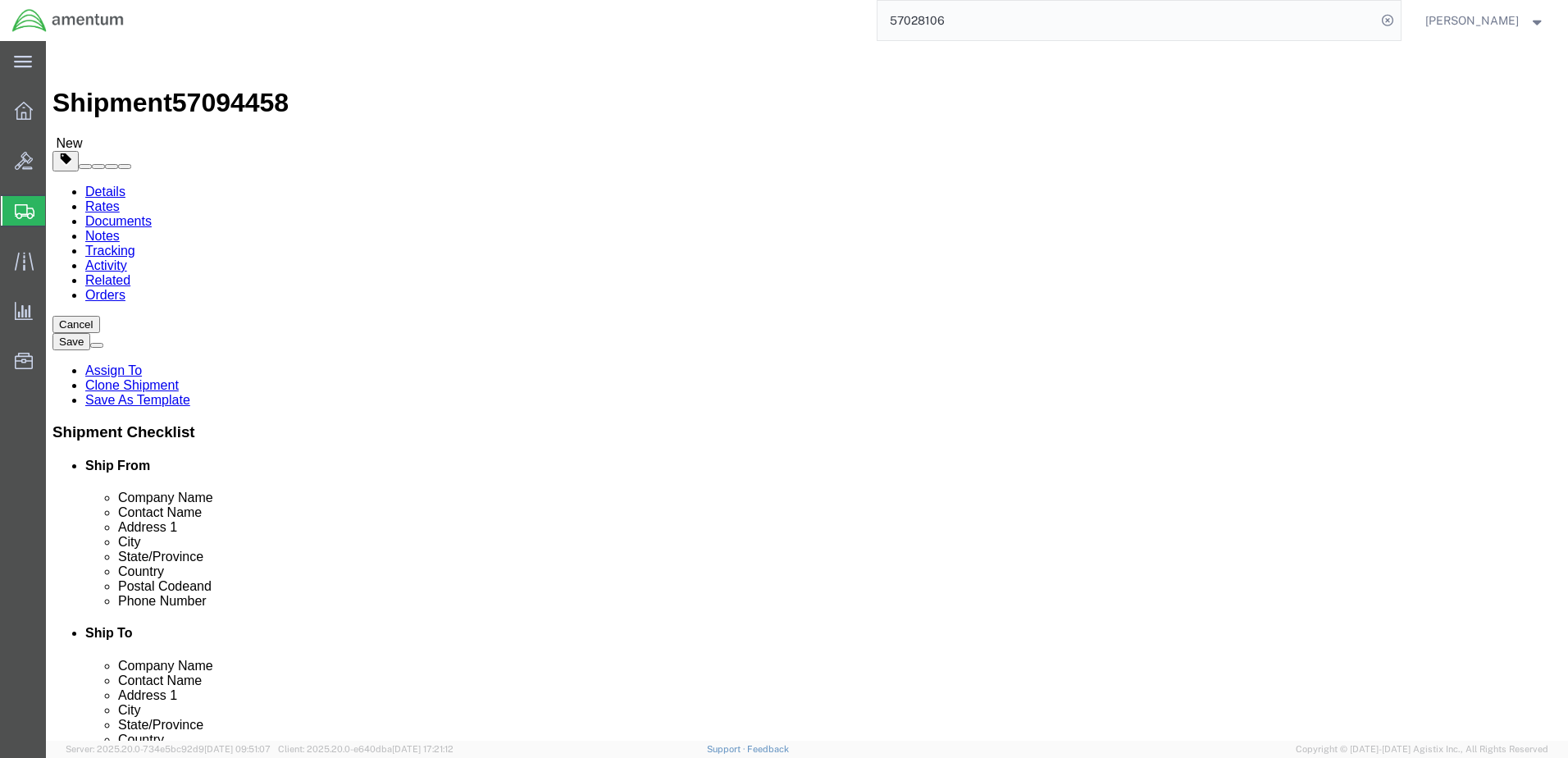
click div "Services Select one or more Air Ride Truck Blanket Wrap Carnet Consolidated Shi…"
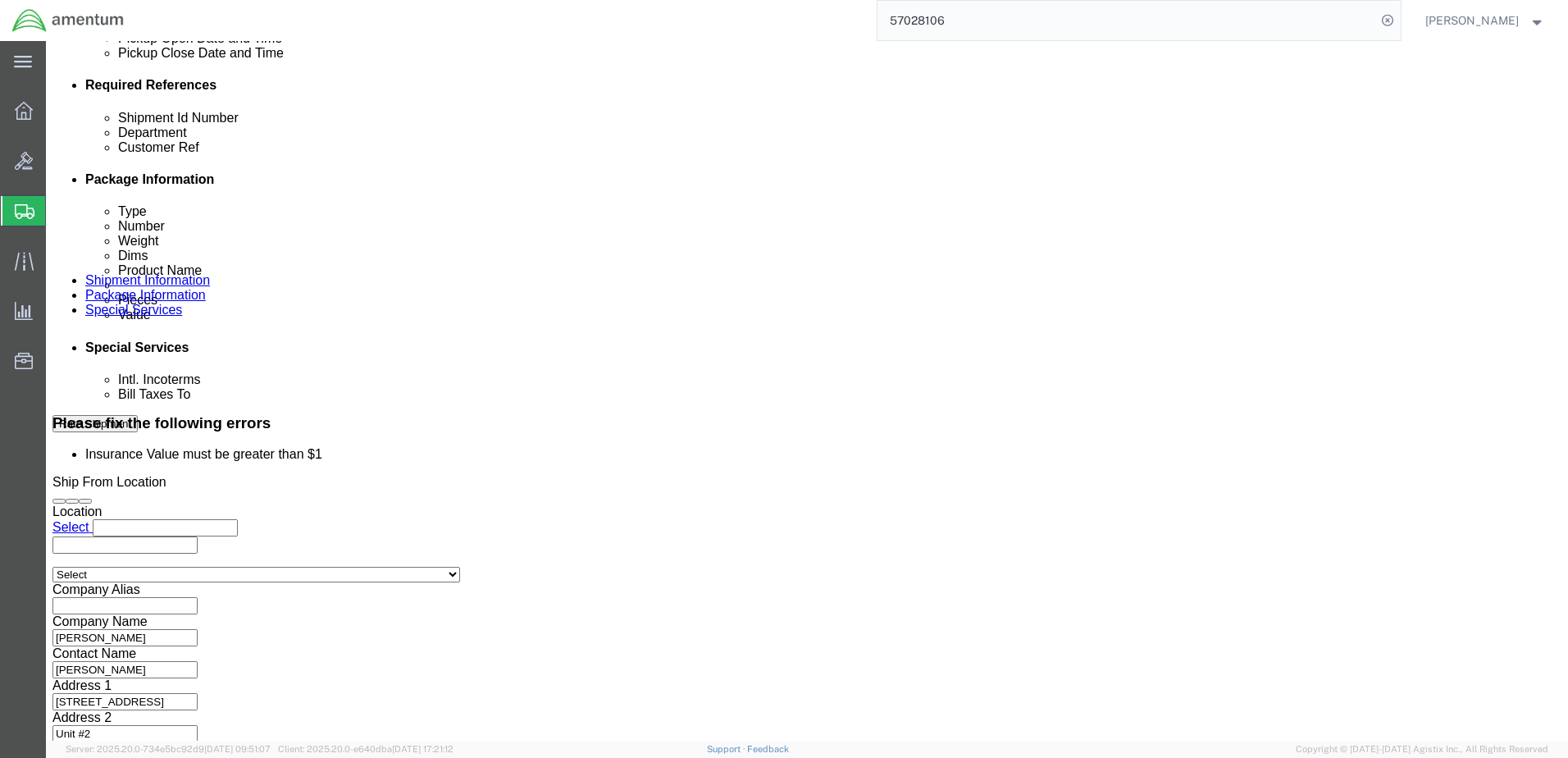
scroll to position [704, 0]
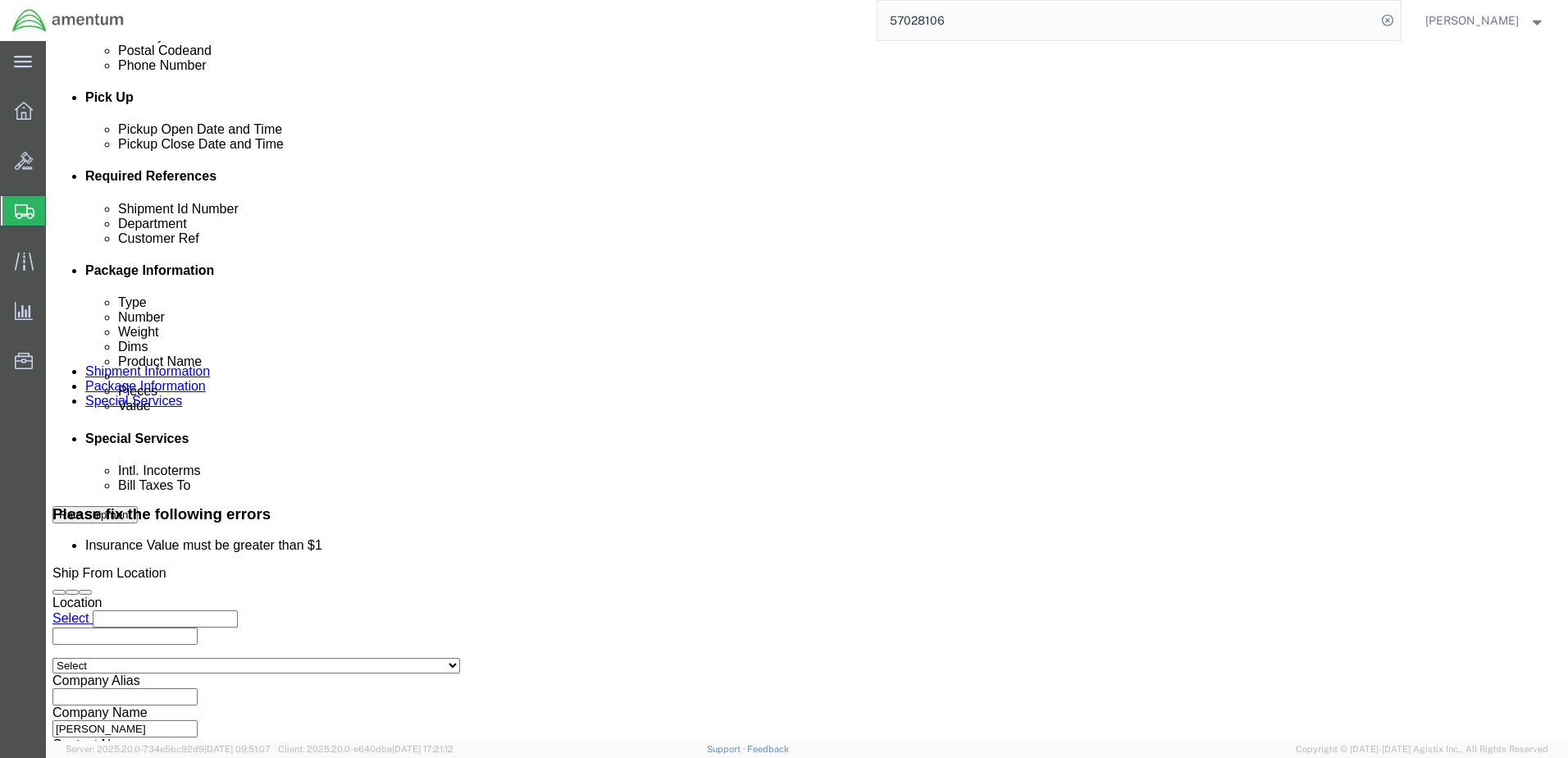
click link "Shipment Information"
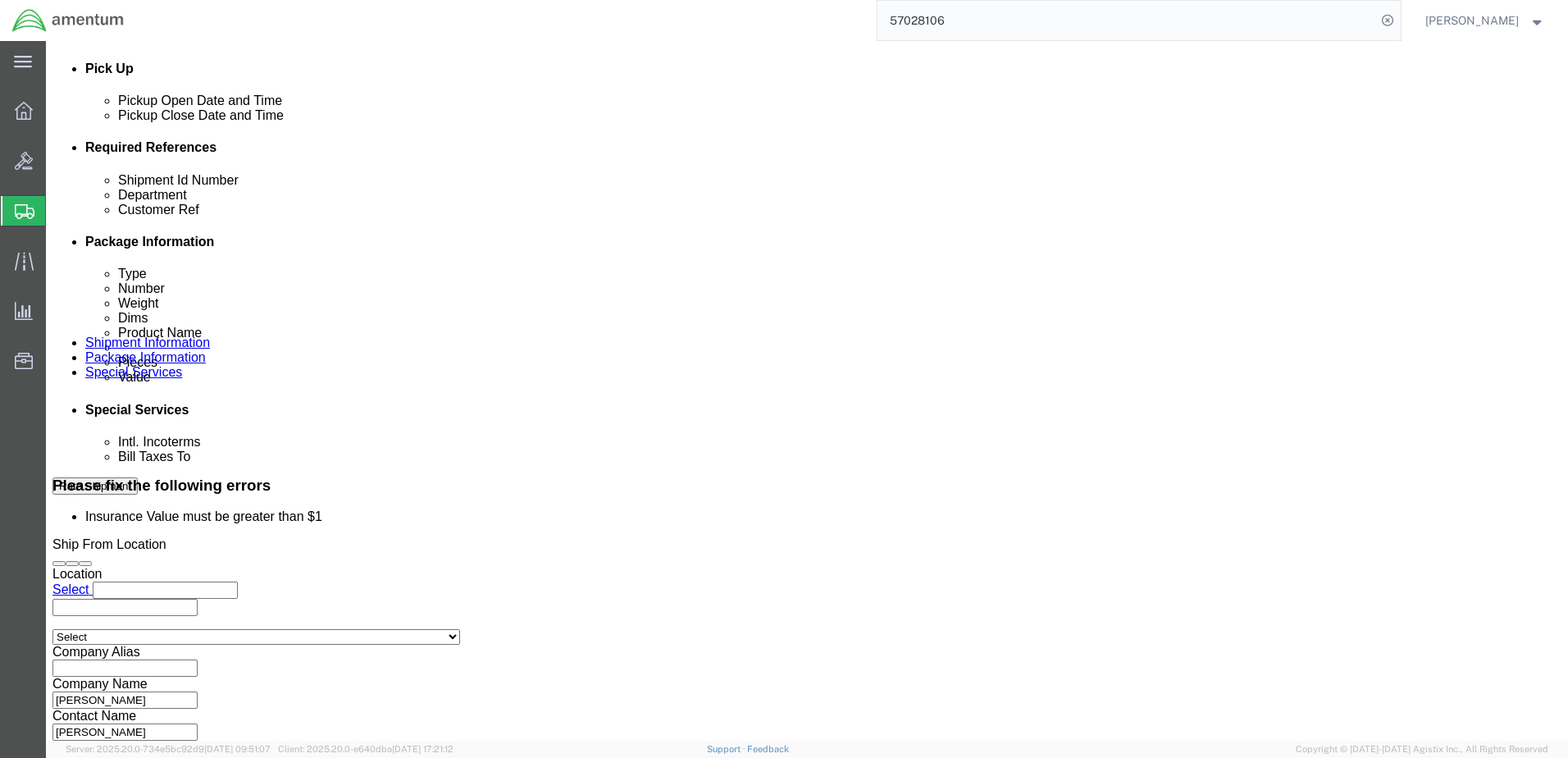
scroll to position [694, 0]
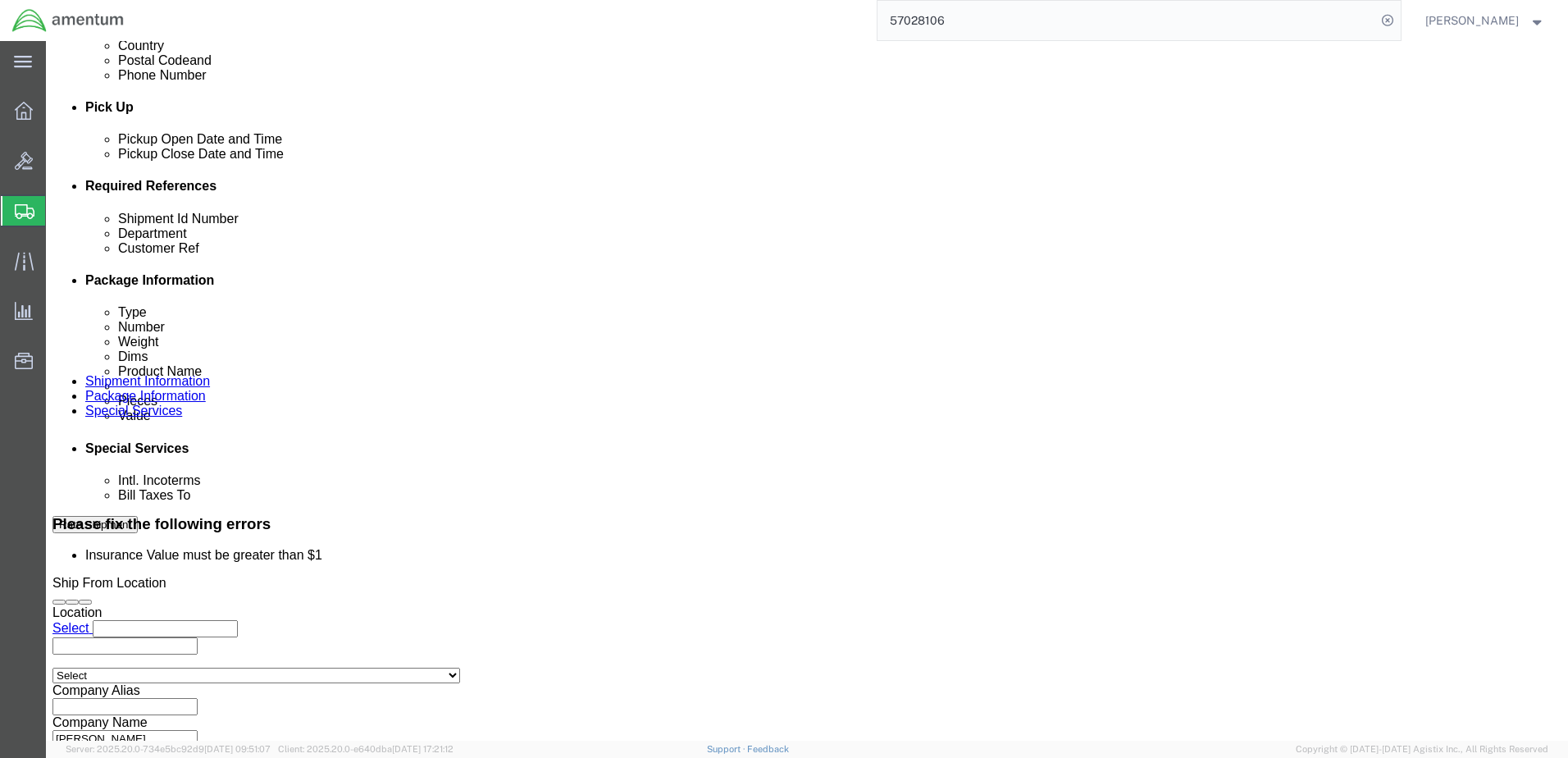
click select "Select Account Type Activity ID Airline Appointment Number ASN Batch Request # …"
click input "TDY-[PERSON_NAME]"
click button "Rate Shipment"
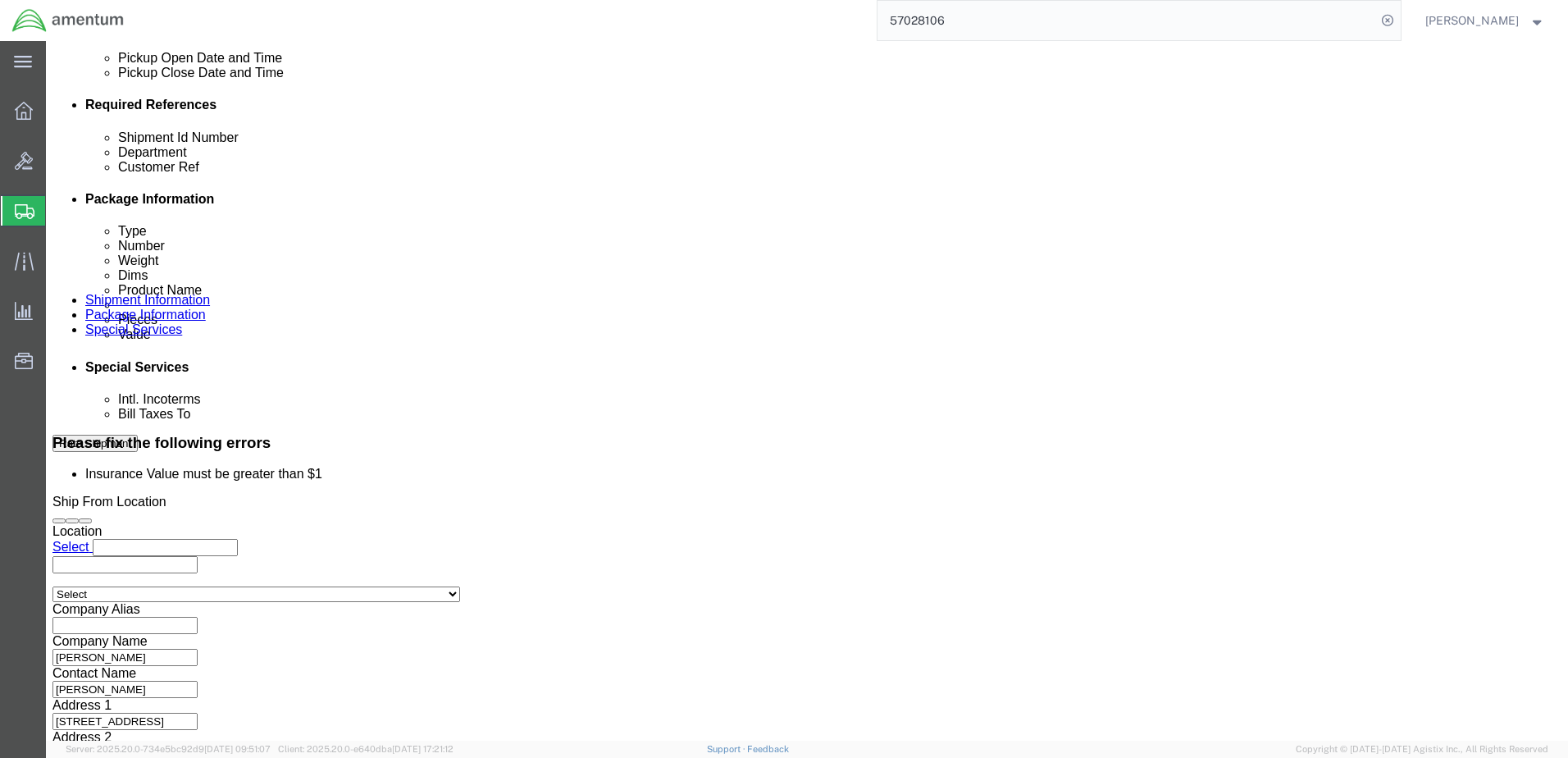
scroll to position [776, 0]
click button "Continue"
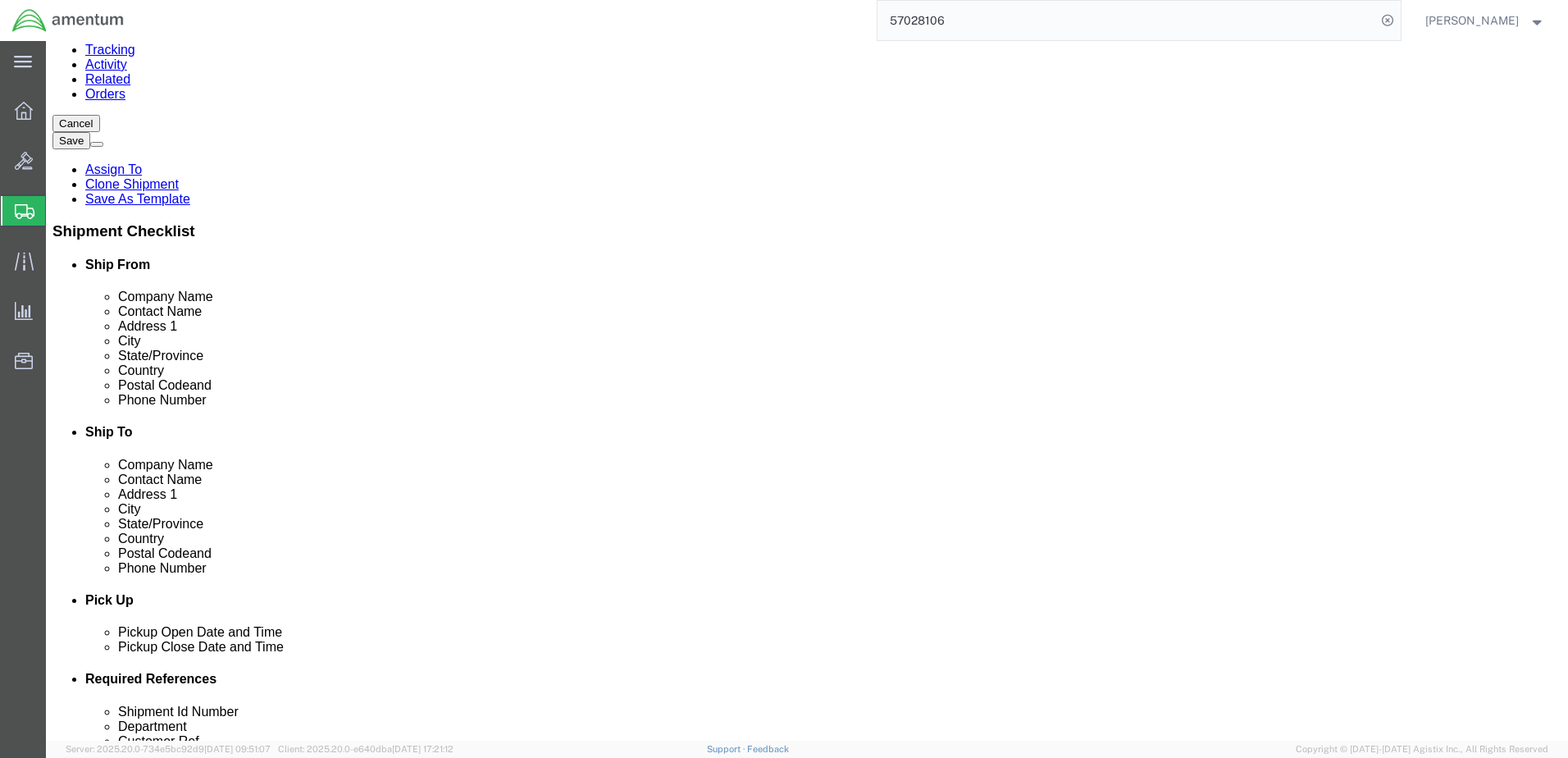
click dd "2500.00 USD"
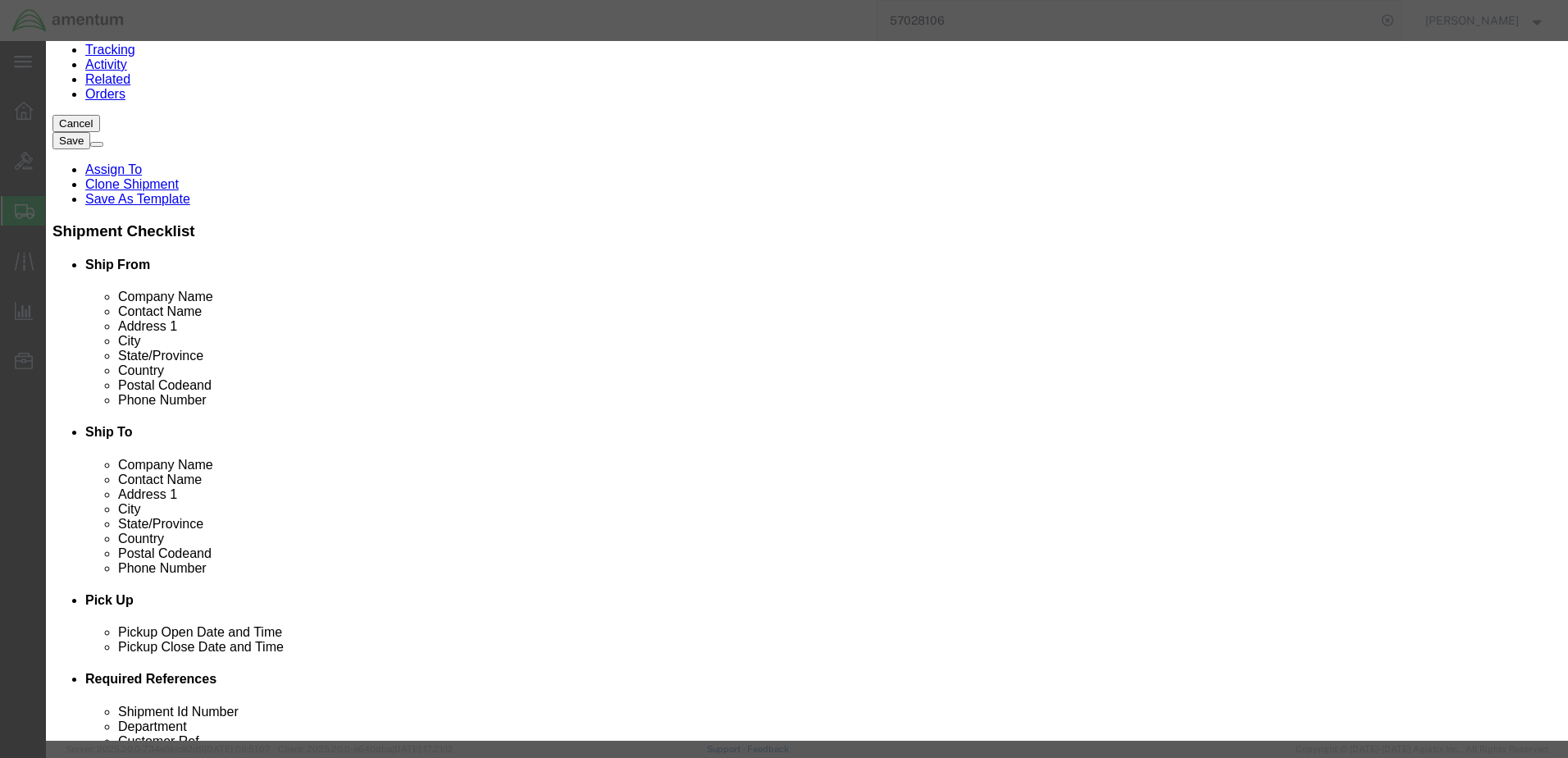
click icon
click button "Save & Close"
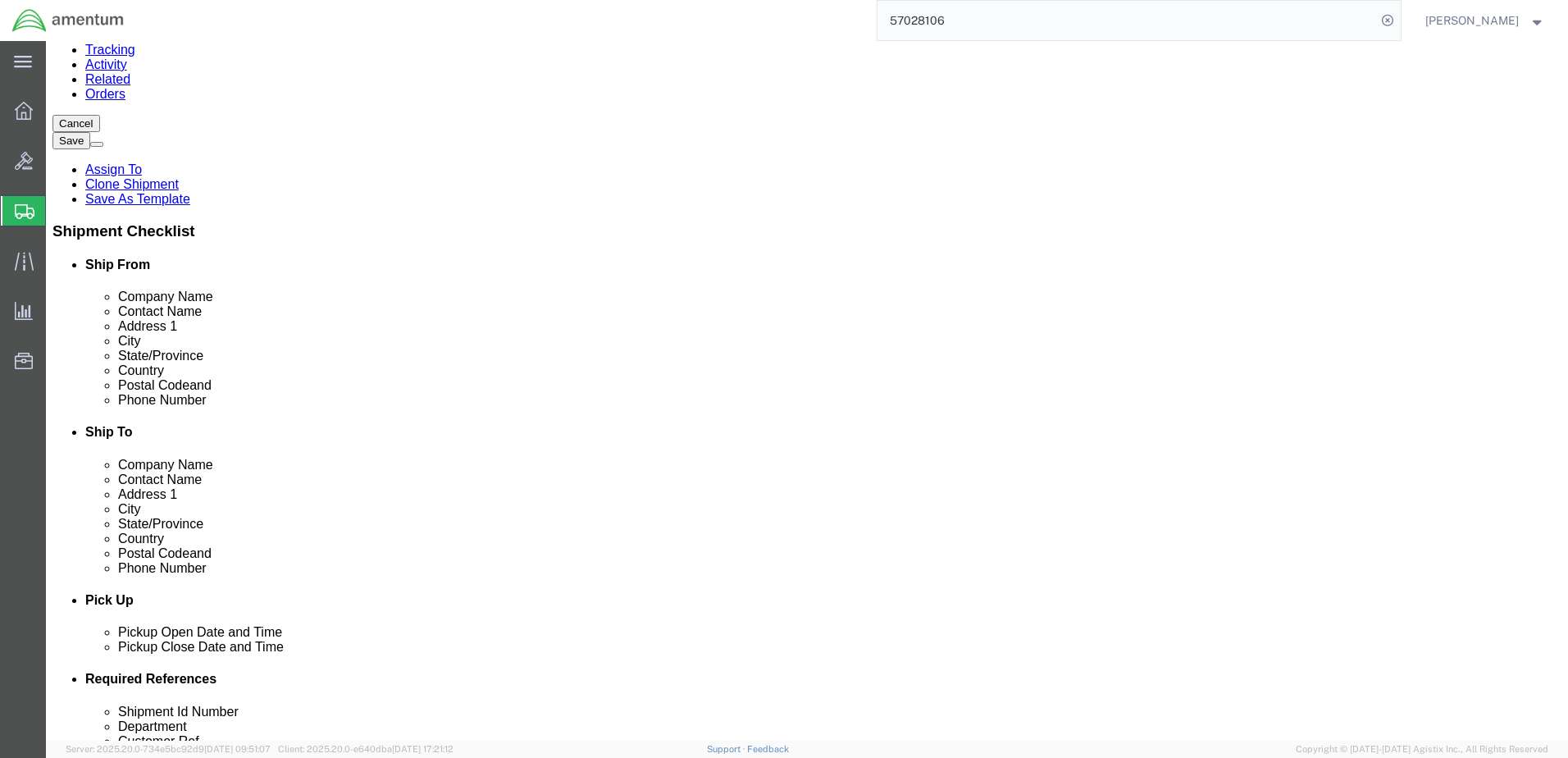
click button "Continue"
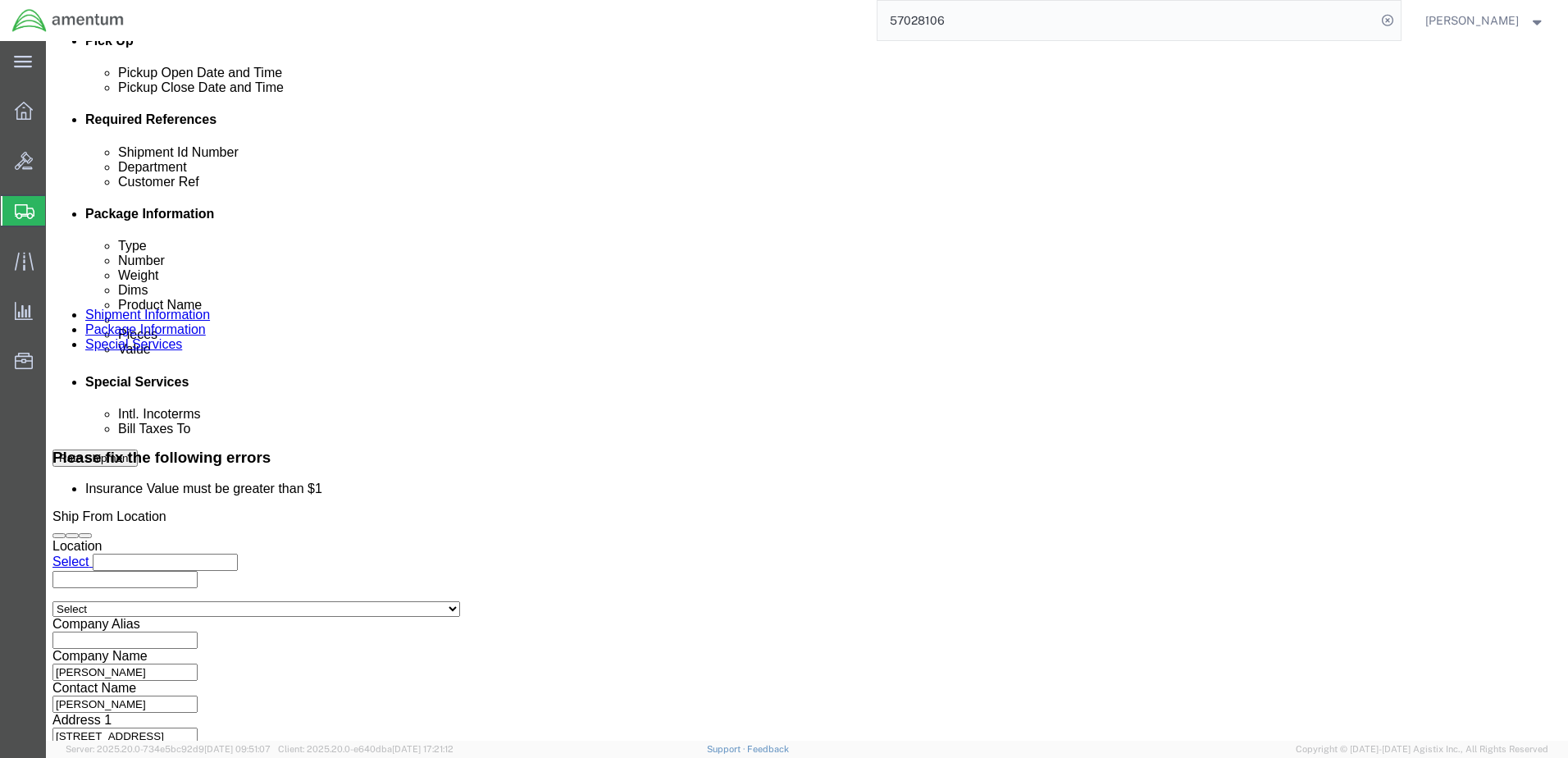
scroll to position [776, 0]
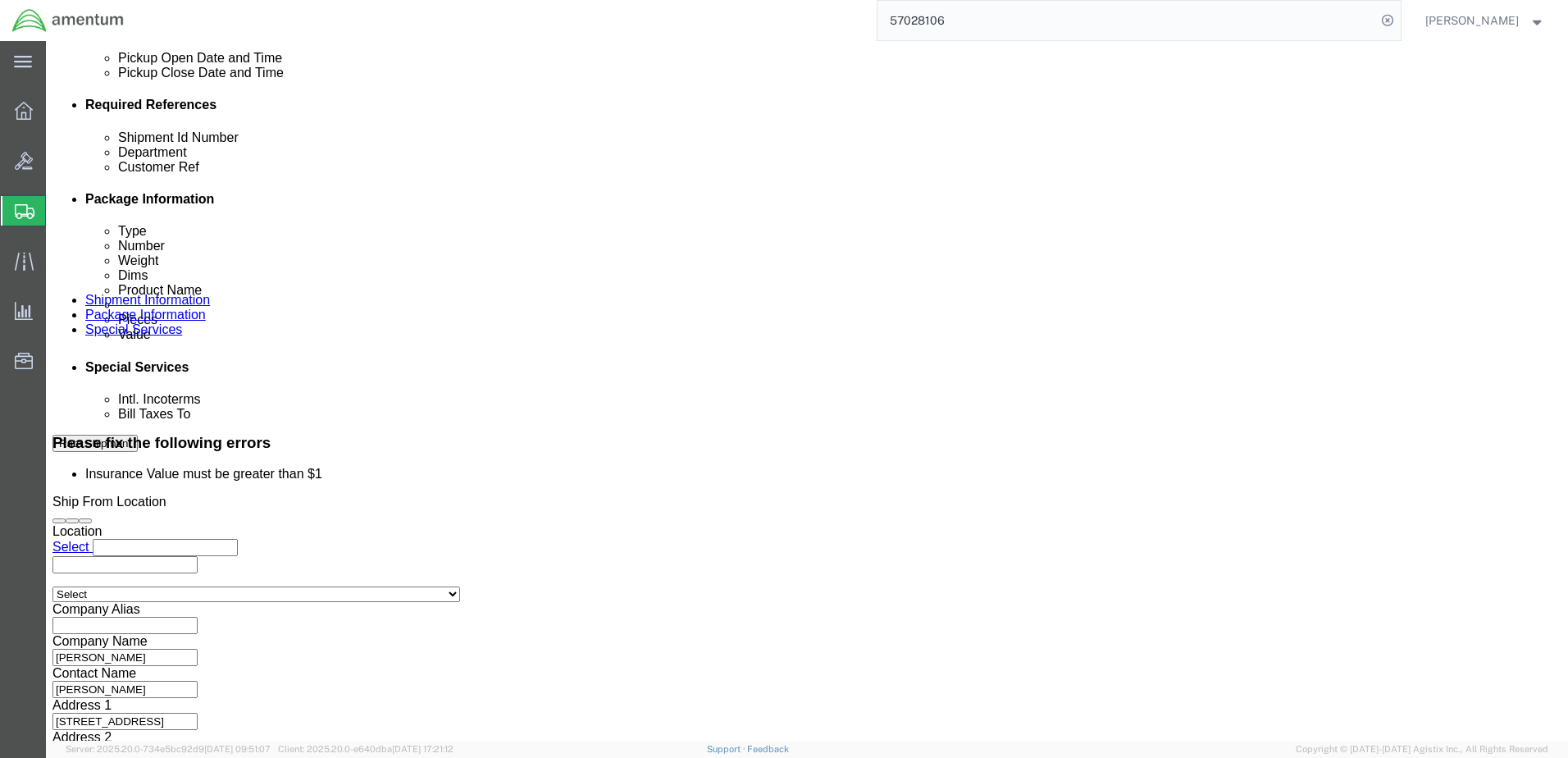
click link "Shipment Information"
click select "Select Account Type Activity ID Airline Appointment Number ASN Batch Request # …"
click input "CBP"
type input "C"
type input "c"
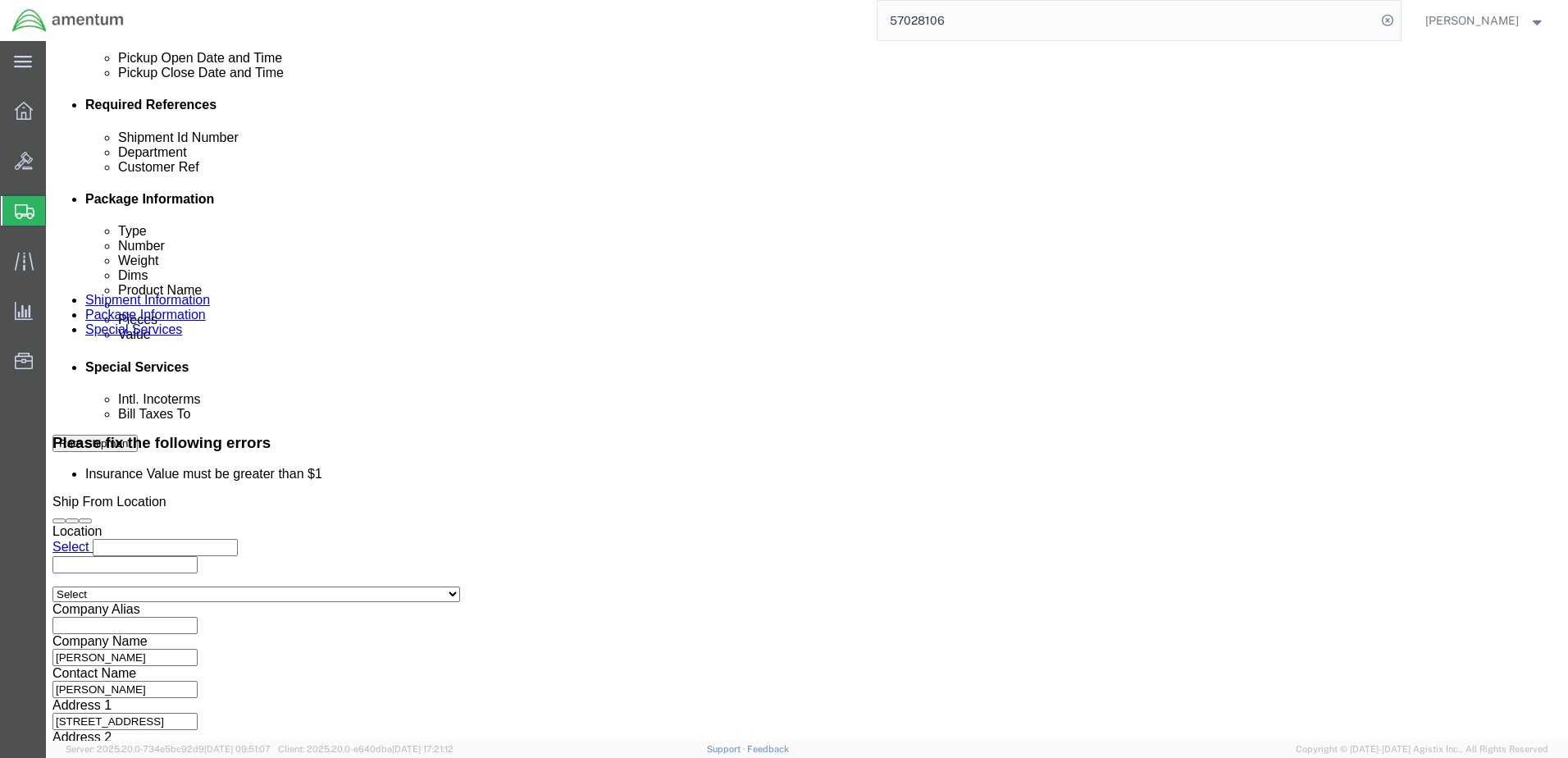
type input "CBP"
click input "TDY-[PERSON_NAME]"
type input "A"
type input "TDY-[PERSON_NAME]"
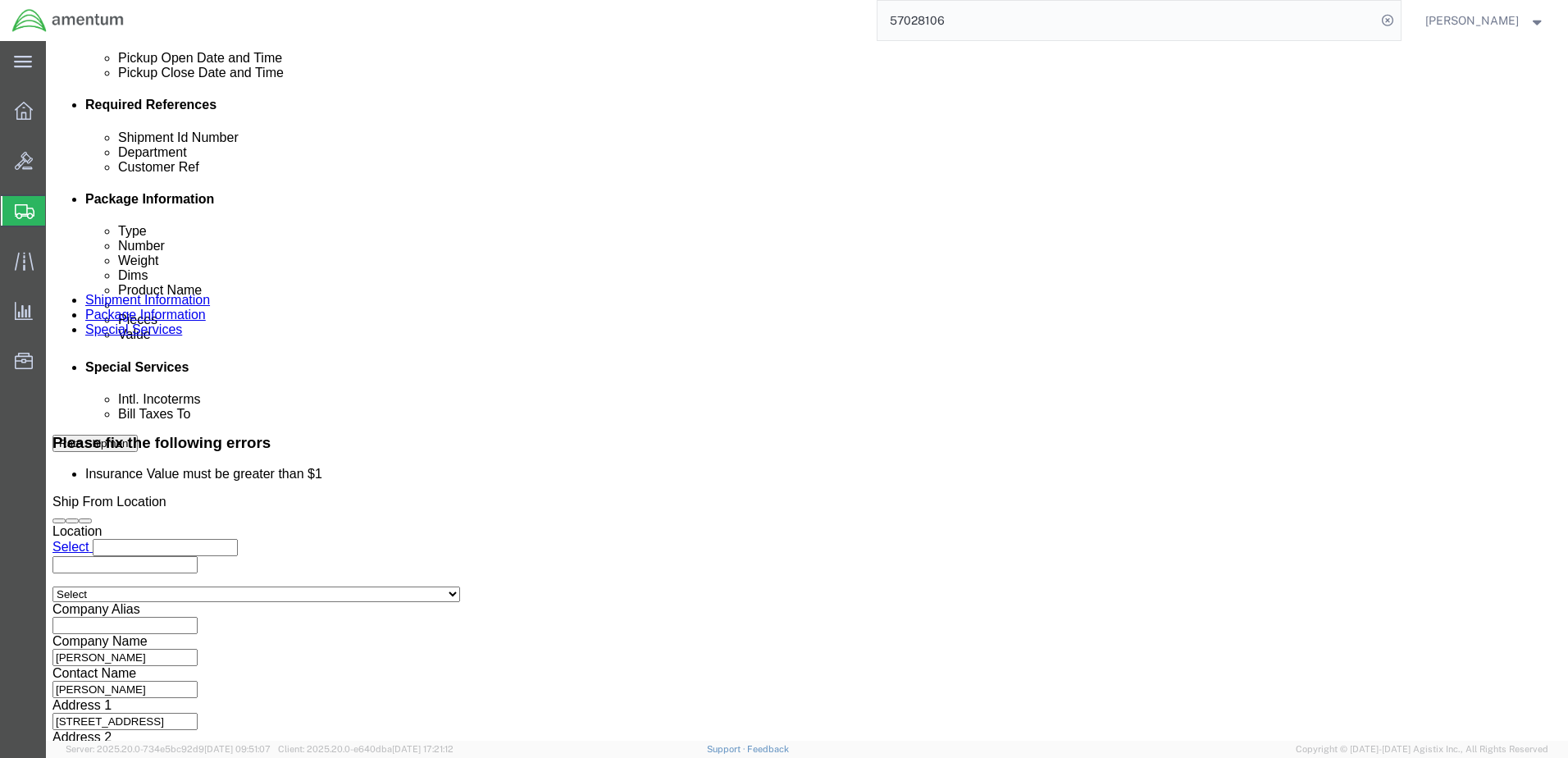
click button "Continue"
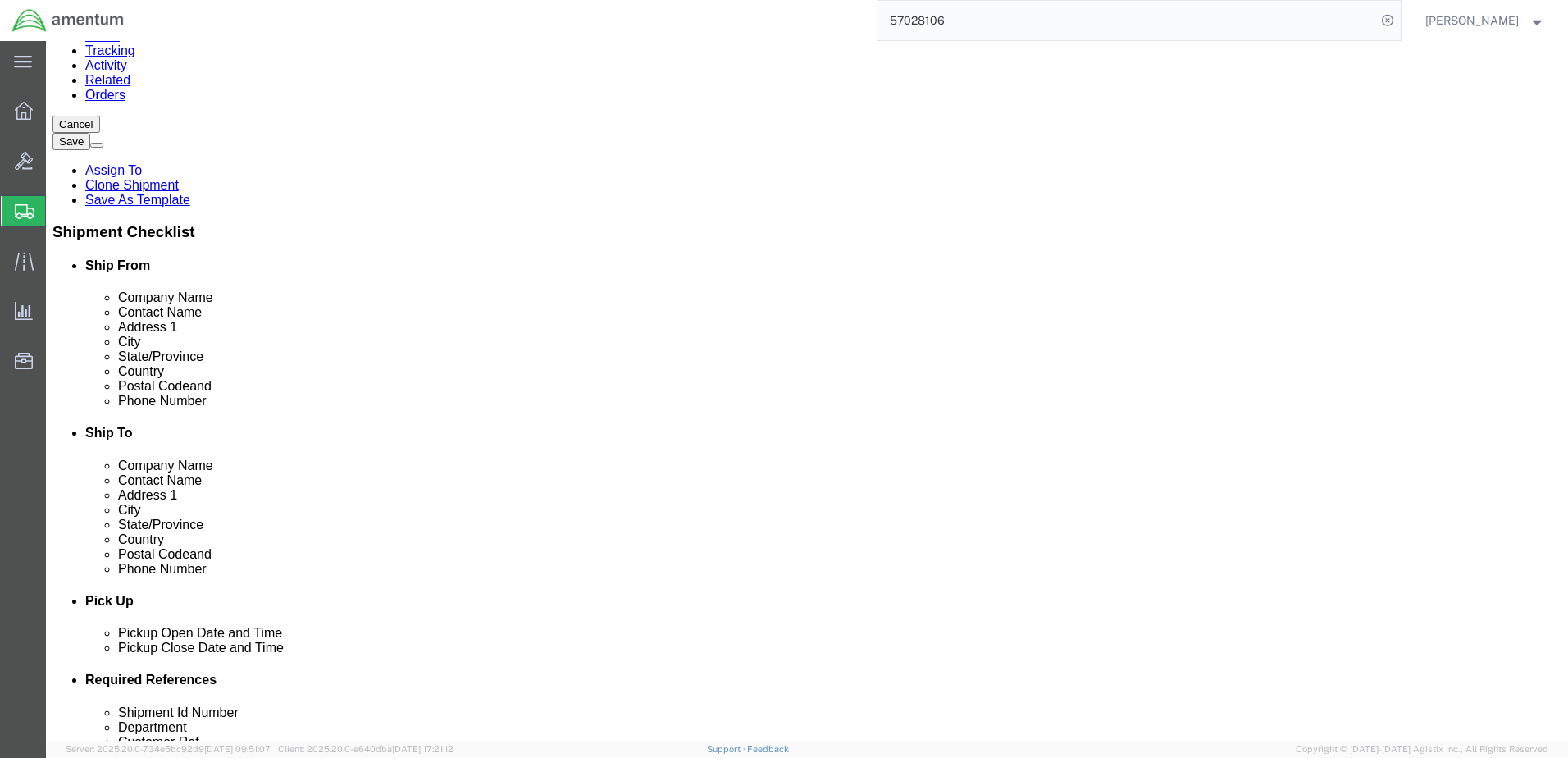
click button "Continue"
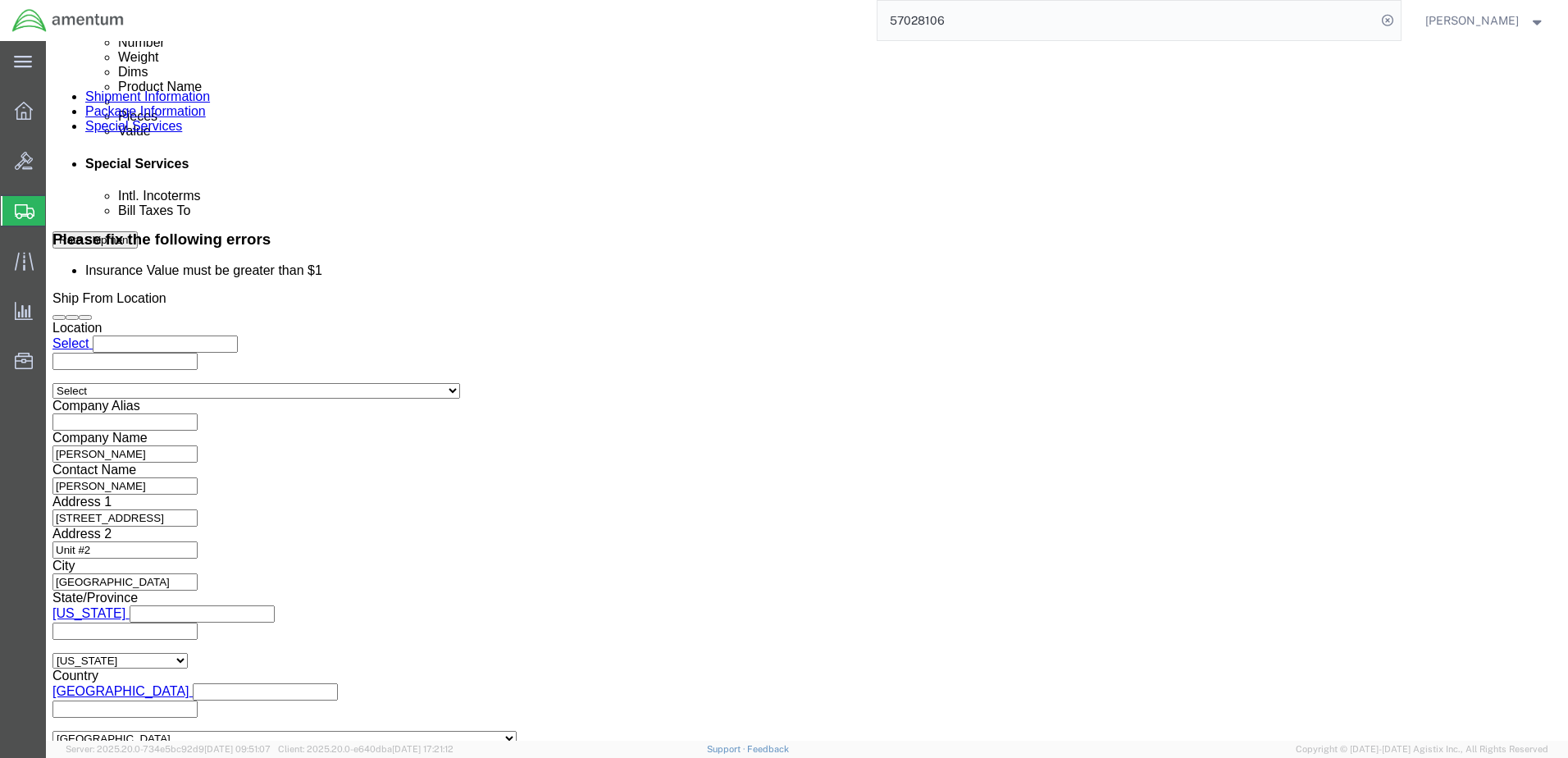
scroll to position [950, 0]
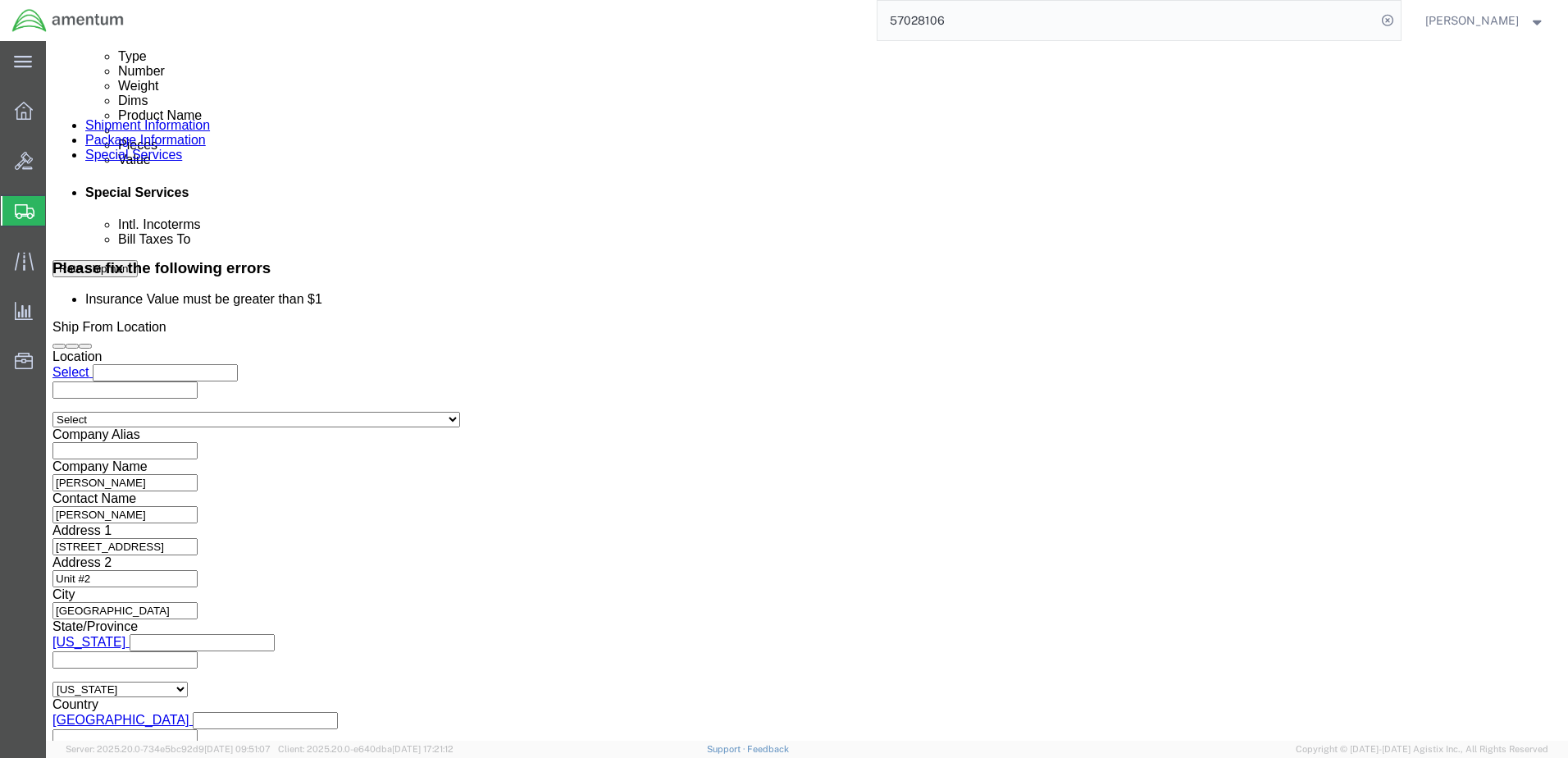
click input "2,500.00"
drag, startPoint x: 921, startPoint y: 343, endPoint x: 698, endPoint y: 356, distance: 223.4
click div "Insurance Value 2,500.00 Select USD JPY GBP CAD EUR"
type input "2500.00"
click select "Select USD JPY GBP CAD EUR"
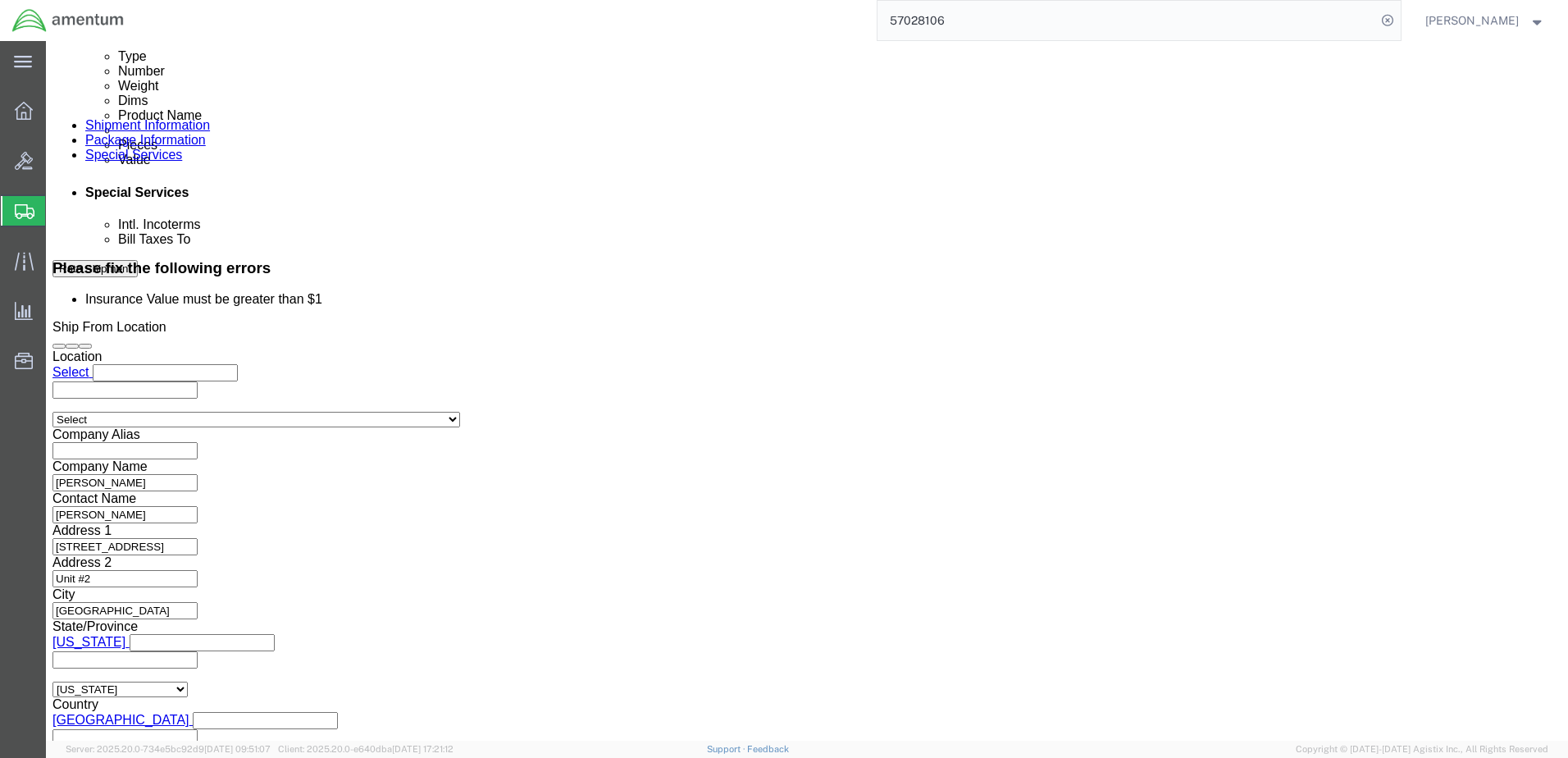
click select "Select USD JPY GBP CAD EUR"
click input "Yes"
click input "No"
radio input "true"
click label "Yes"
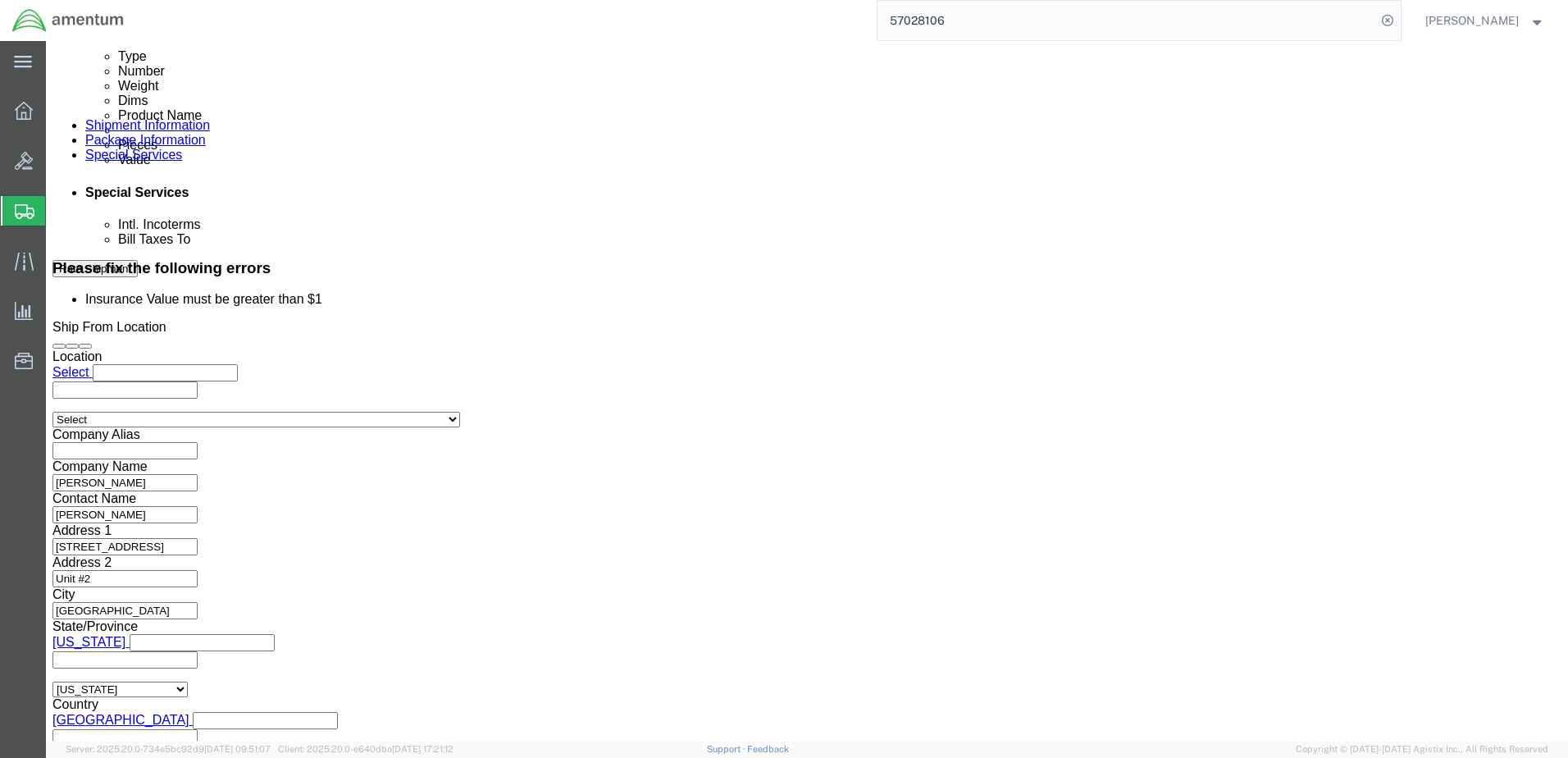
click input "Yes"
radio input "true"
click input "text"
type input "2500.00"
click div "To [PERSON_NAME][EMAIL_ADDRESS][PERSON_NAME][DOMAIN_NAME] [PERSON_NAME][EMAIL_A…"
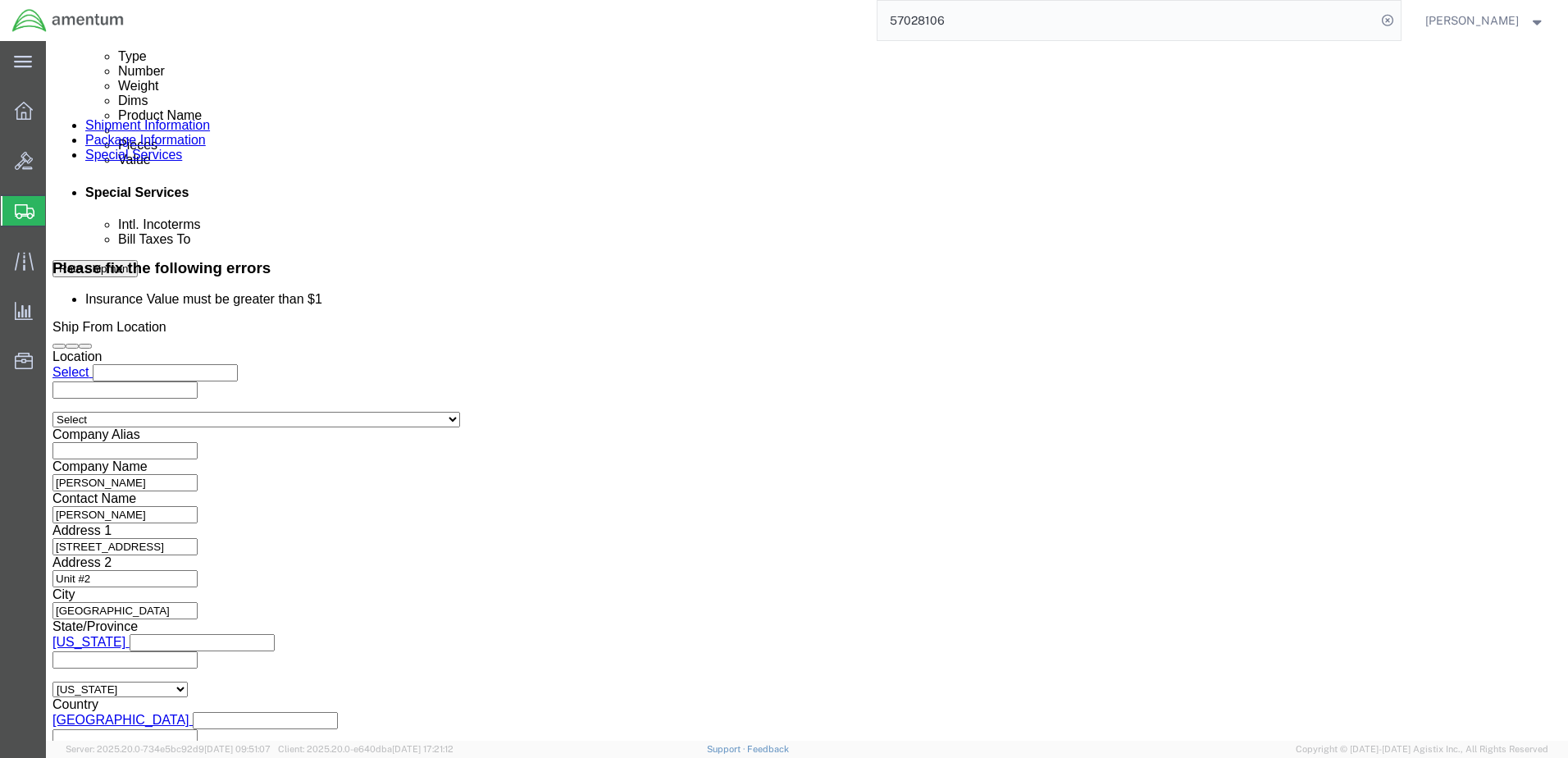
click button "Rate Shipment"
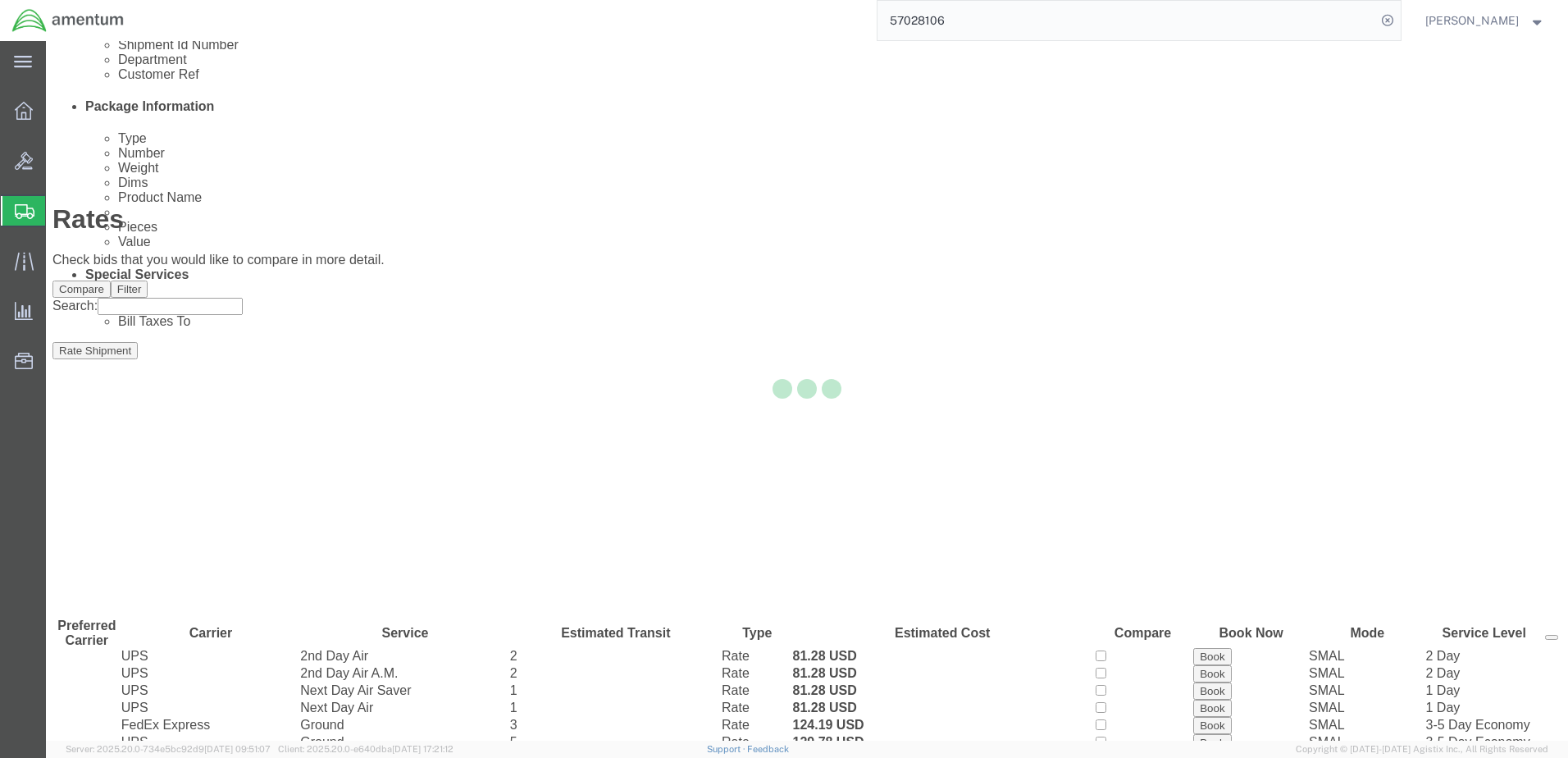
scroll to position [60, 0]
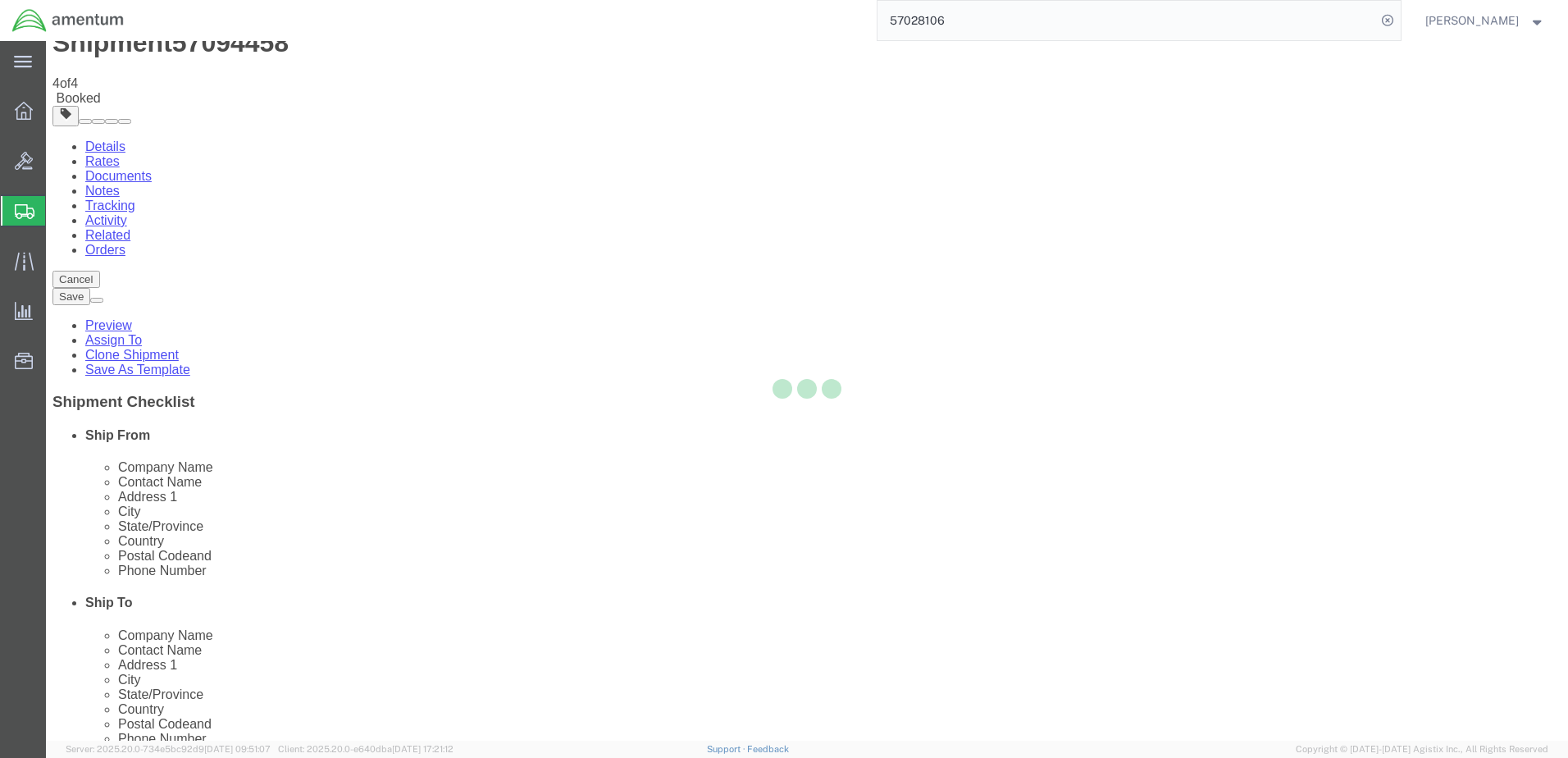
scroll to position [0, 0]
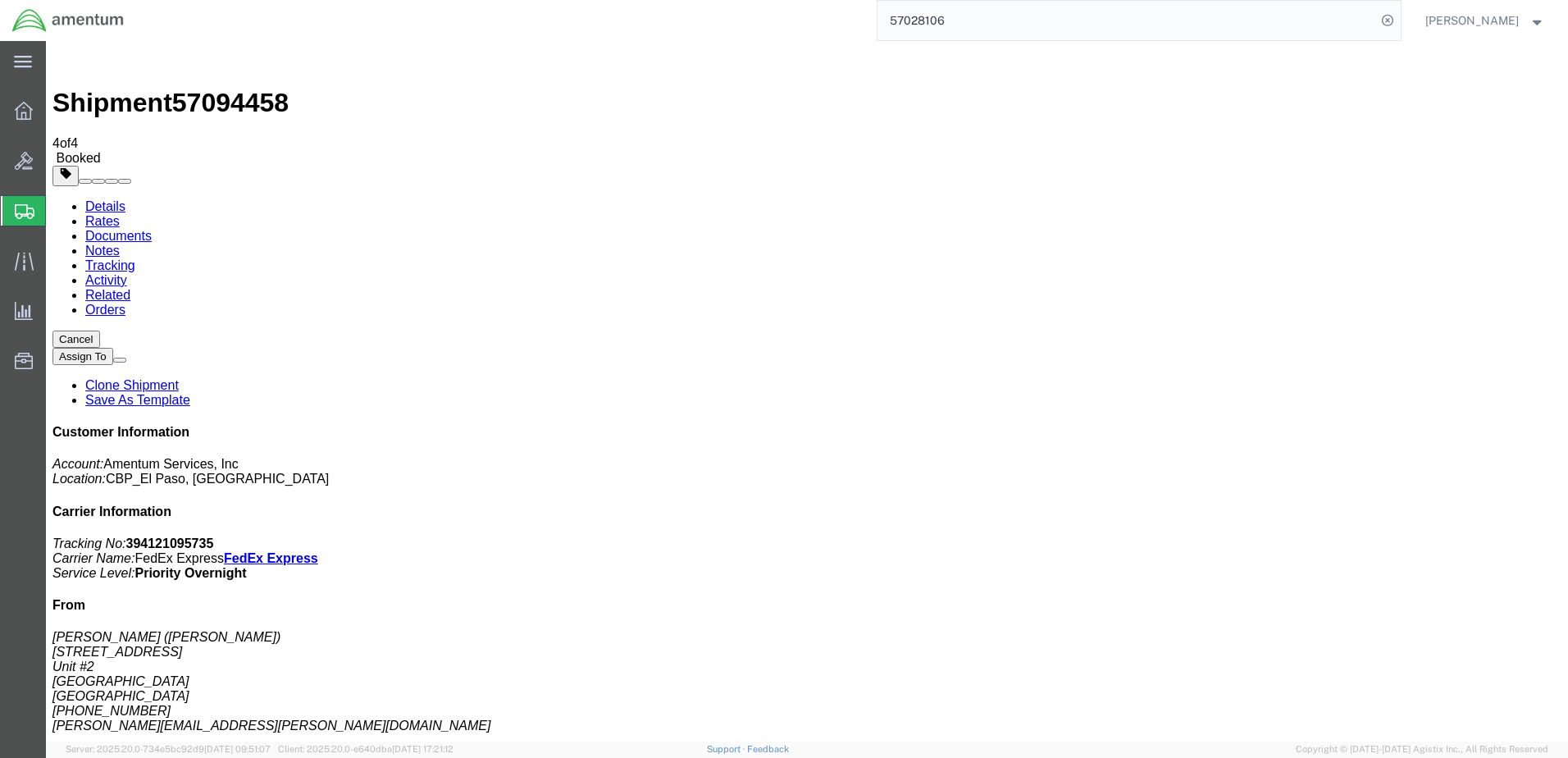
click at [1377, 18] on icon at bounding box center [1388, 20] width 23 height 23
click at [1112, 22] on agx-global-search at bounding box center [1140, 20] width 525 height 41
click at [1377, 19] on icon at bounding box center [1388, 20] width 23 height 23
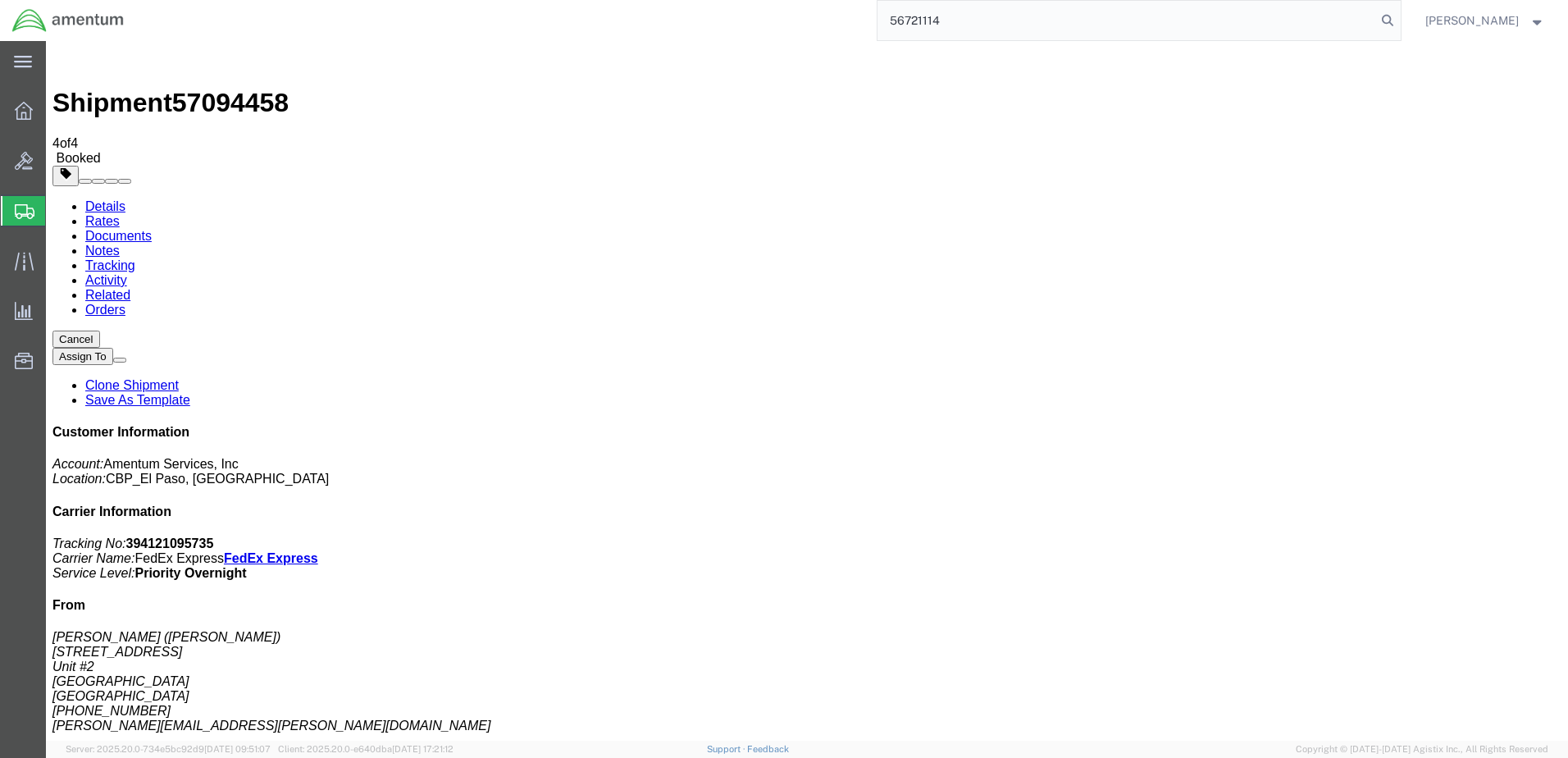
type input "56721114"
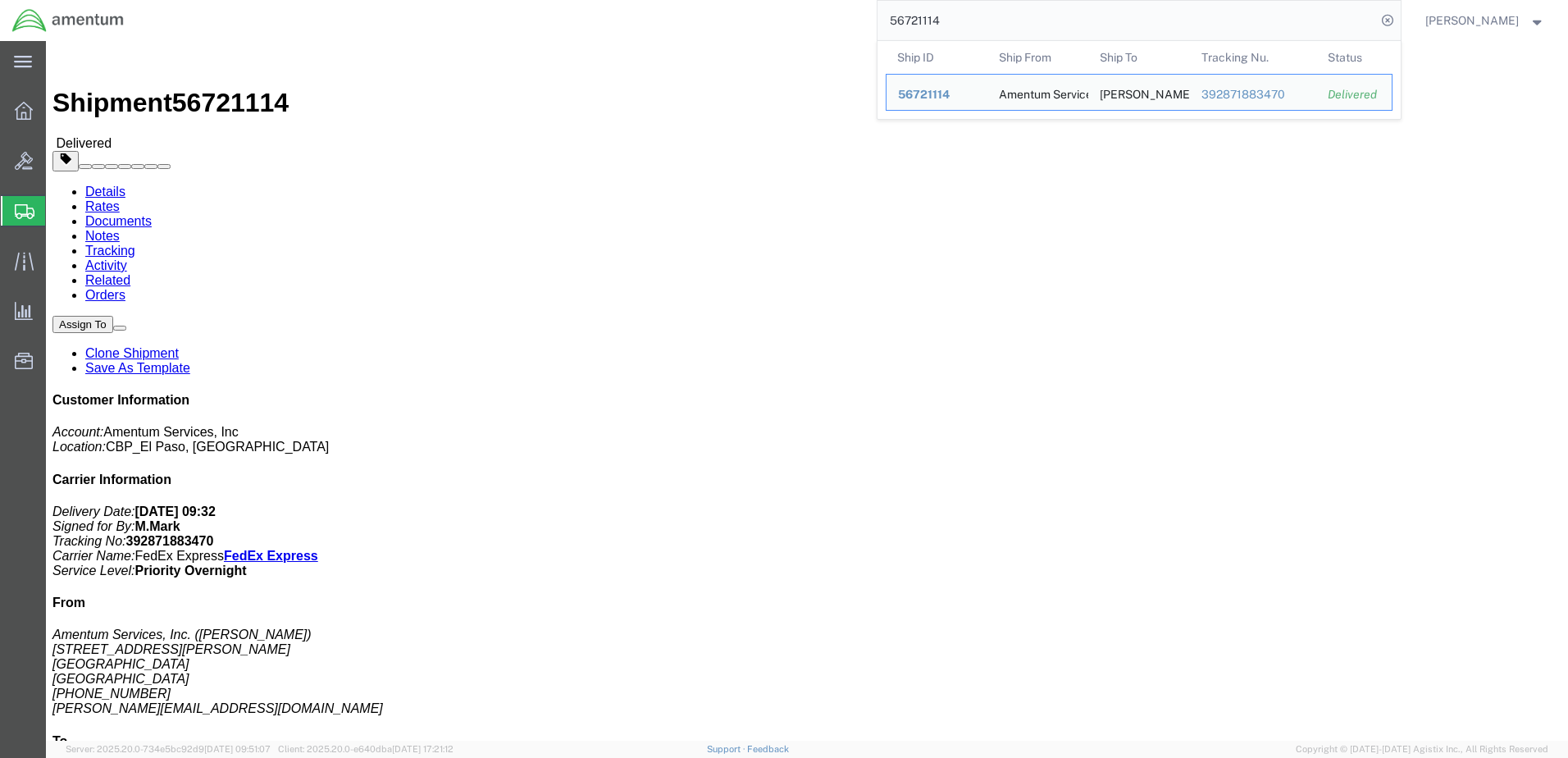
click link "Clone Shipment"
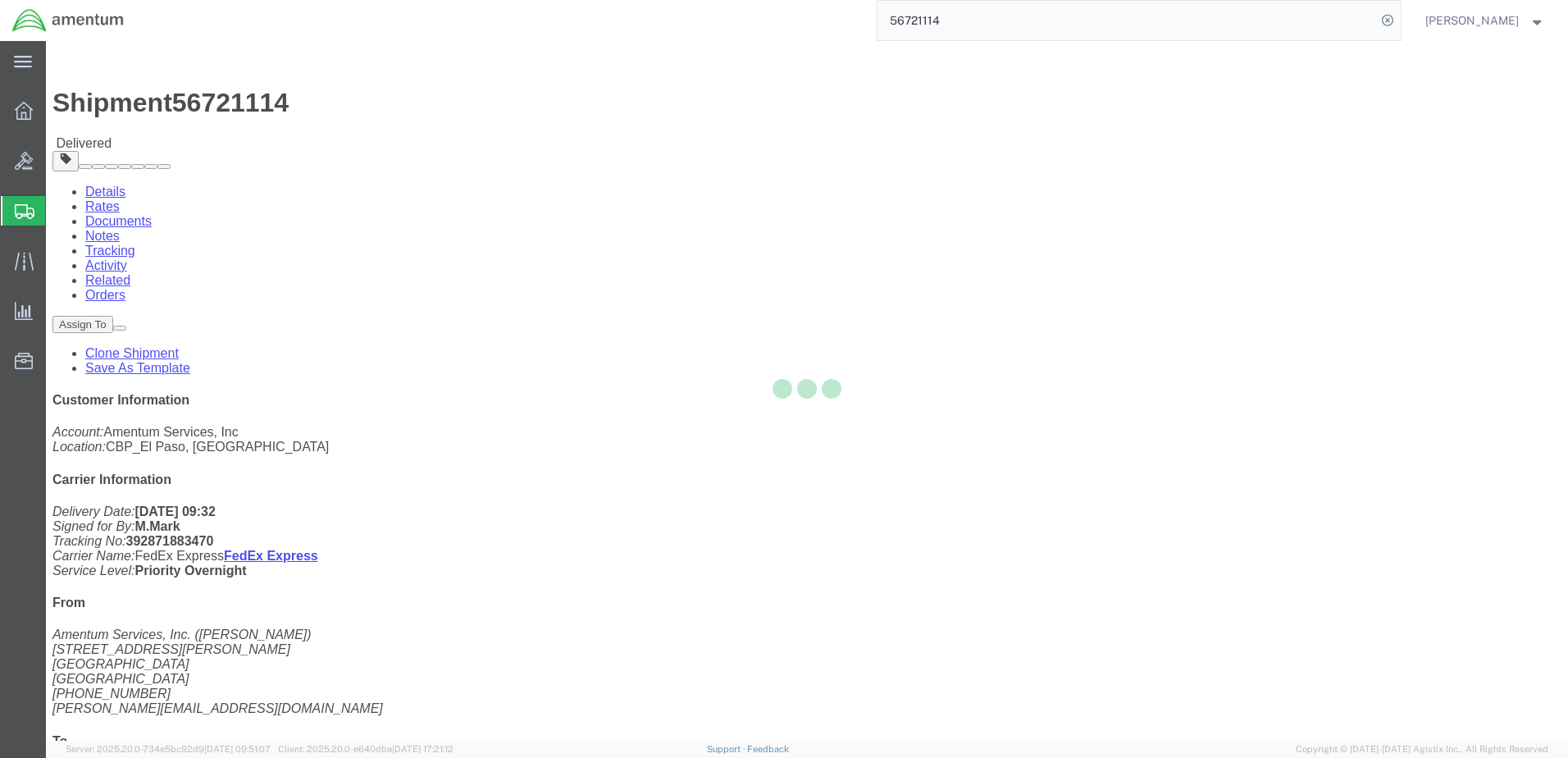
select select "49939"
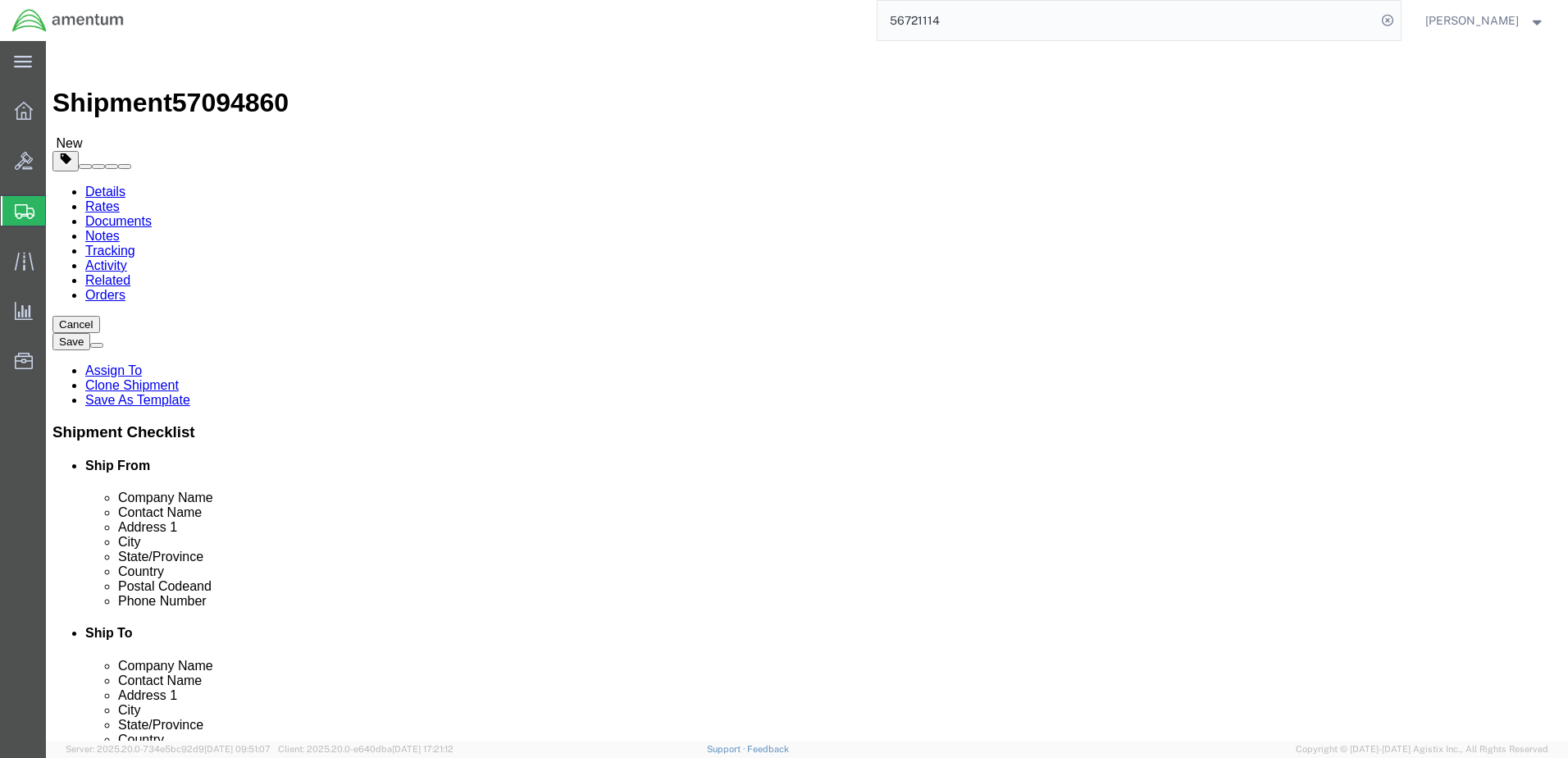
click input "Amentum Services, Inc."
type input "A"
type input "[PERSON_NAME]"
type input "t"
type input "[PERSON_NAME]"
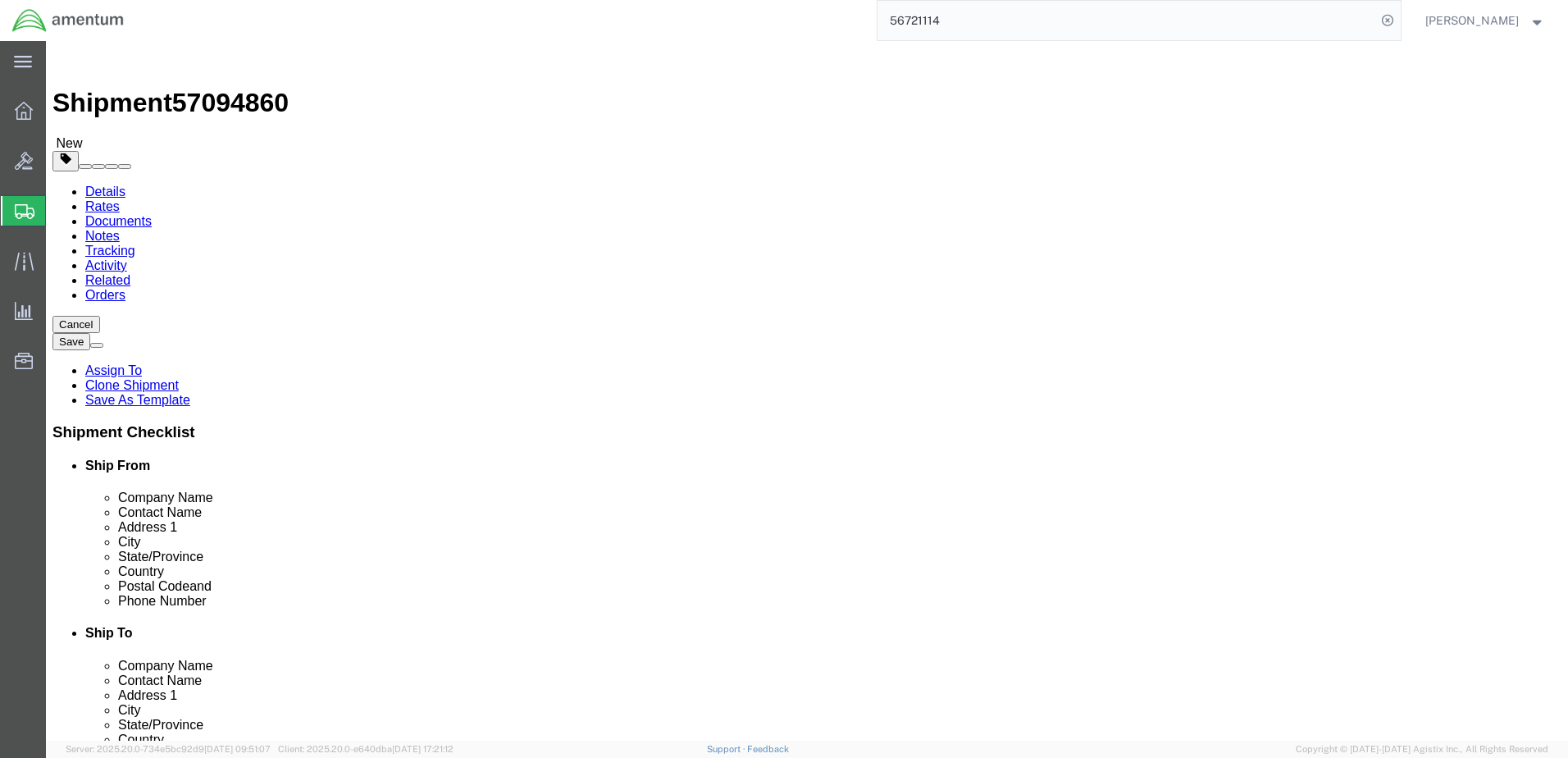
type input "[STREET_ADDRESS]"
select select
click input "text"
type input "Unit #2"
type input "[GEOGRAPHIC_DATA]"
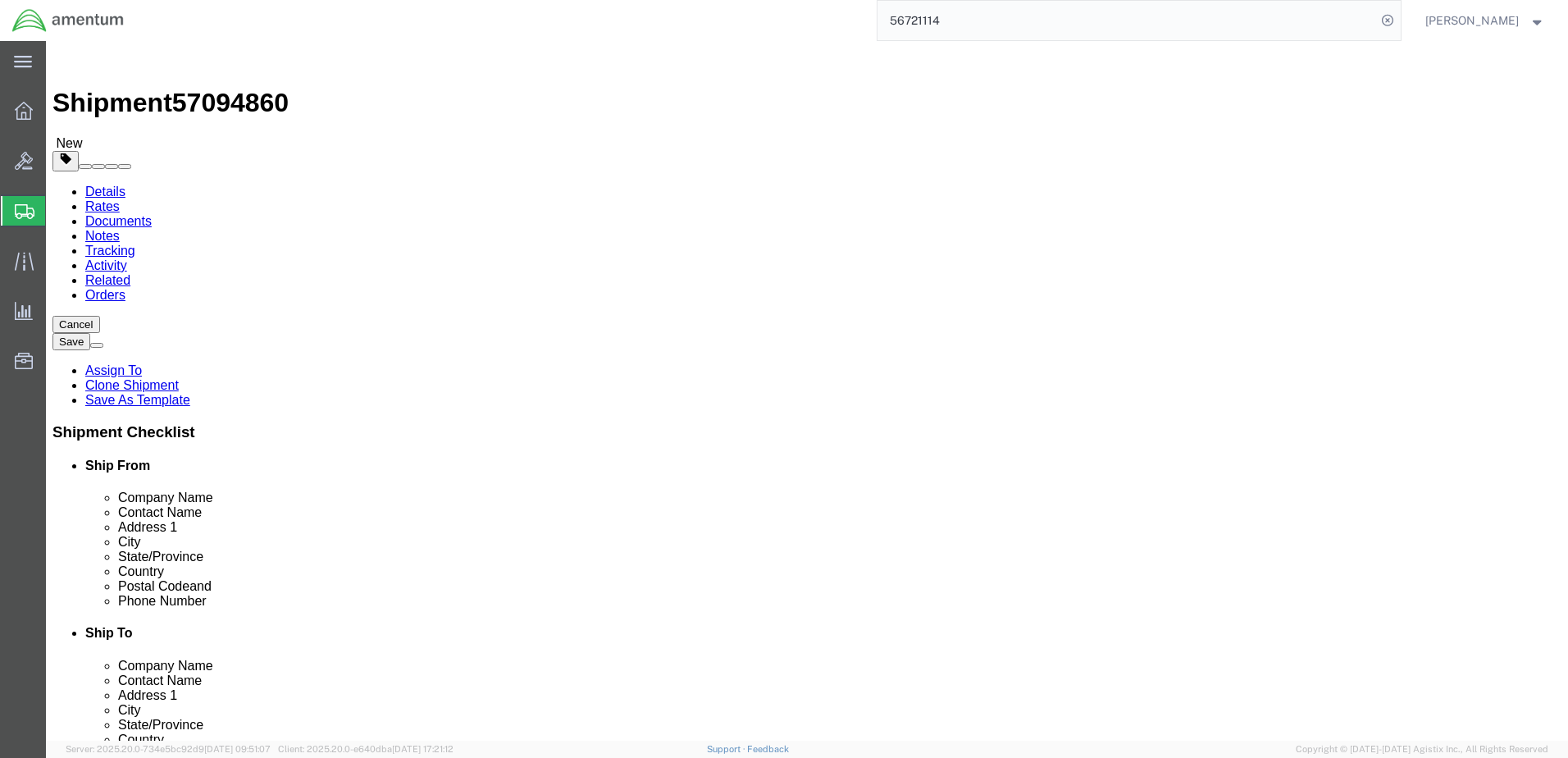
type input "i"
type input "60185"
type input "[PHONE_NUMBER]"
click input "[PERSON_NAME][EMAIL_ADDRESS][DOMAIN_NAME]"
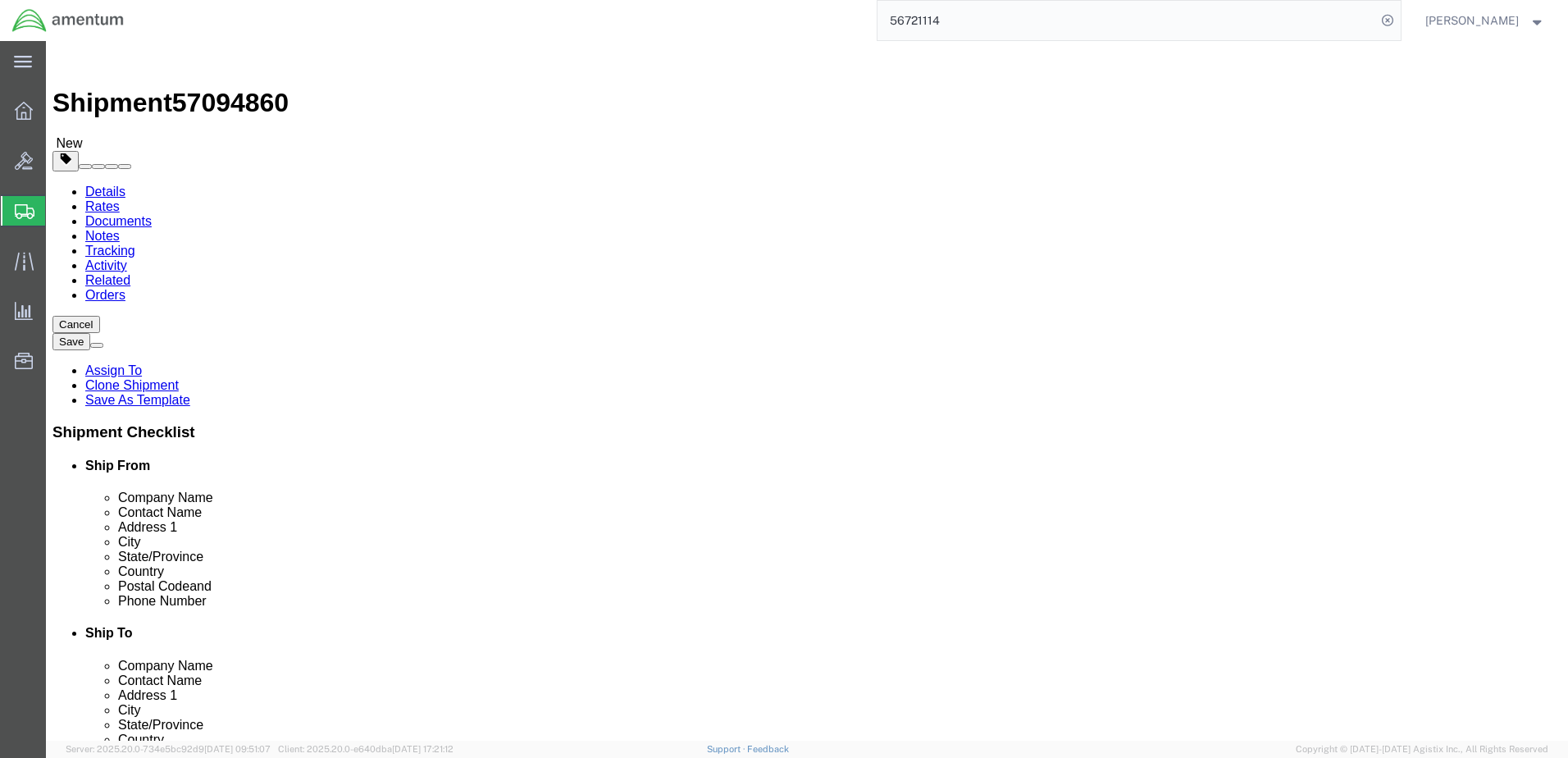
click input "[PERSON_NAME][EMAIL_ADDRESS][DOMAIN_NAME]"
drag, startPoint x: 436, startPoint y: 588, endPoint x: 241, endPoint y: 593, distance: 195.1
click div "[PERSON_NAME][EMAIL_ADDRESS][DOMAIN_NAME]"
type input "[PERSON_NAME][EMAIL_ADDRESS][DOMAIN_NAME]"
select select "MYPROFILE"
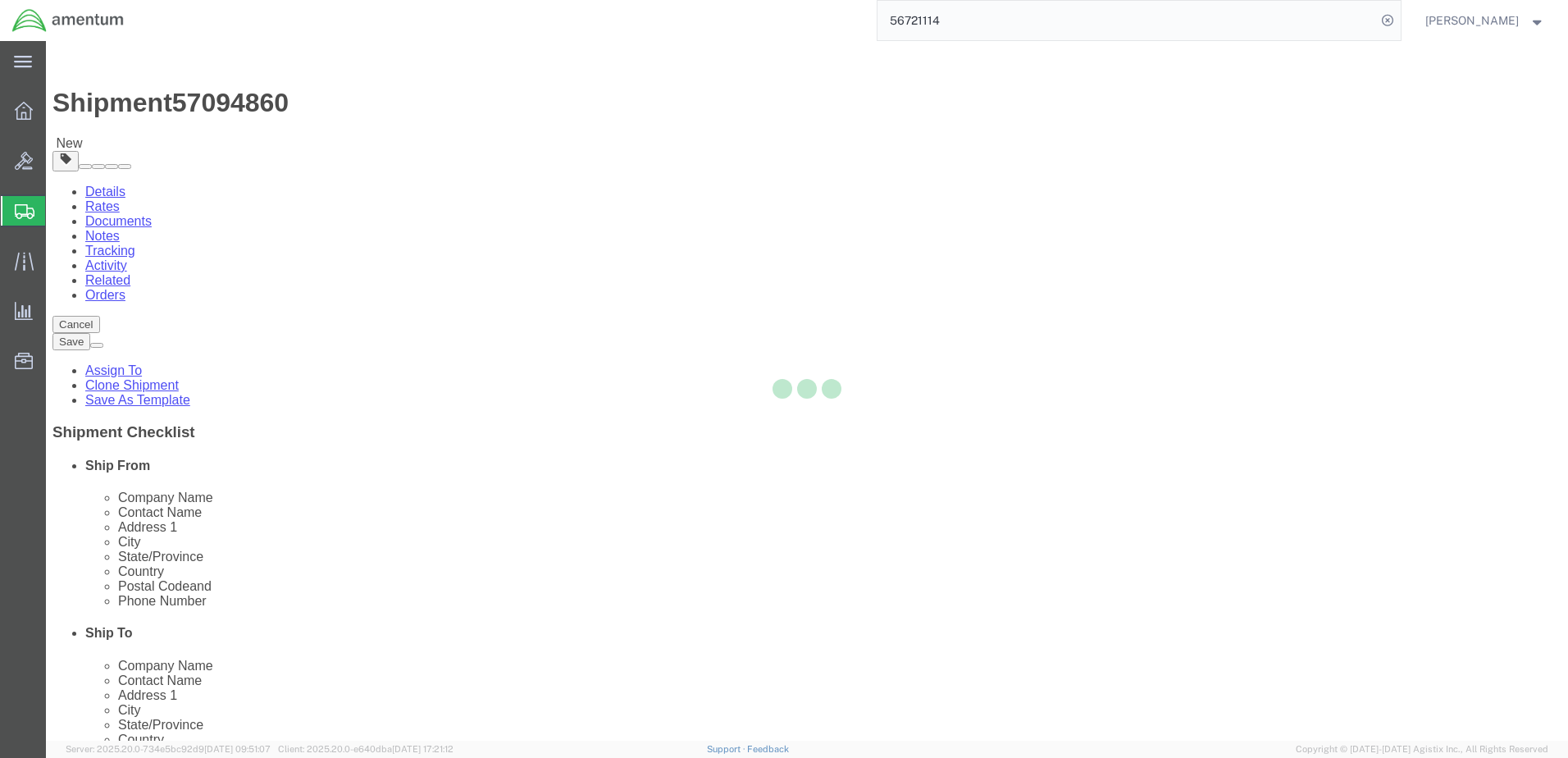
type input "Amentum Services, Inc."
type input "[PERSON_NAME]"
type input "[STREET_ADDRESS][PERSON_NAME]"
type input "[GEOGRAPHIC_DATA]"
type input "79925"
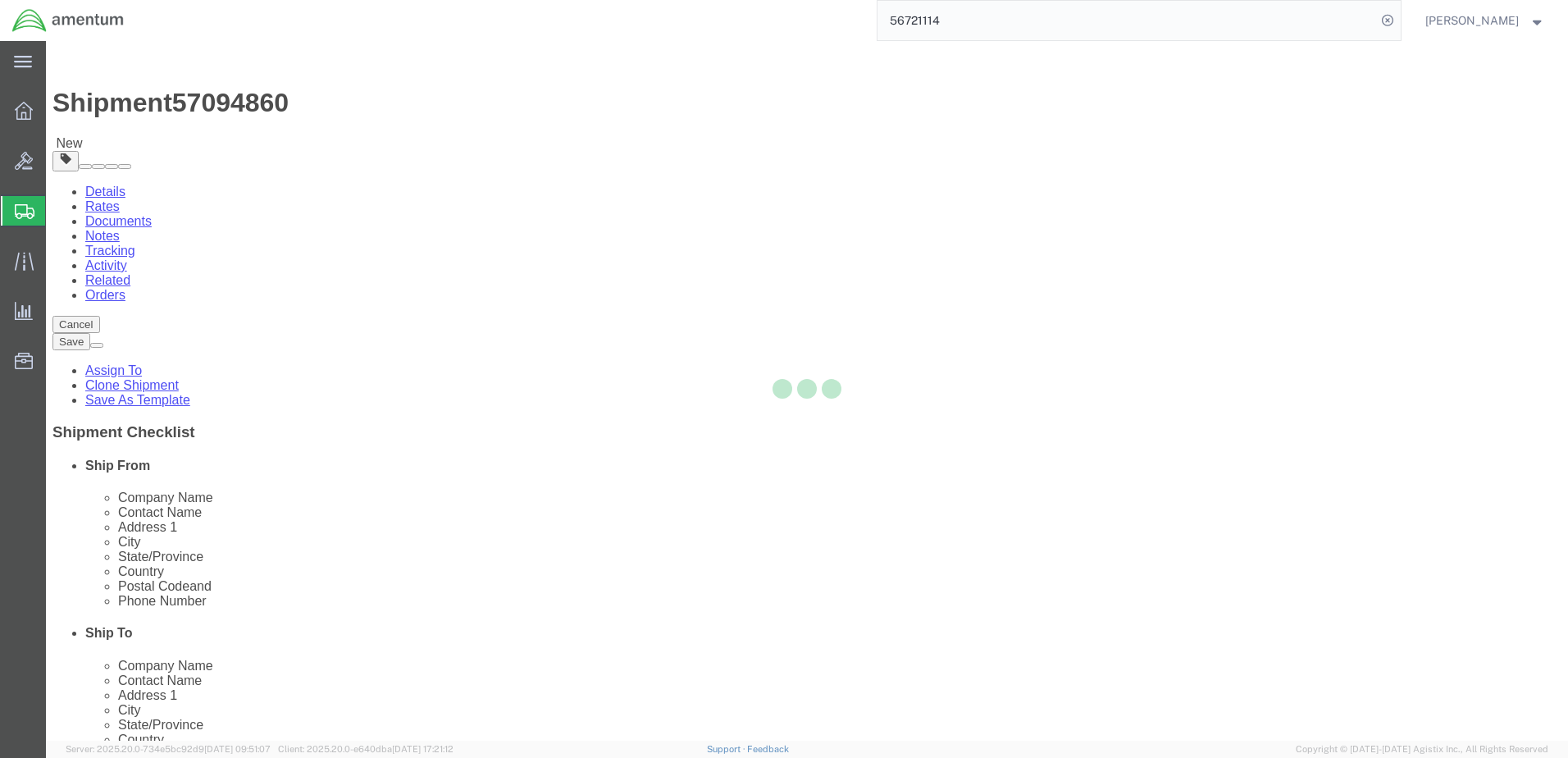
type input "[PHONE_NUMBER]"
type input "[PERSON_NAME][EMAIL_ADDRESS][DOMAIN_NAME]"
select select "[GEOGRAPHIC_DATA]"
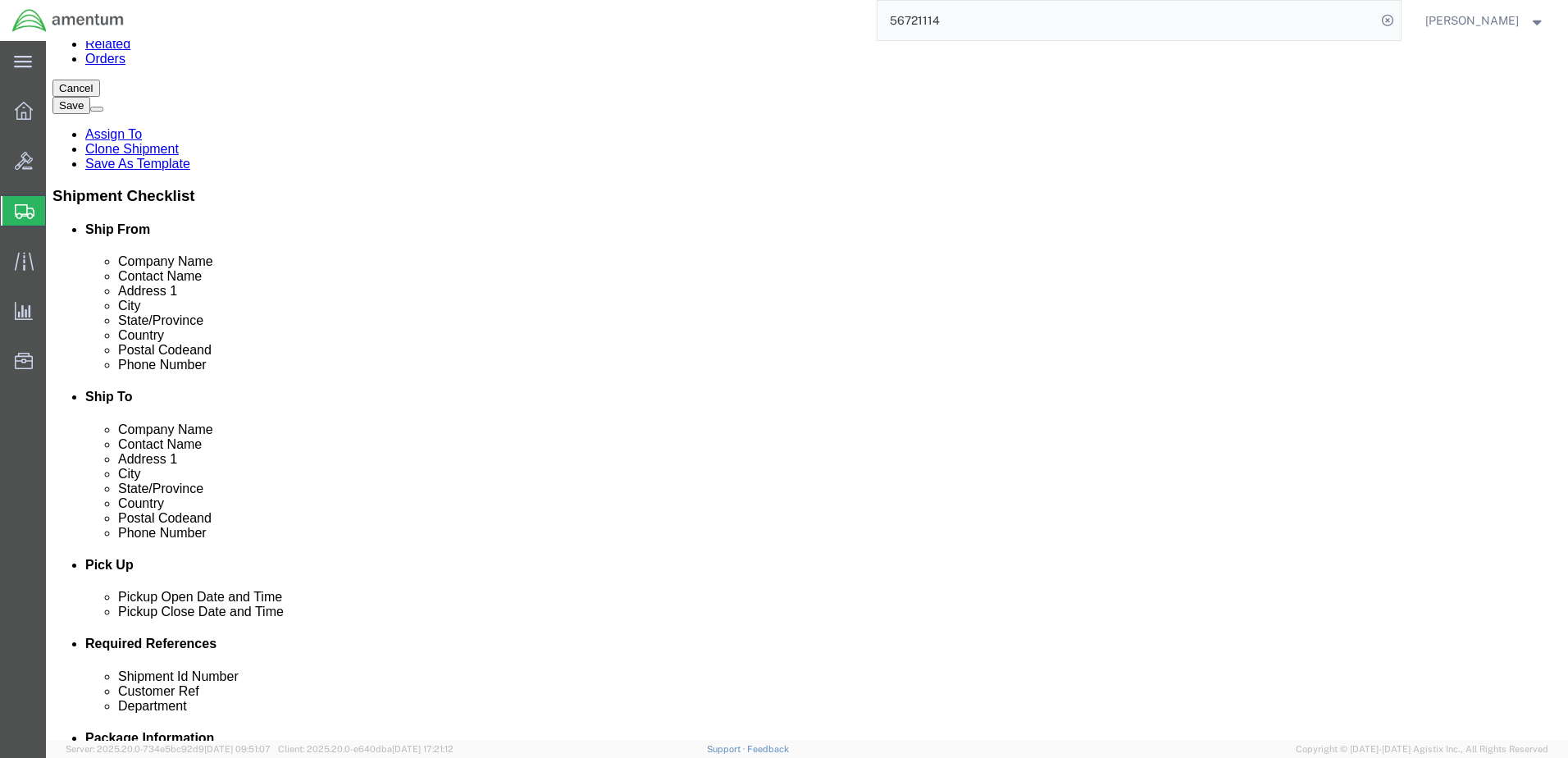
scroll to position [410, 0]
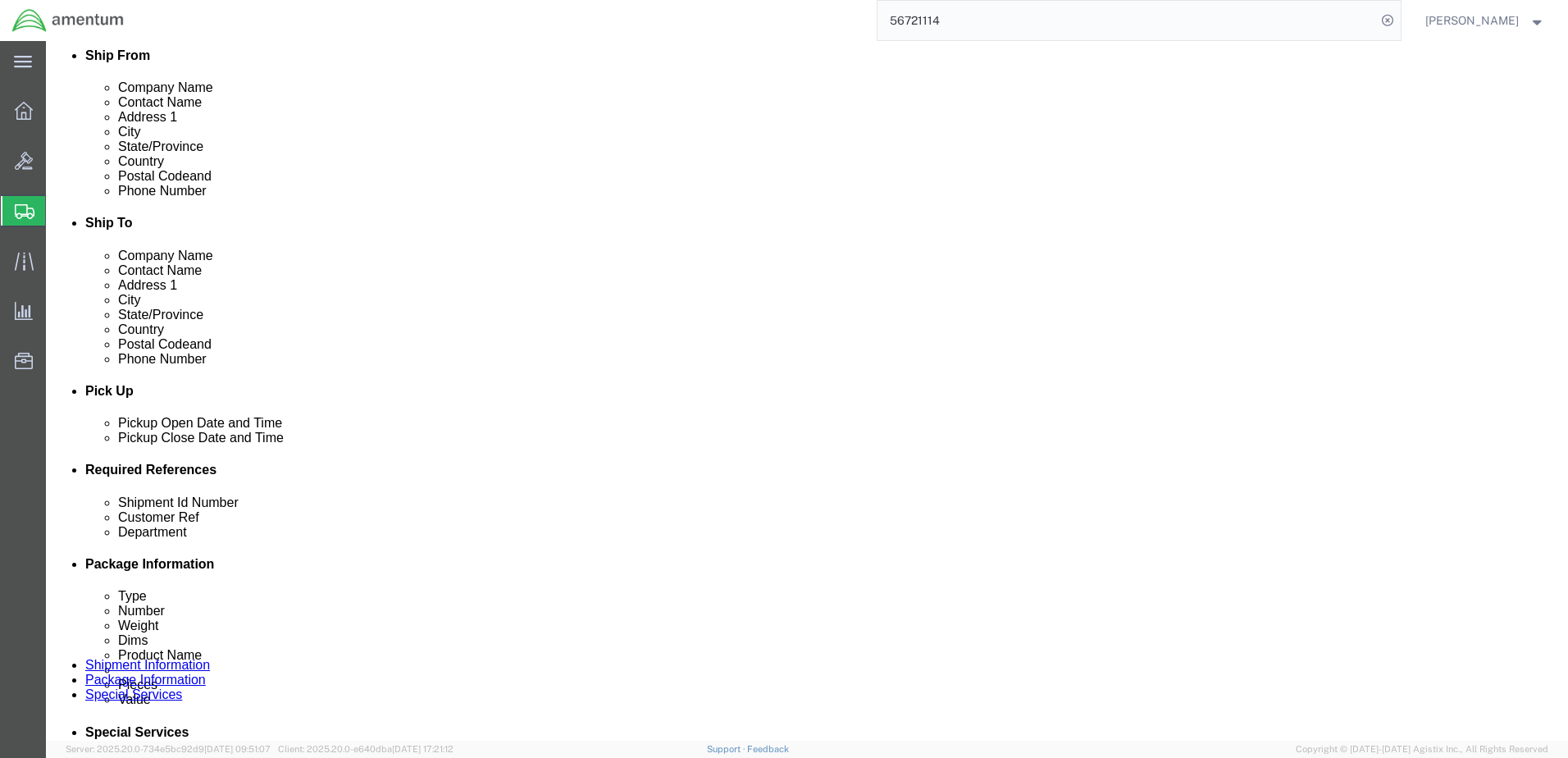
click input "92425"
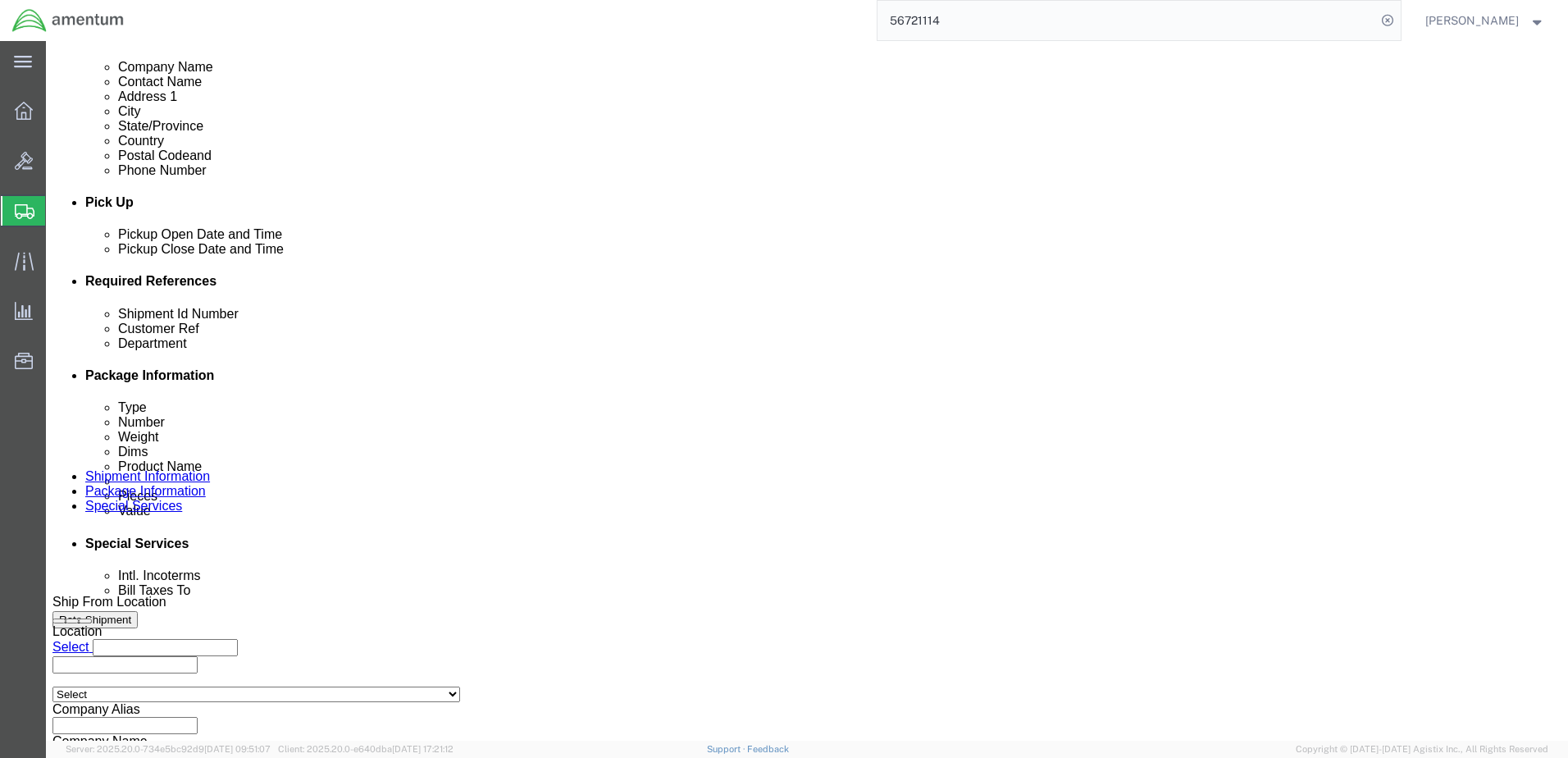
scroll to position [656, 0]
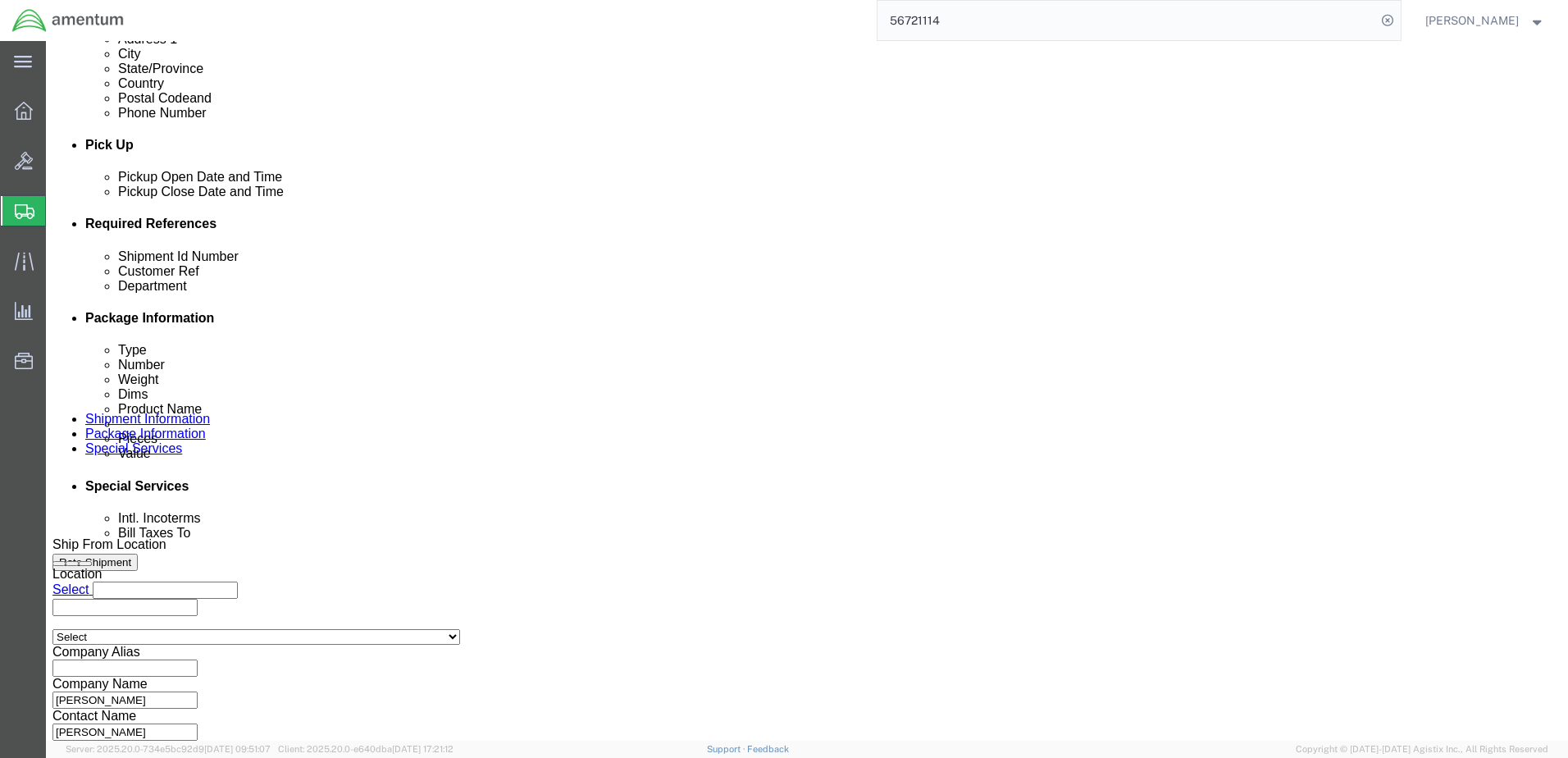
type input "101025"
click button "Continue"
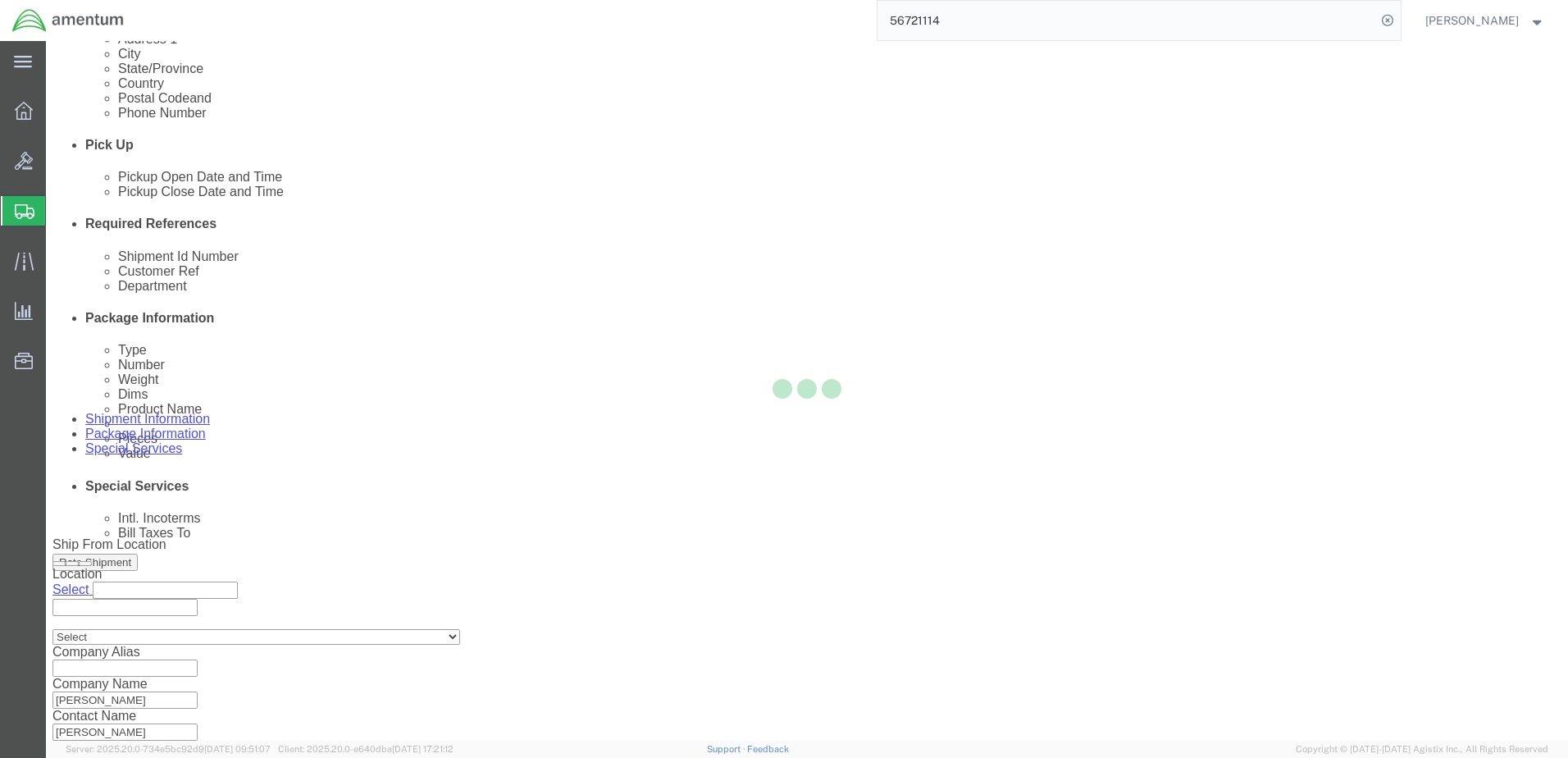
scroll to position [0, 0]
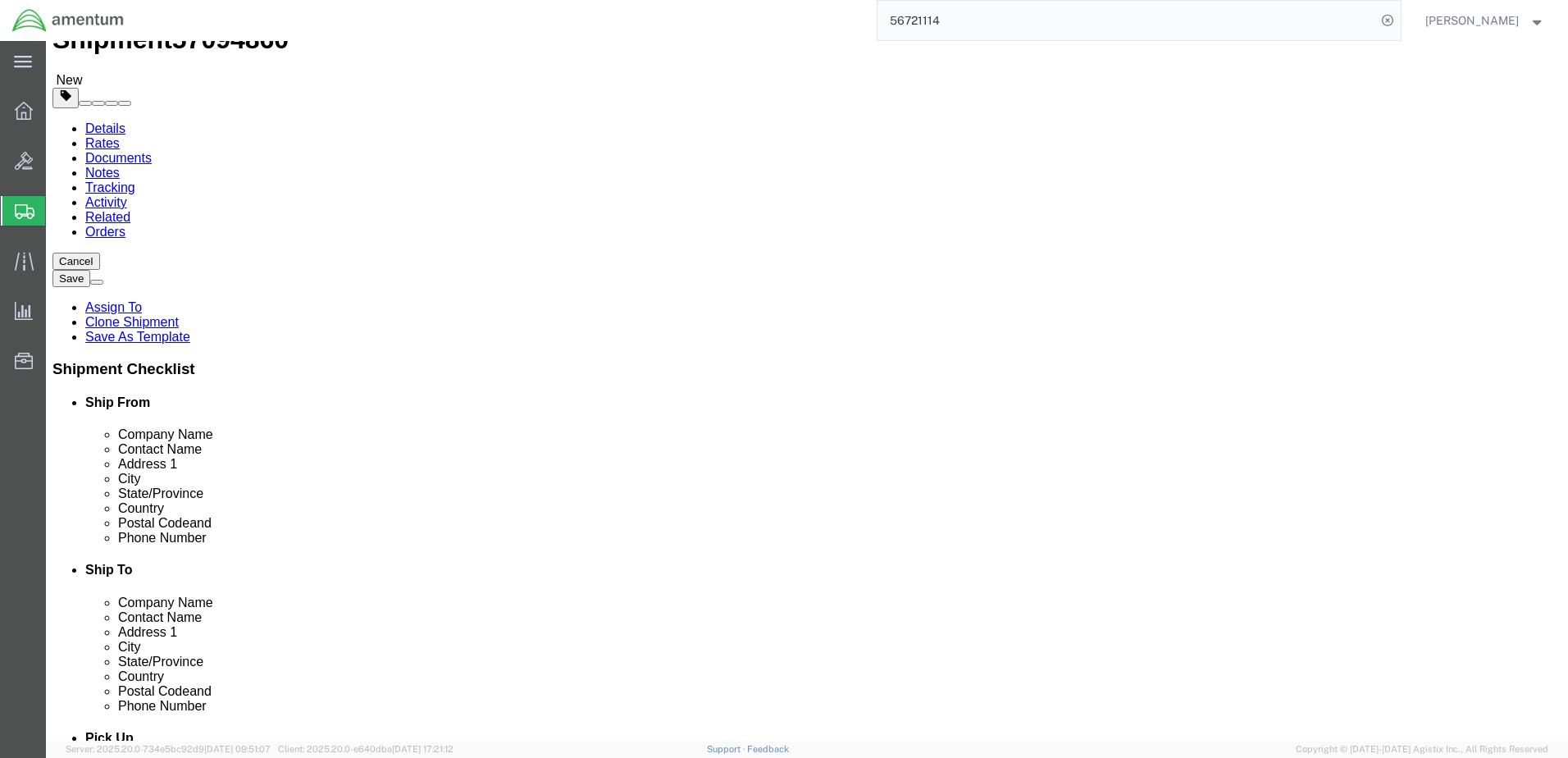
scroll to position [164, 0]
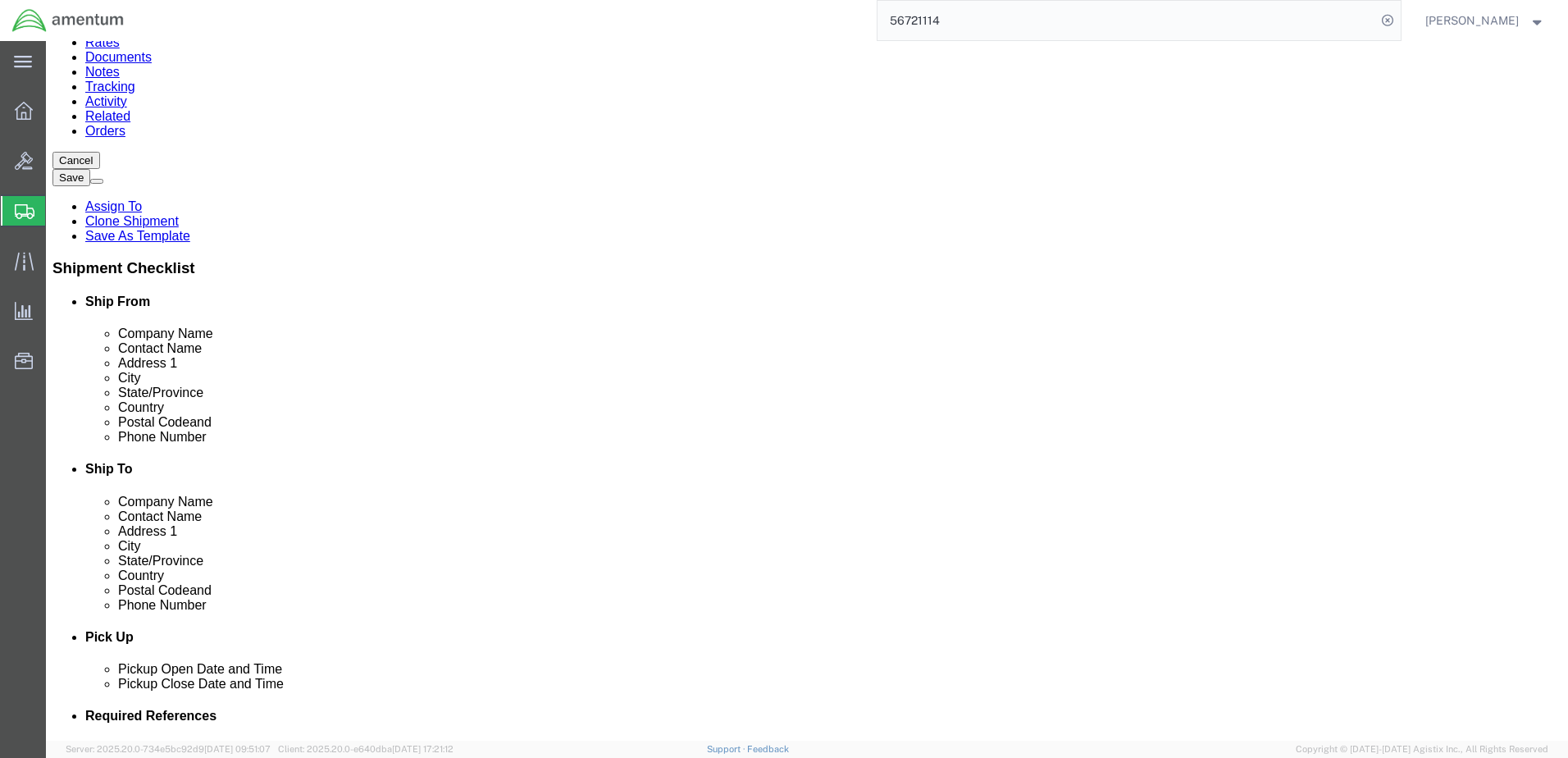
click span "button"
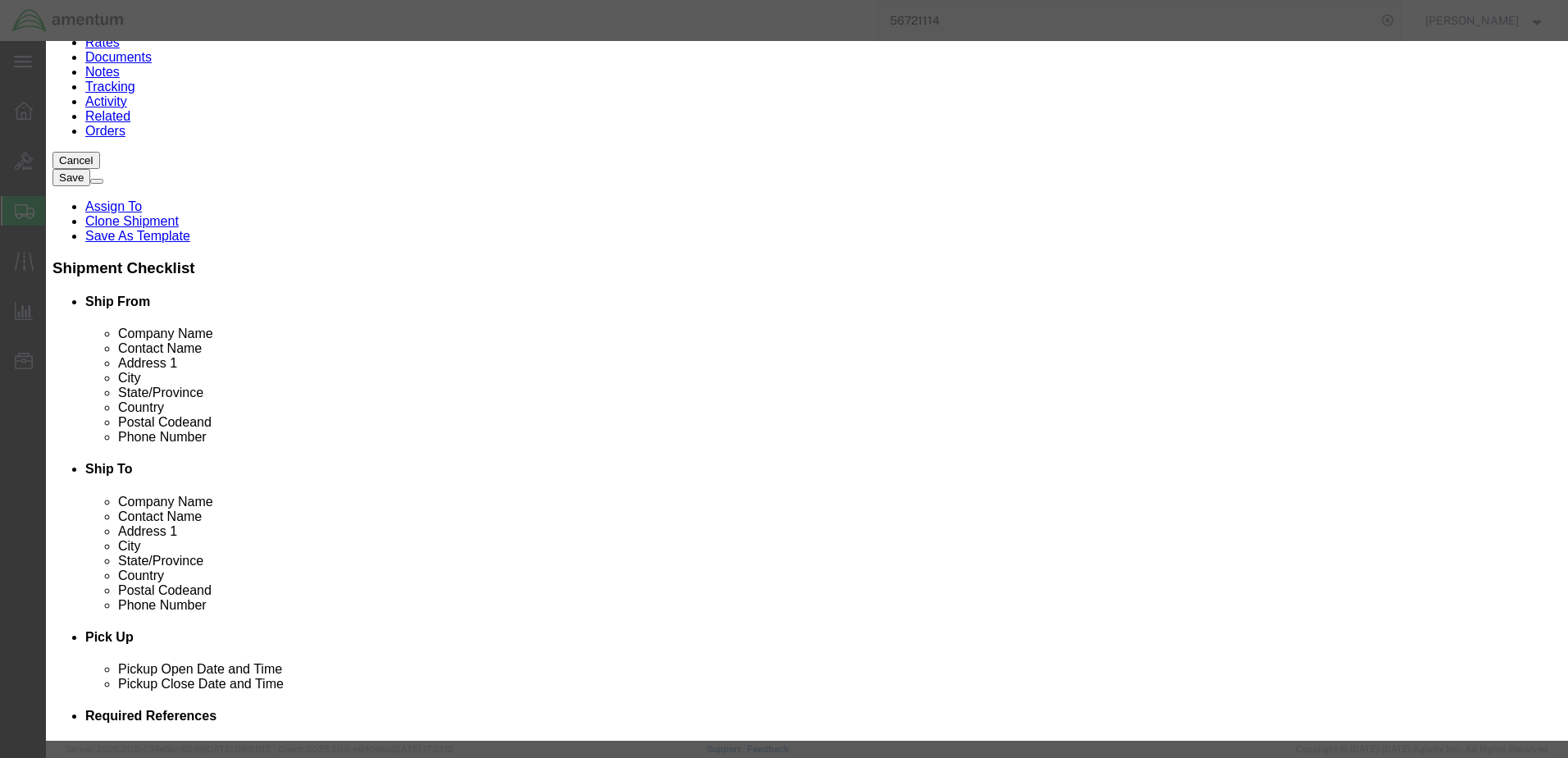
click button "Yes"
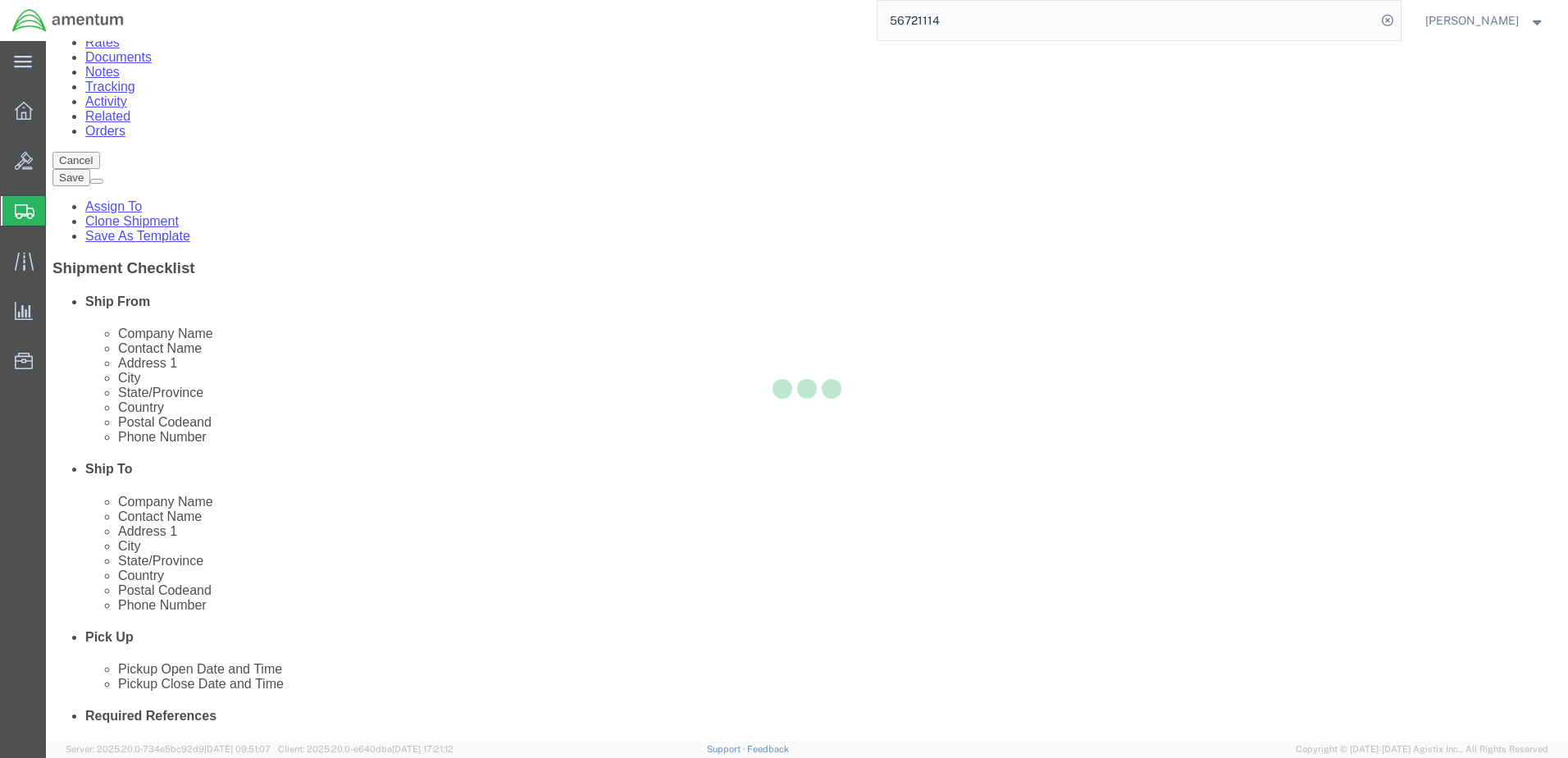
scroll to position [0, 0]
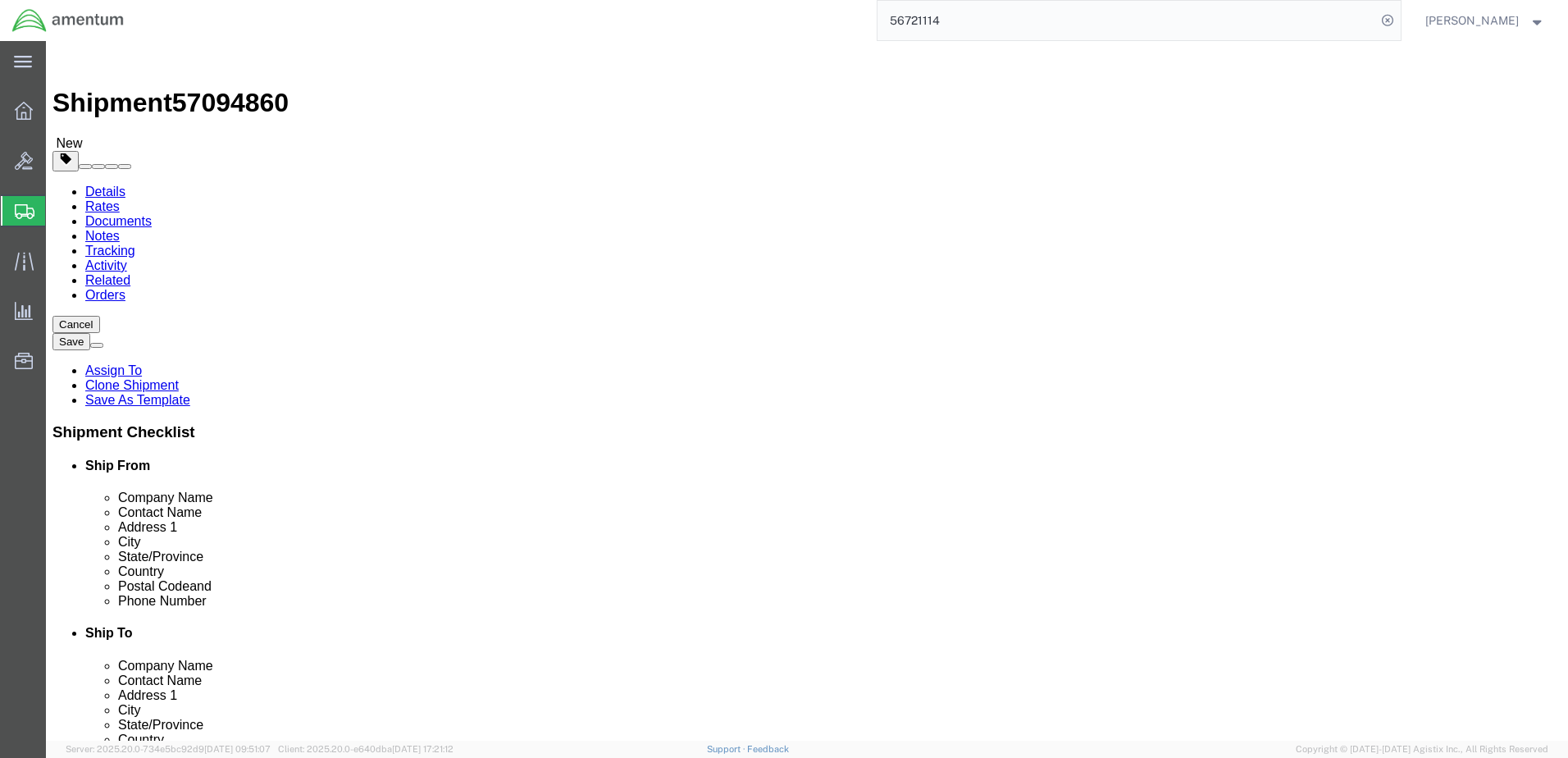
click span "button"
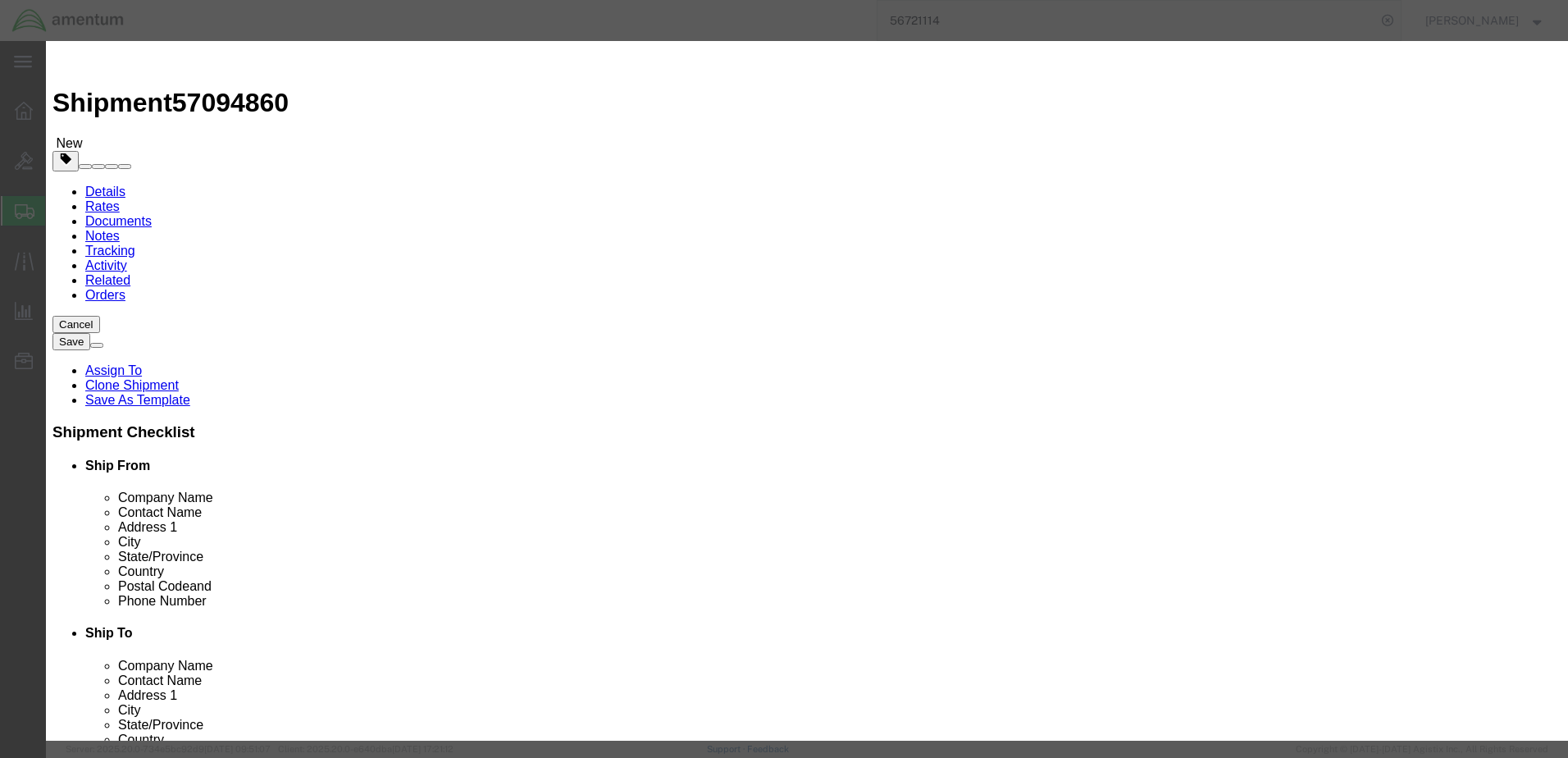
click button "Yes"
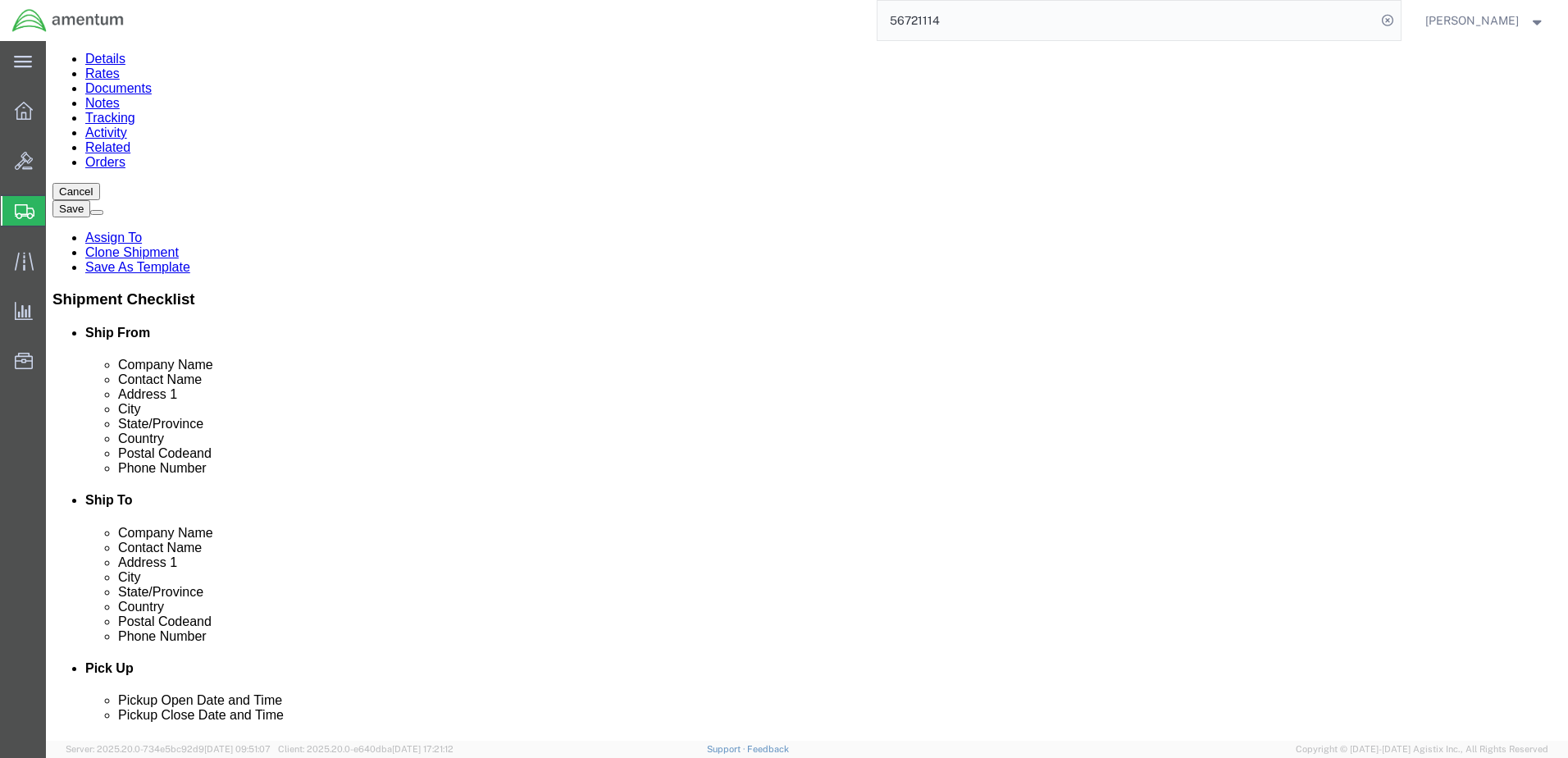
scroll to position [134, 0]
click button "Continue"
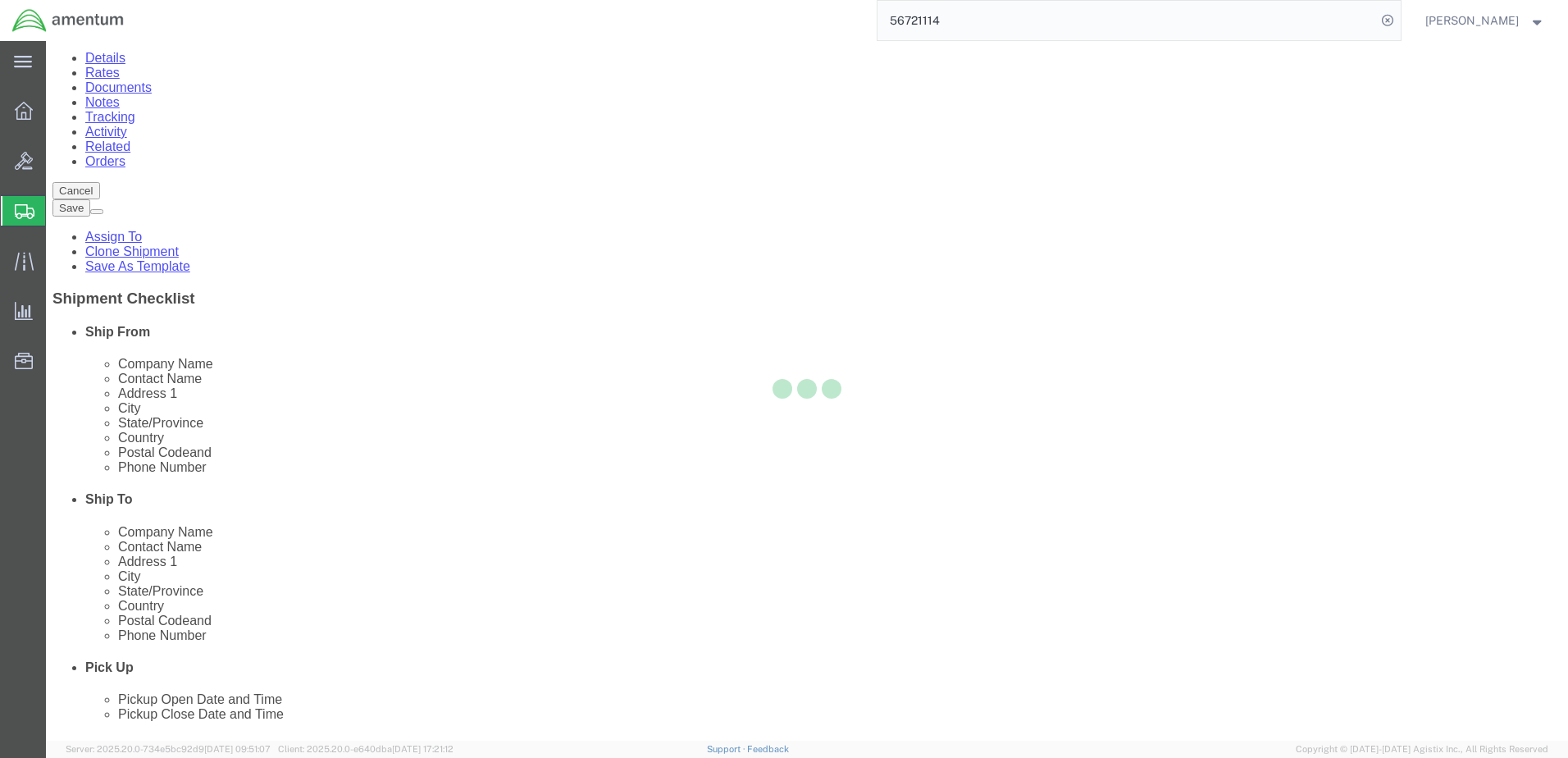
select select
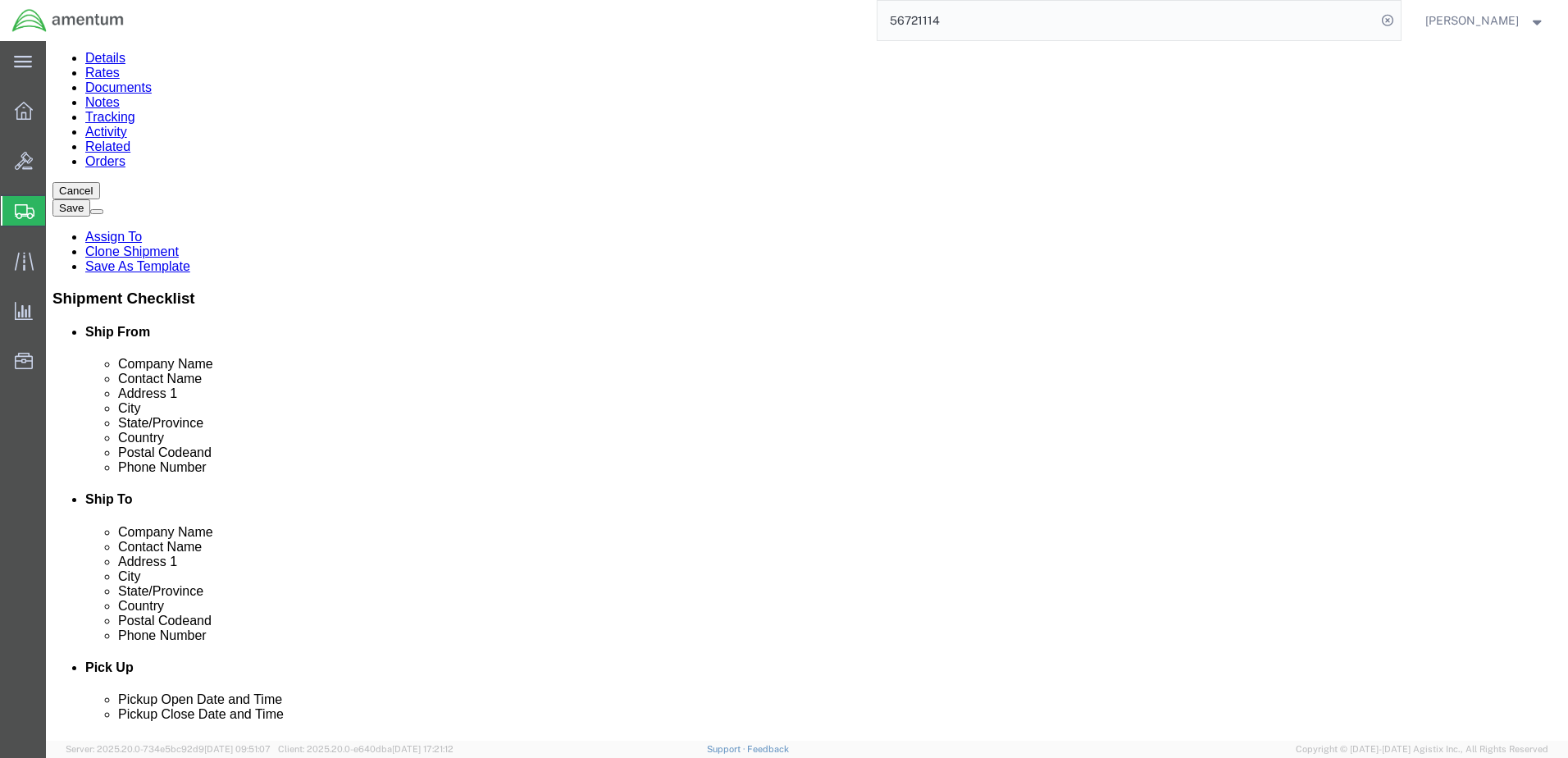
select select "COSTCENTER"
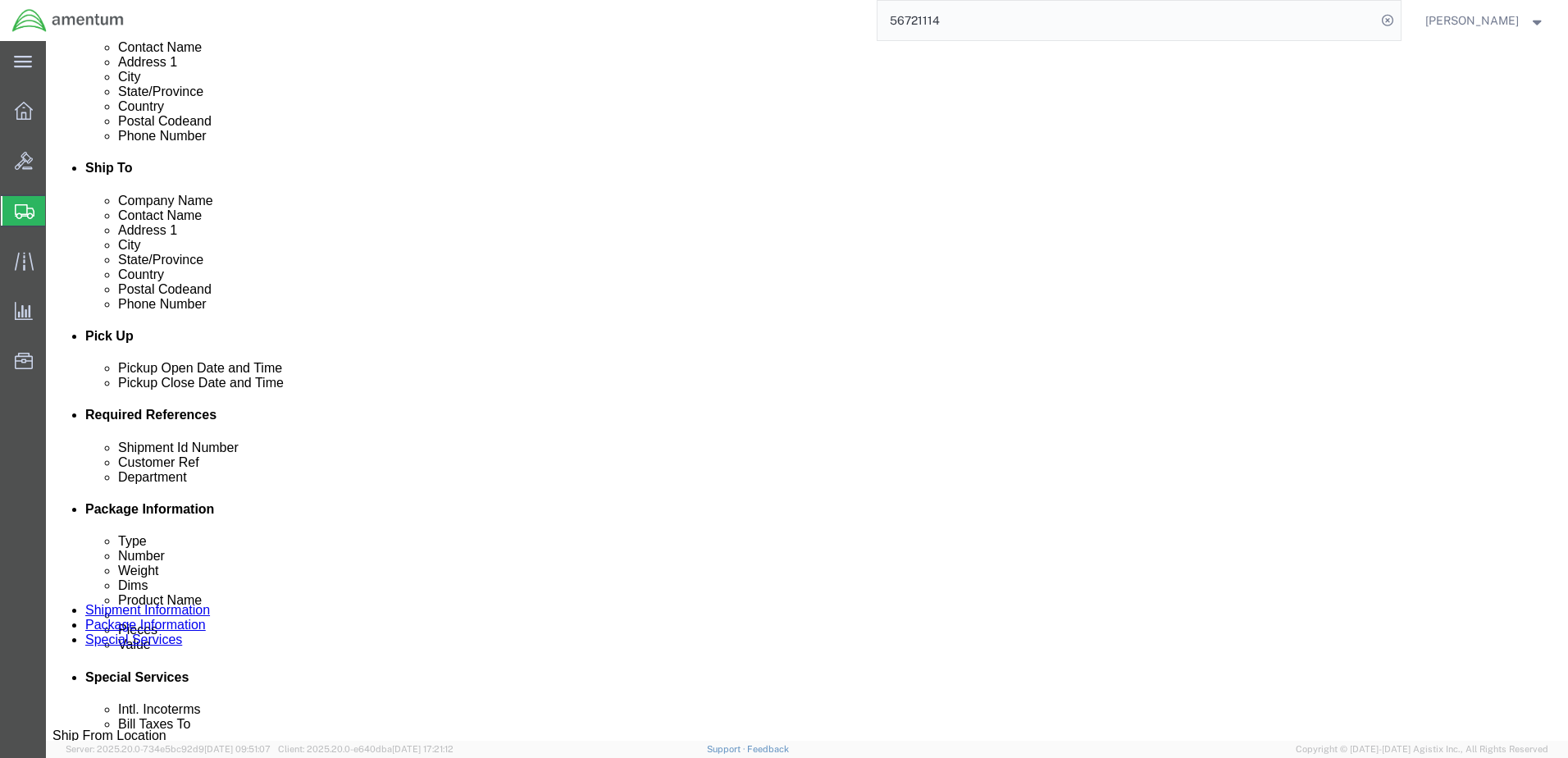
scroll to position [544, 0]
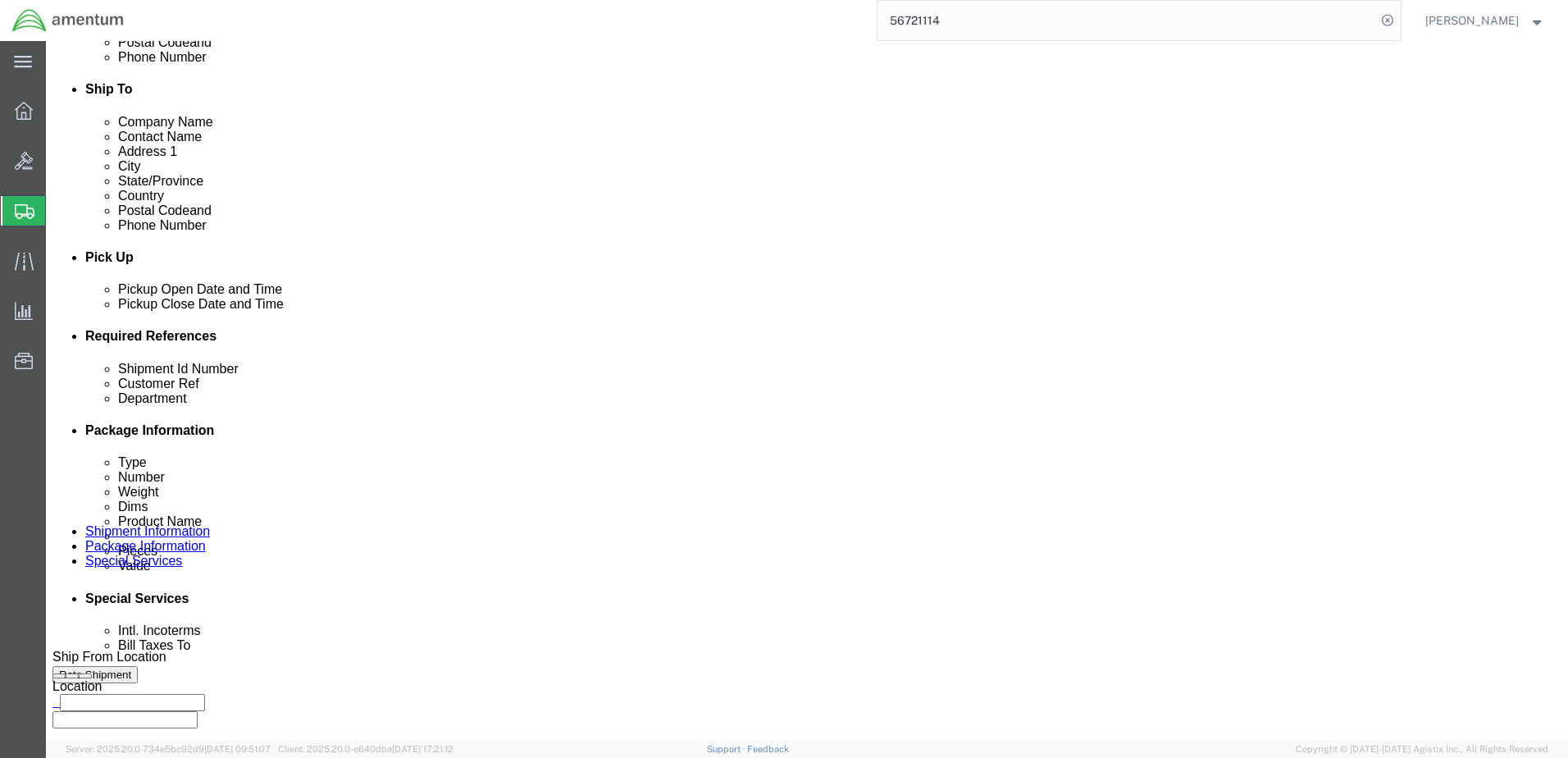
click input "text"
type input "6118.04.03.2219.000.elp.0000"
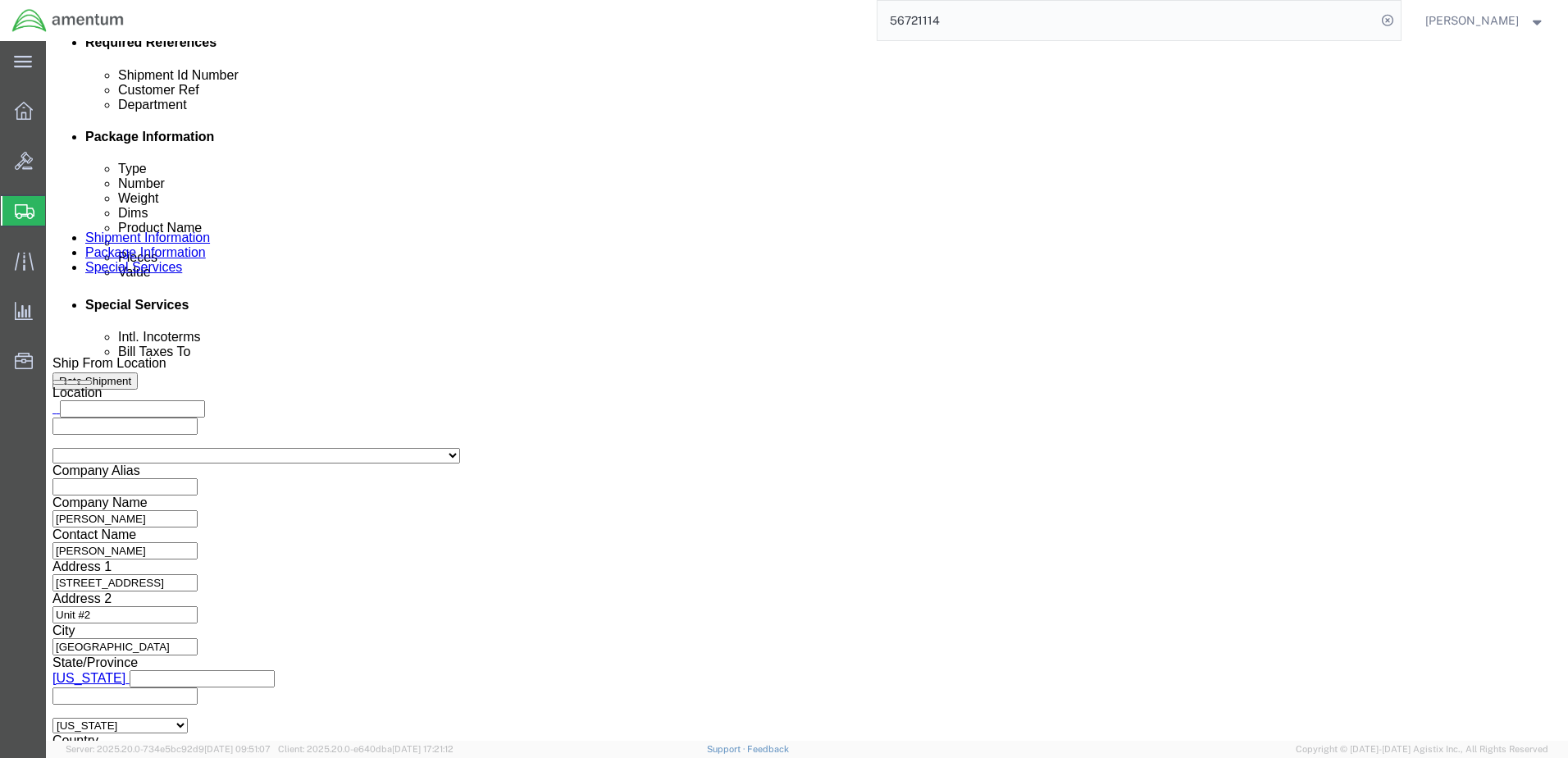
scroll to position [872, 0]
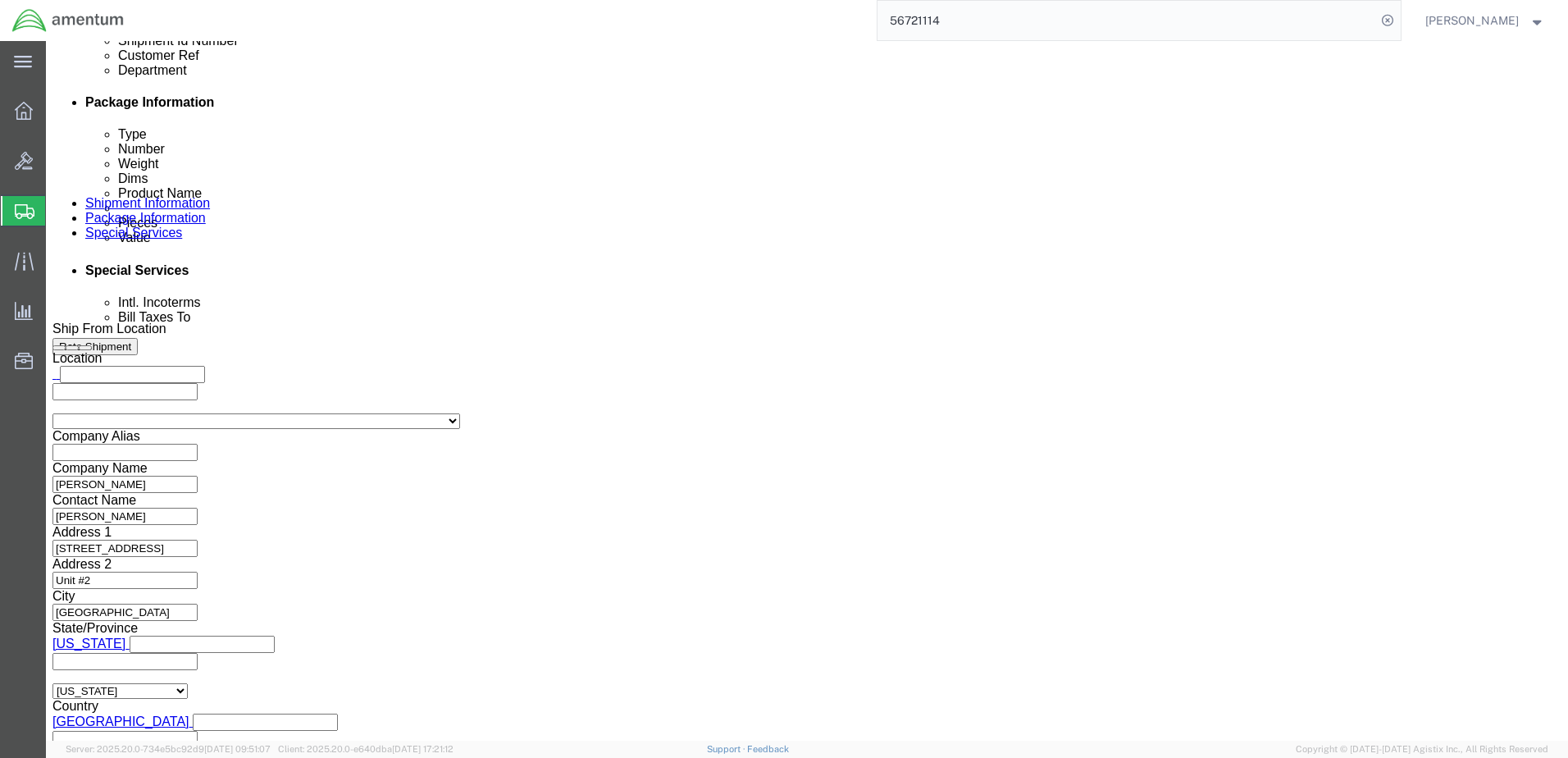
click icon
click input "text"
type input "[PERSON_NAME][EMAIL_ADDRESS][PERSON_NAME][DOMAIN_NAME]"
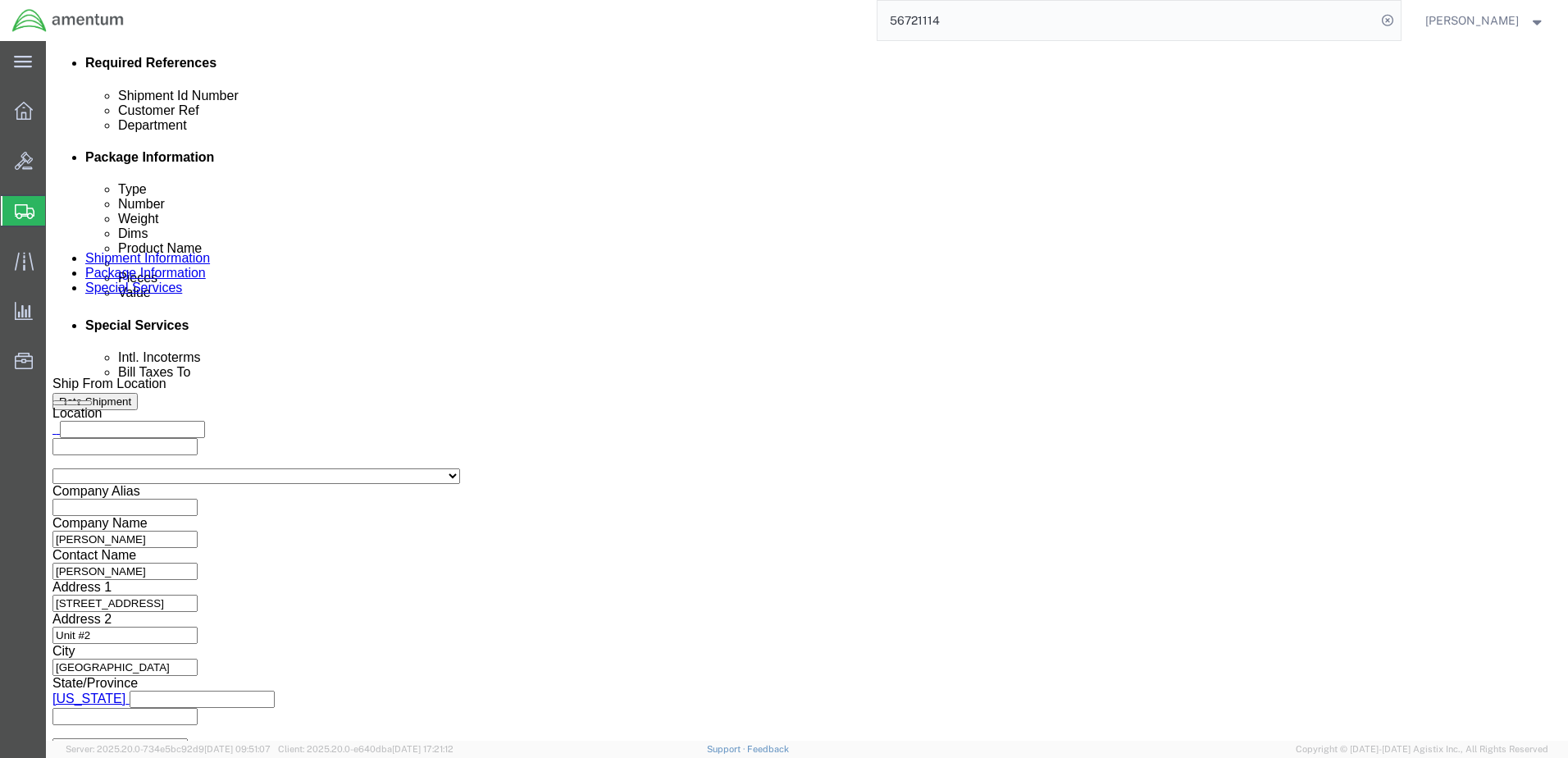
scroll to position [790, 0]
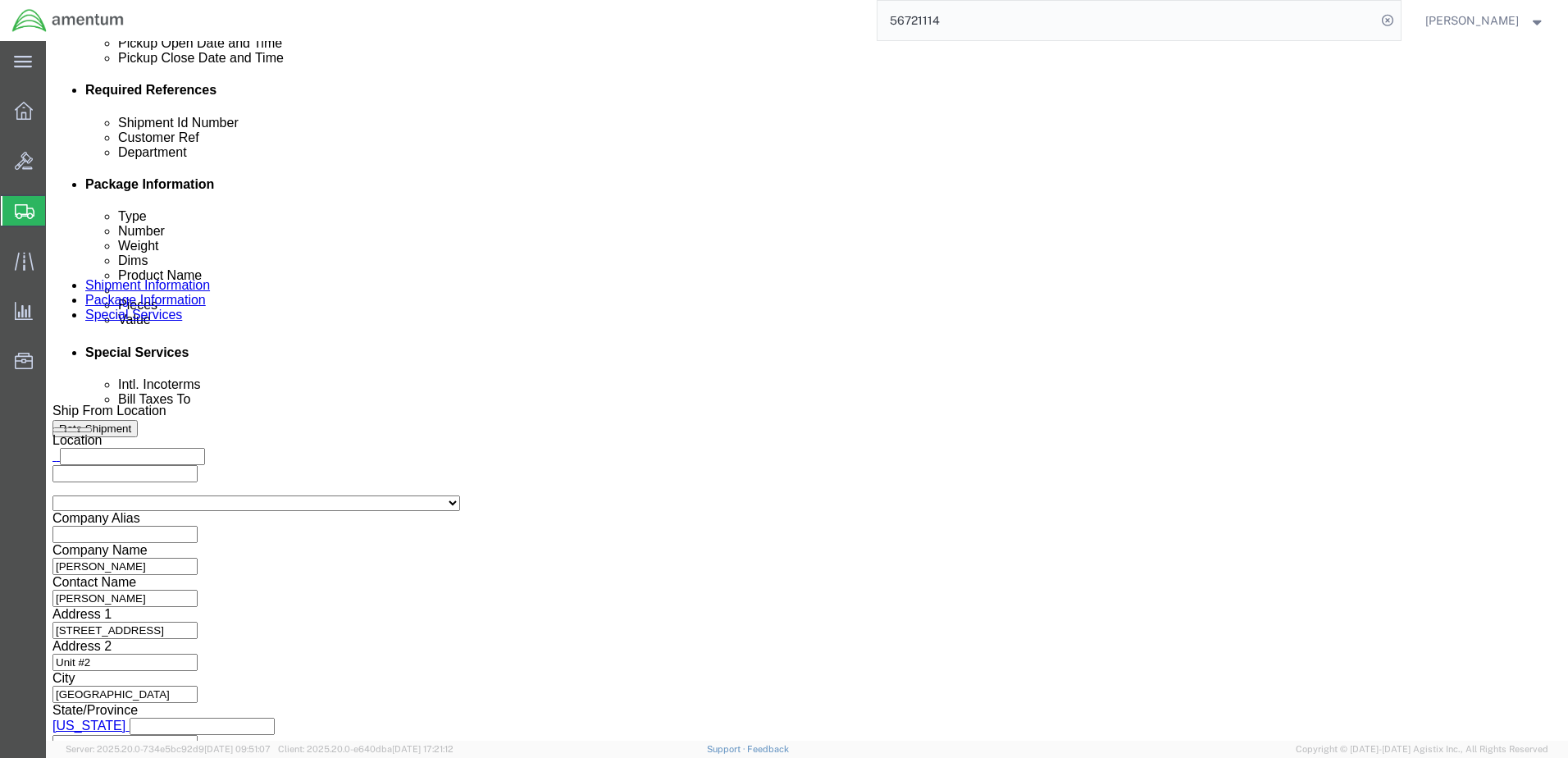
type input "[PERSON_NAME][EMAIL_ADDRESS][PERSON_NAME][DOMAIN_NAME]"
type input "[PERSON_NAME][EMAIL_ADDRESS][DOMAIN_NAME],[PERSON_NAME][DOMAIN_NAME][EMAIL_ADDR…"
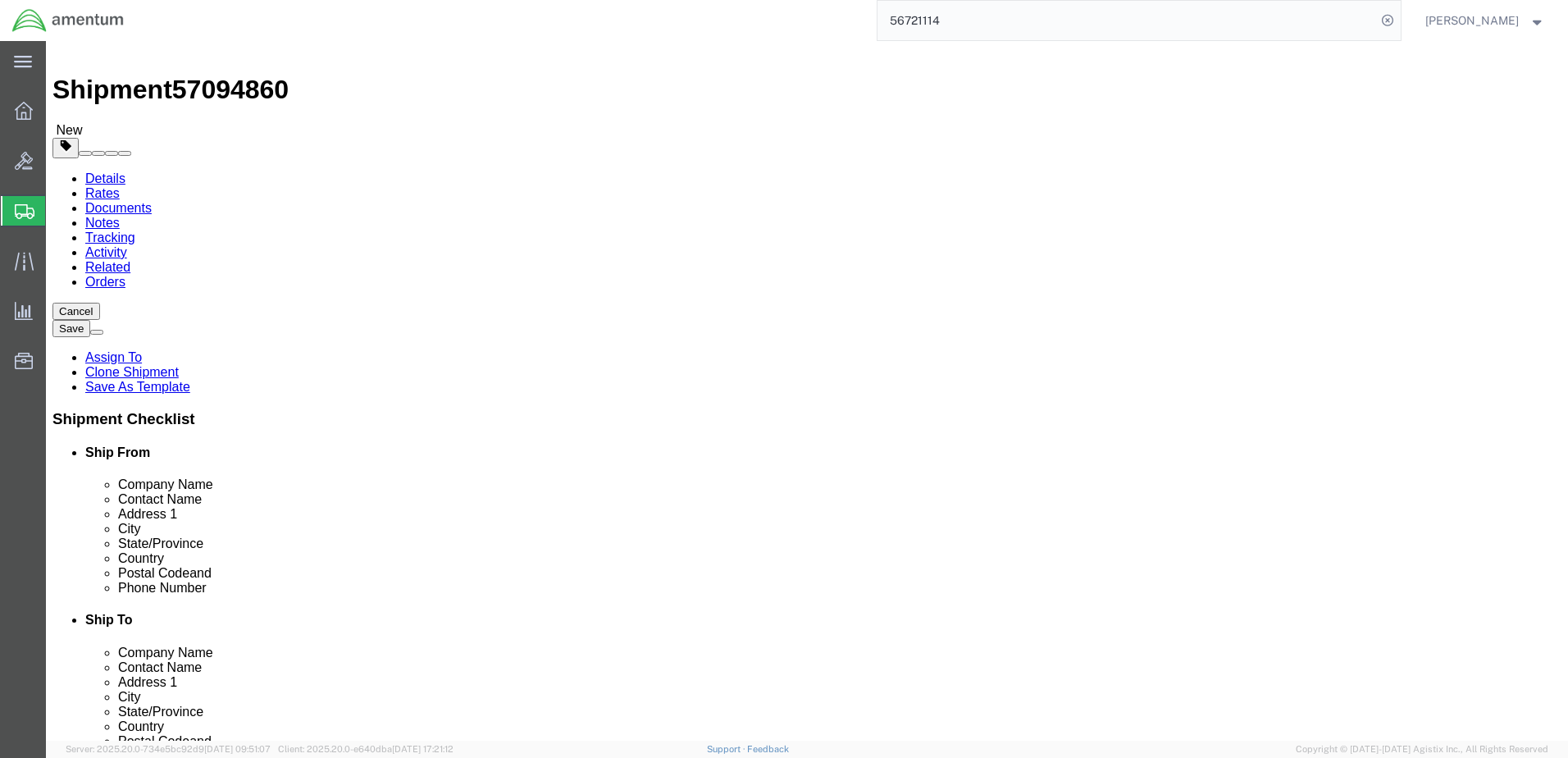
scroll to position [0, 0]
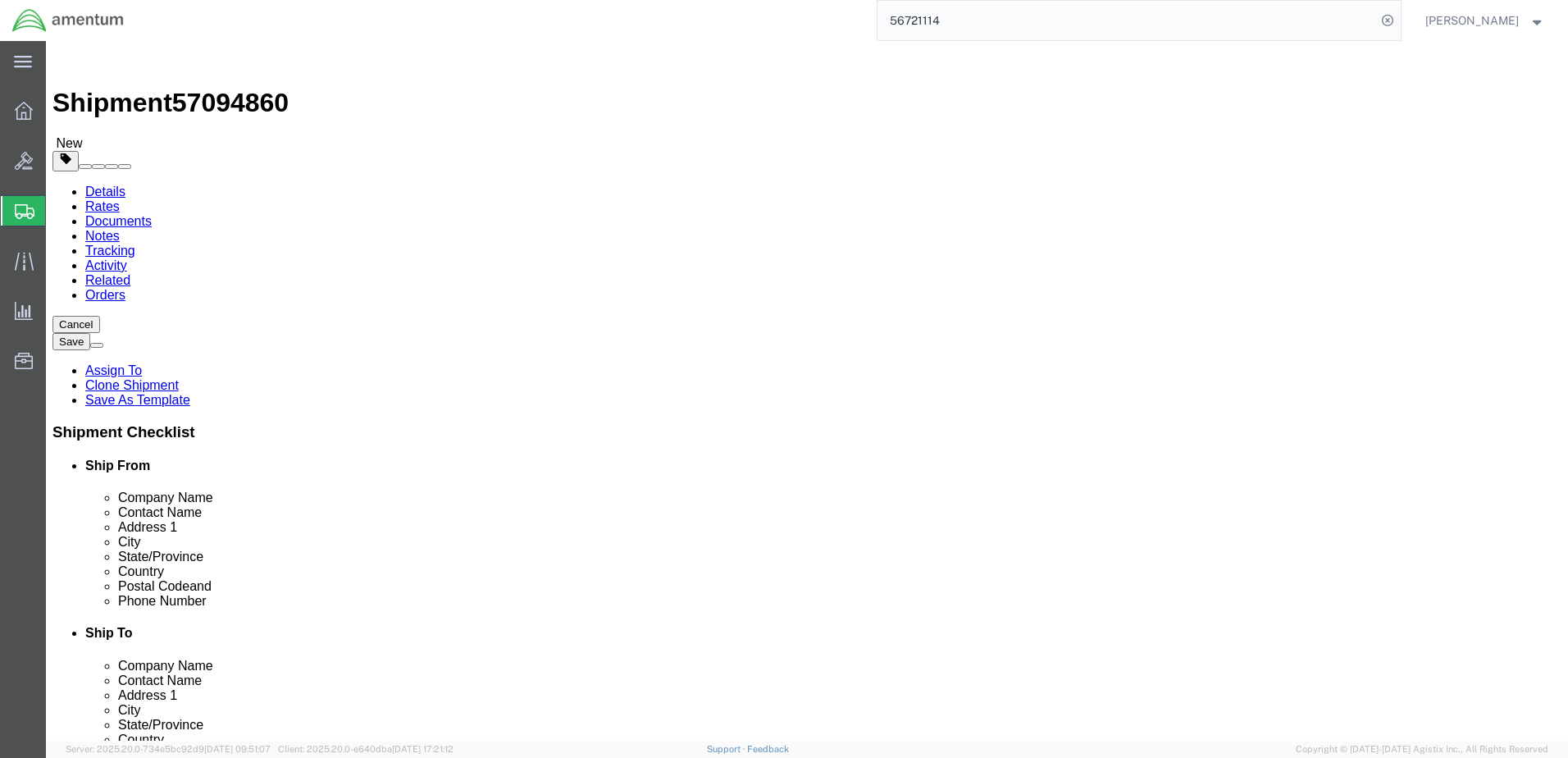
click link "Package Information"
click icon
click button "Rate Shipment"
